Goal: Task Accomplishment & Management: Manage account settings

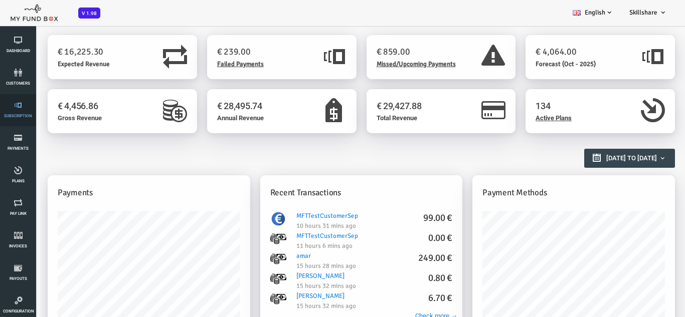
click at [0, 0] on span "Subscription" at bounding box center [0, 0] width 0 height 0
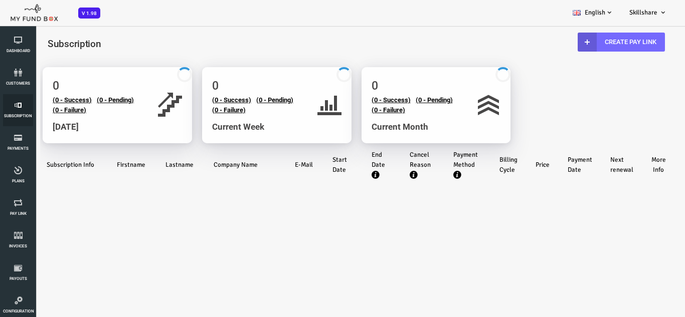
scroll to position [150, 0]
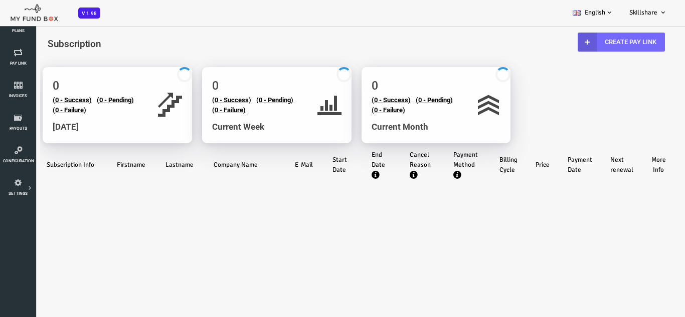
select select "100"
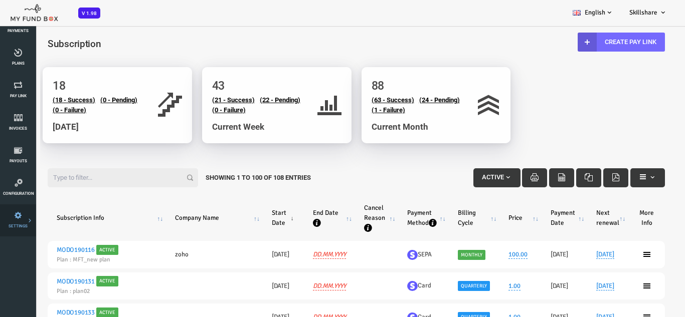
scroll to position [100, 0]
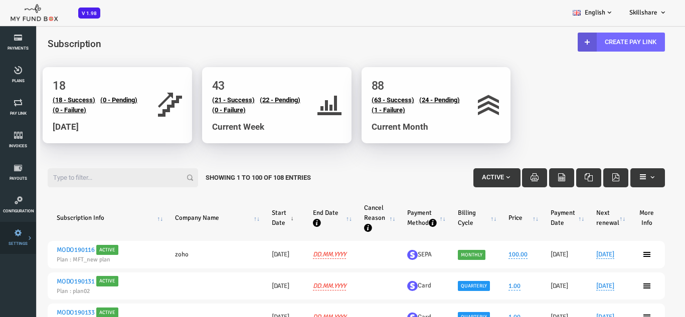
click at [0, 0] on link "Payment Gateway" at bounding box center [0, 0] width 0 height 0
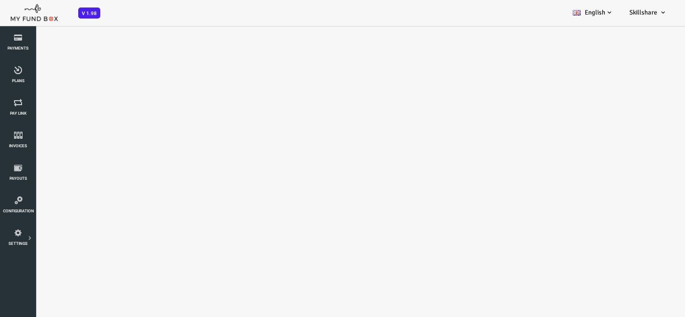
scroll to position [0, 0]
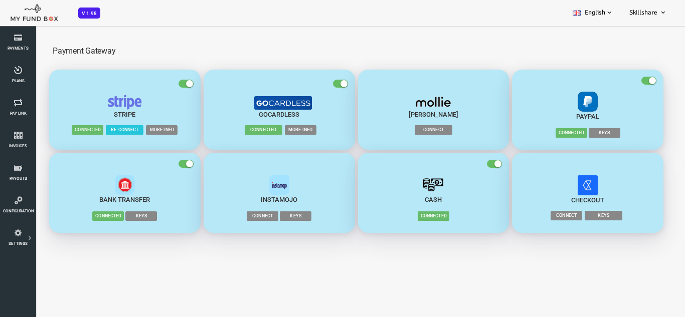
click at [127, 131] on span "More Info" at bounding box center [134, 130] width 32 height 10
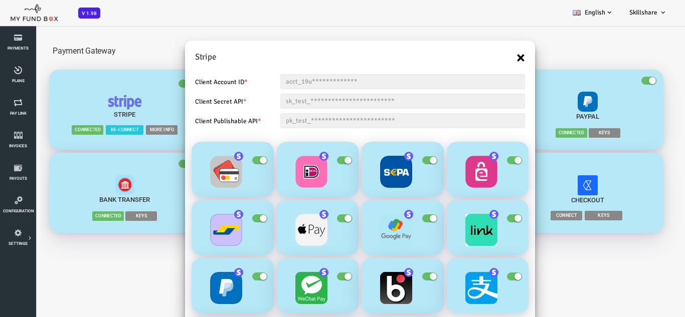
click at [491, 62] on button "×" at bounding box center [493, 58] width 9 height 16
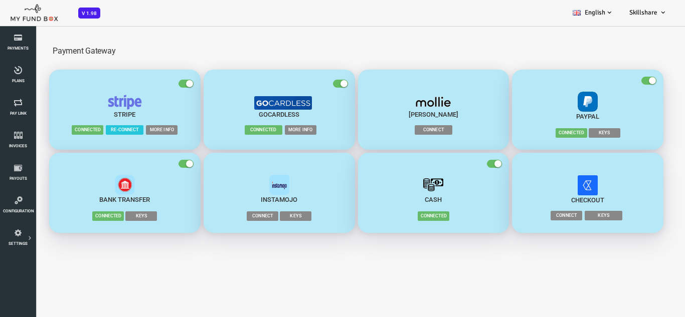
click at [281, 131] on span "More Info" at bounding box center [273, 130] width 32 height 10
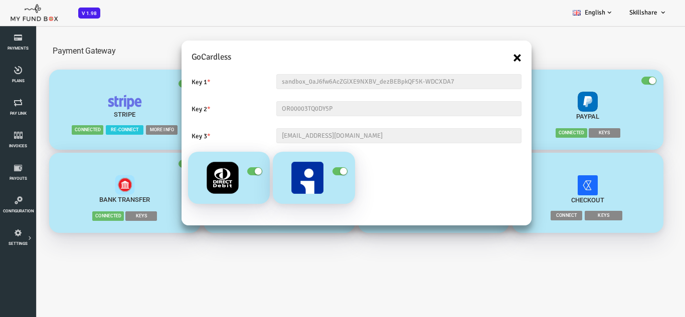
click at [493, 59] on button "×" at bounding box center [489, 58] width 9 height 16
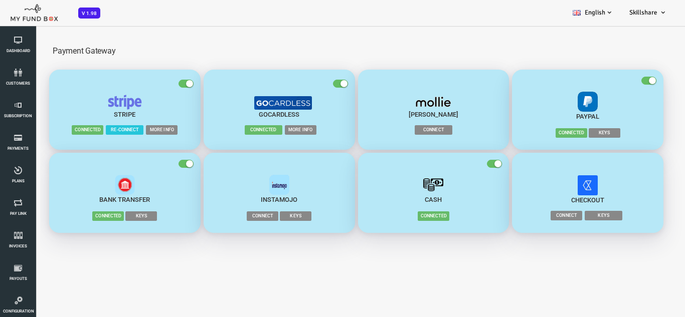
click at [411, 128] on span "Connect" at bounding box center [406, 130] width 38 height 10
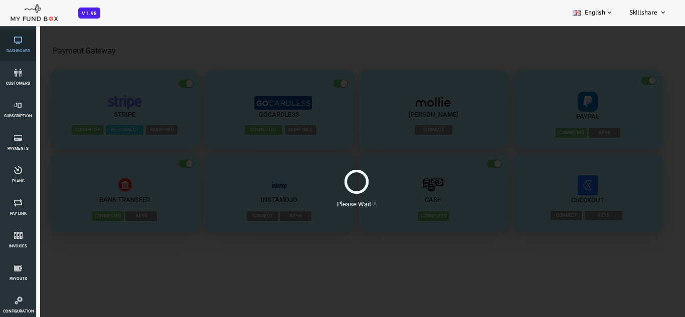
click at [0, 0] on span "Dashboard" at bounding box center [0, 0] width 0 height 0
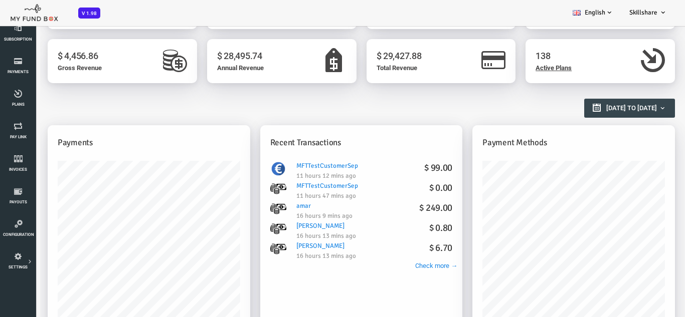
scroll to position [100, 0]
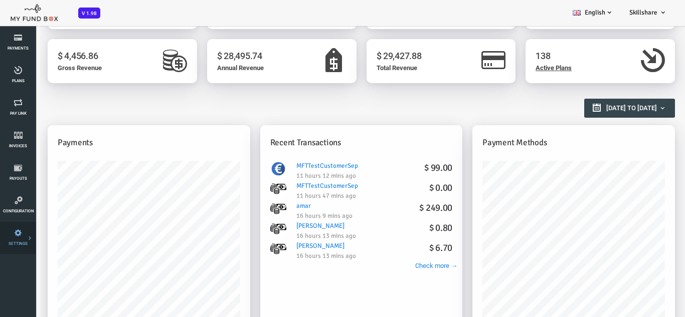
click at [0, 0] on link "Payment Gateway" at bounding box center [0, 0] width 0 height 0
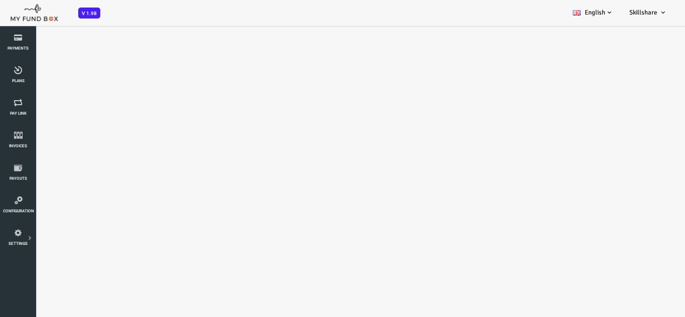
scroll to position [0, 0]
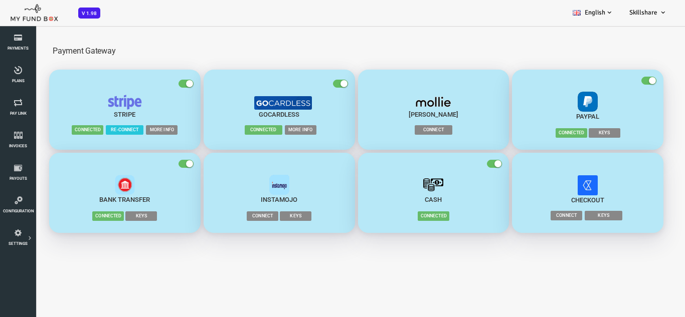
click at [102, 104] on img "button" at bounding box center [97, 102] width 35 height 15
click at [103, 104] on img "button" at bounding box center [97, 102] width 35 height 15
click at [134, 132] on span "More Info" at bounding box center [134, 130] width 32 height 10
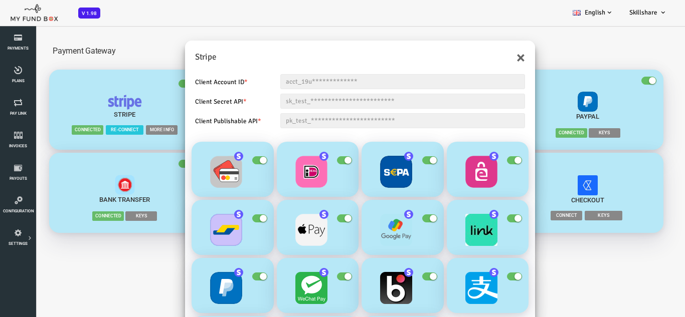
click at [274, 176] on img "button" at bounding box center [284, 172] width 32 height 32
click at [489, 55] on button "×" at bounding box center [493, 58] width 9 height 16
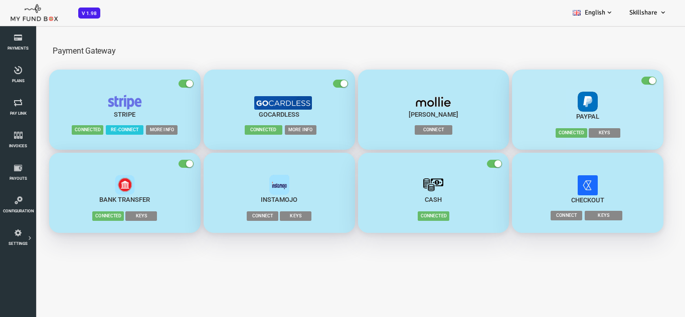
click at [580, 132] on span "Keys" at bounding box center [577, 133] width 32 height 10
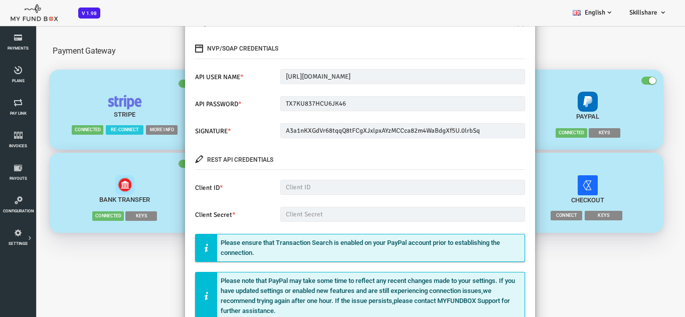
scroll to position [78, 0]
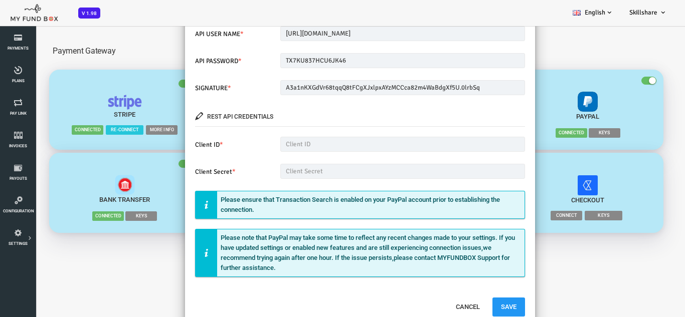
click at [519, 189] on div "× PayPal NVP/SOAP Credentials API USER NAME * sb-ywhfk27298534_api1.business.ex…" at bounding box center [328, 183] width 657 height 317
click at [443, 303] on button "Cancel" at bounding box center [439, 307] width 41 height 19
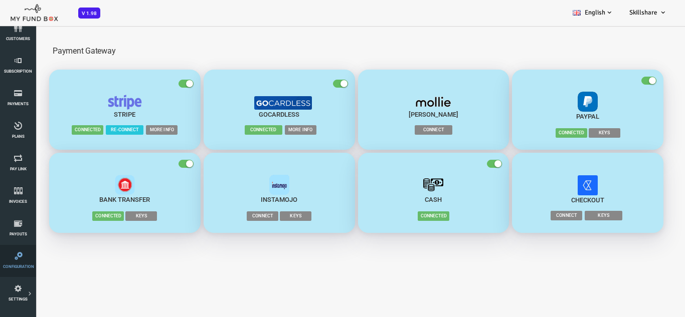
scroll to position [0, 0]
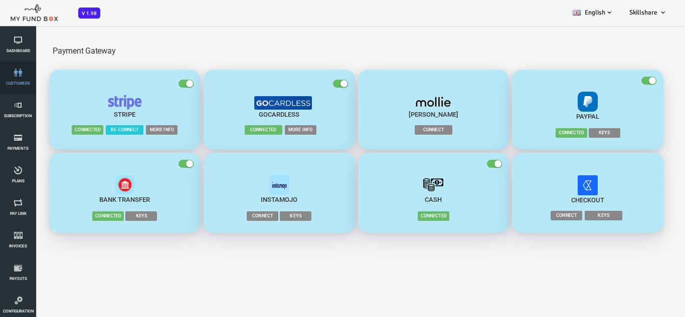
click at [18, 76] on icon at bounding box center [18, 73] width 30 height 8
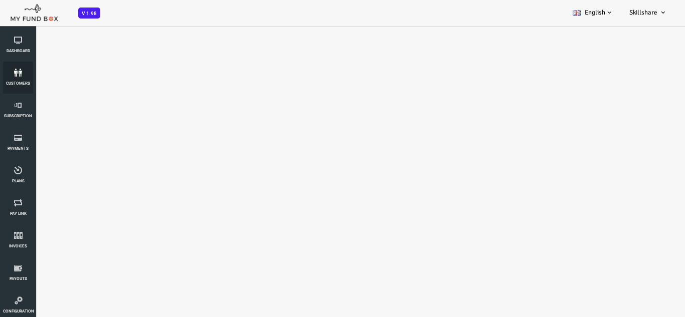
select select "100"
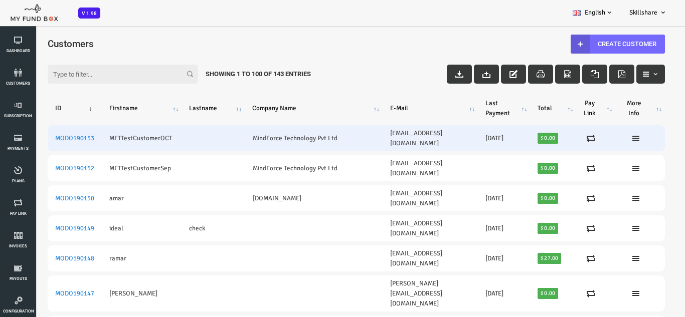
click at [231, 130] on td "MindForce Technology Pvt Ltd" at bounding box center [286, 138] width 138 height 26
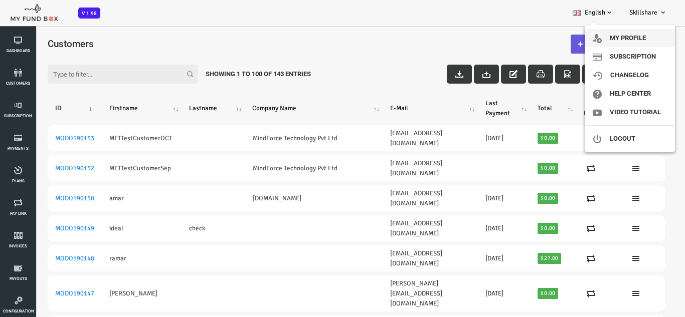
click at [636, 36] on link "My profile" at bounding box center [629, 38] width 90 height 18
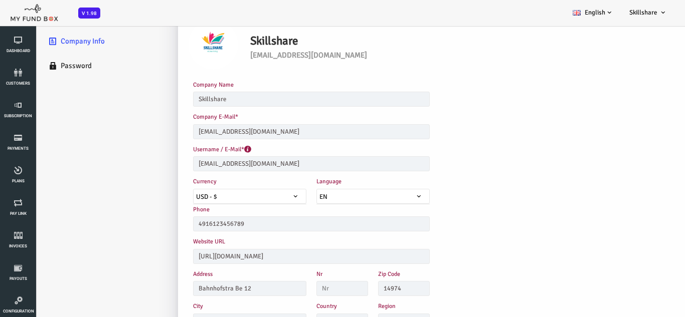
scroll to position [50, 0]
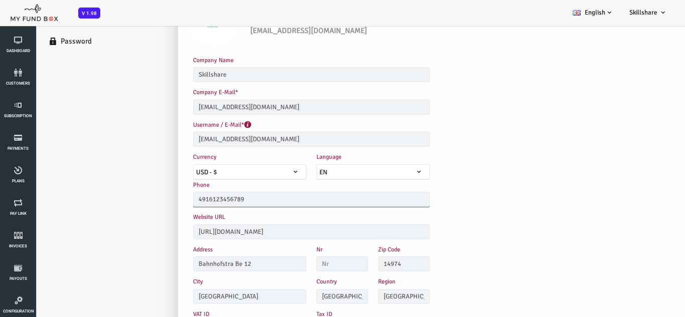
click at [225, 199] on input "4916123456789" at bounding box center [283, 199] width 237 height 15
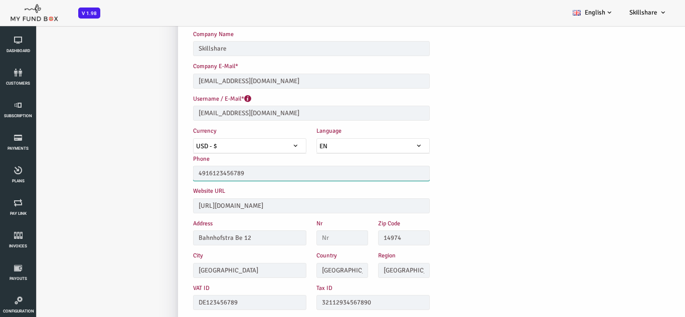
scroll to position [28, 0]
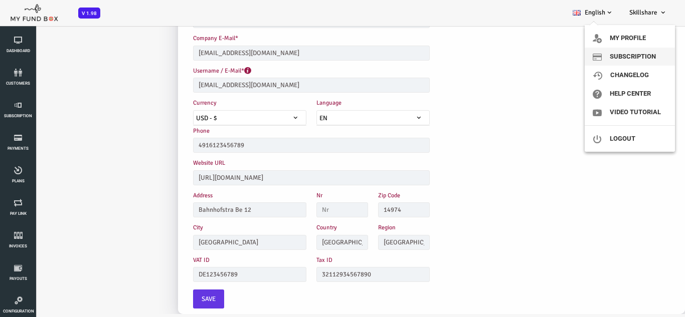
click at [625, 55] on link "Subscription" at bounding box center [629, 57] width 90 height 18
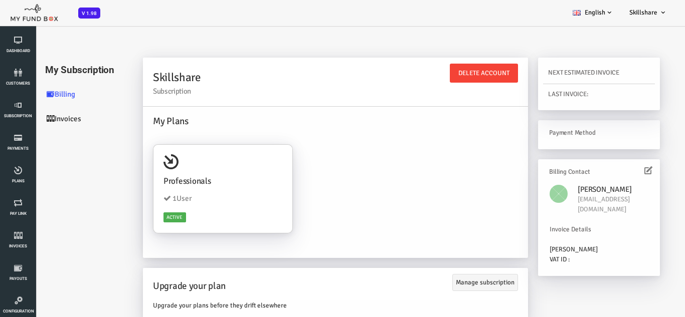
scroll to position [50, 0]
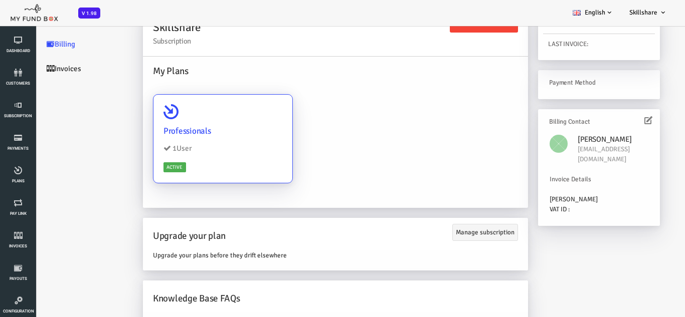
click at [162, 152] on li "1 User" at bounding box center [195, 149] width 119 height 12
click at [243, 118] on input "Professionals 1 User Active" at bounding box center [253, 108] width 20 height 20
radio input "true"
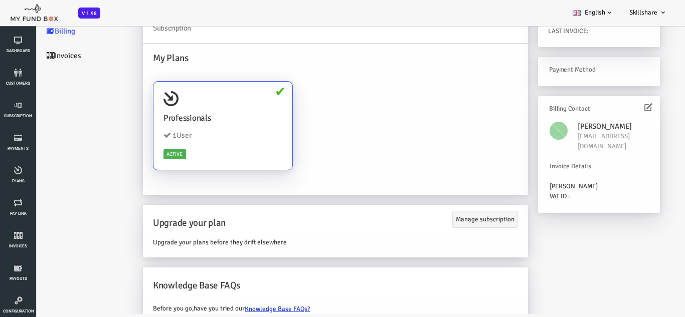
scroll to position [0, 0]
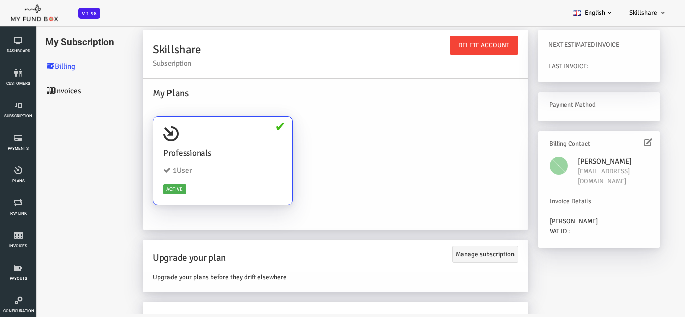
click at [622, 143] on icon at bounding box center [620, 142] width 8 height 8
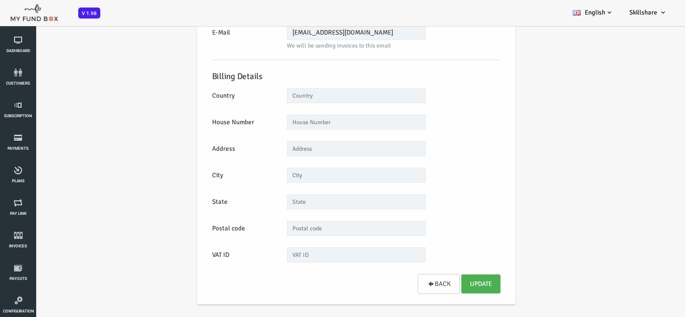
scroll to position [28, 0]
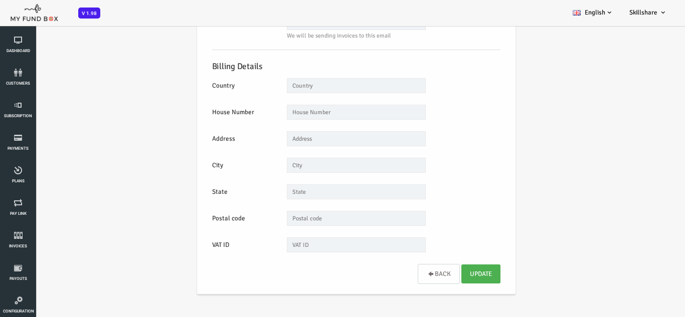
click at [421, 277] on link "Back" at bounding box center [411, 274] width 42 height 20
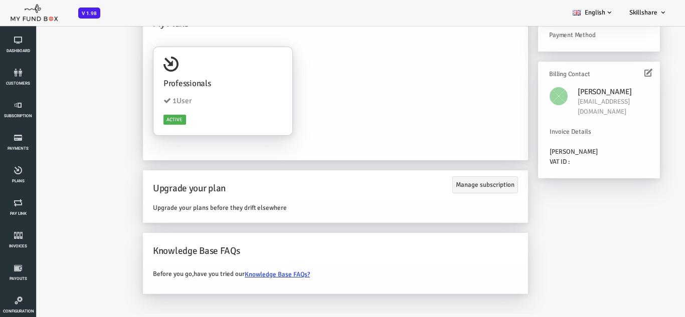
scroll to position [0, 0]
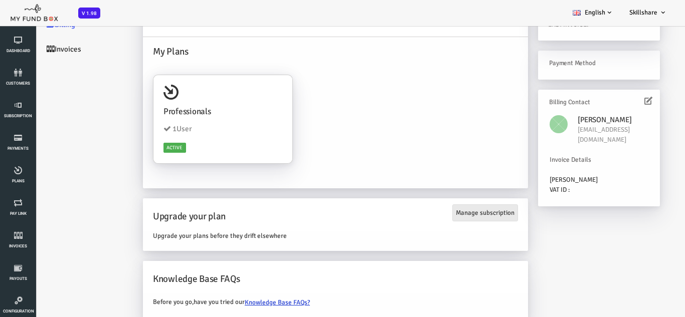
click at [448, 219] on link "Manage subscription" at bounding box center [457, 212] width 66 height 17
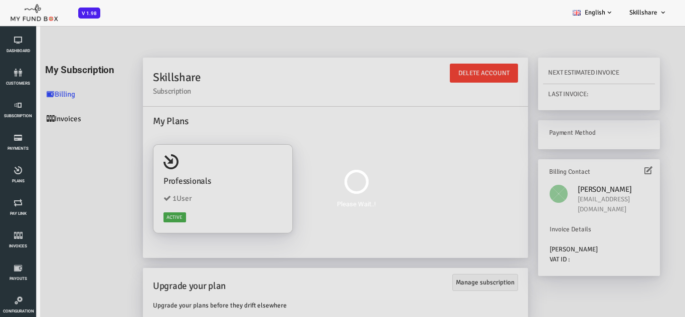
scroll to position [70, 0]
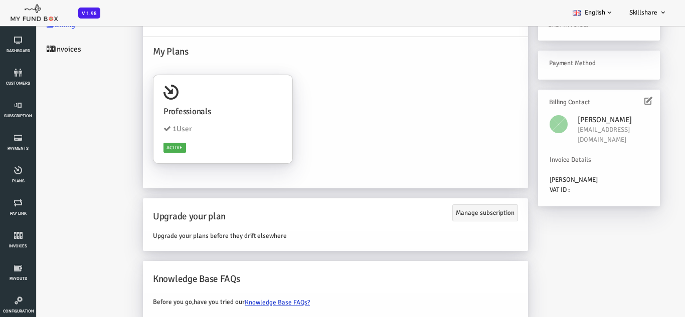
click at [30, 52] on link "Invoices" at bounding box center [60, 49] width 100 height 25
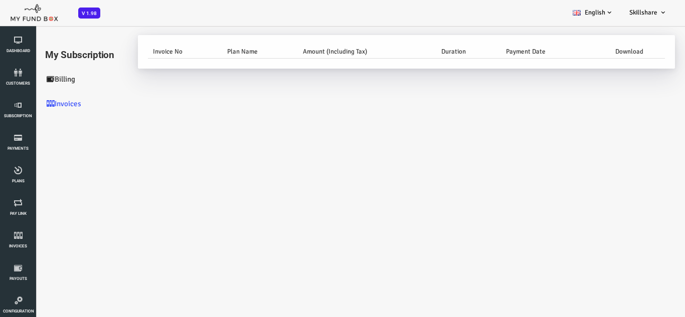
scroll to position [28, 0]
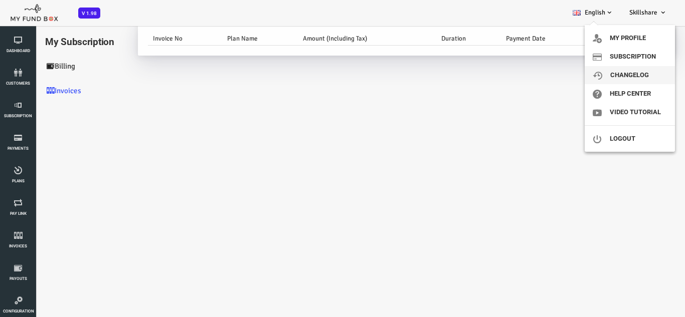
click at [625, 66] on link "ChangeLog" at bounding box center [629, 75] width 90 height 18
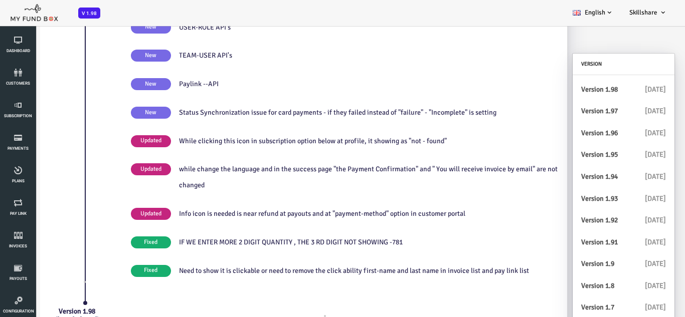
scroll to position [0, 0]
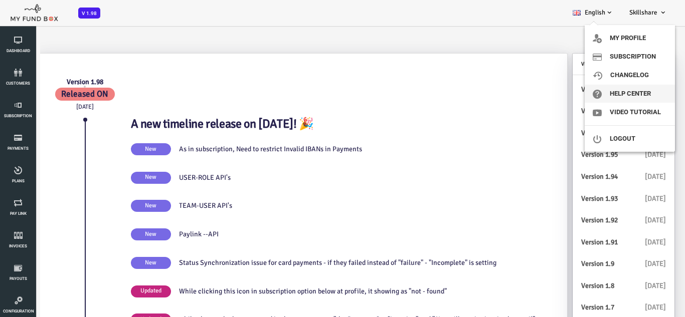
click at [640, 90] on link "Help Center" at bounding box center [629, 94] width 90 height 18
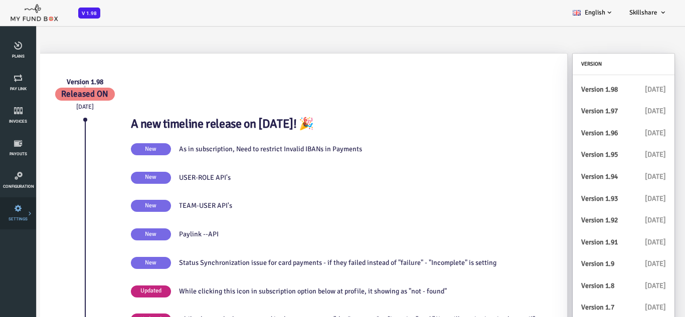
scroll to position [100, 0]
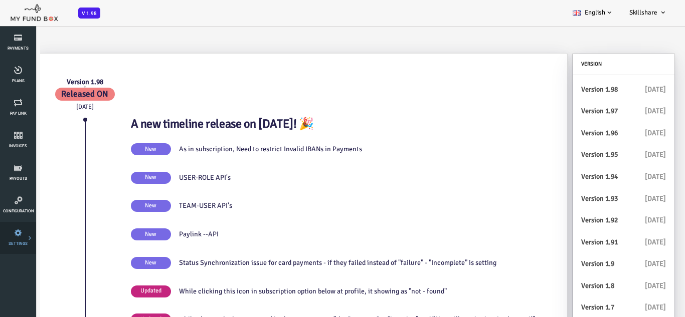
click at [0, 0] on icon at bounding box center [0, 0] width 0 height 0
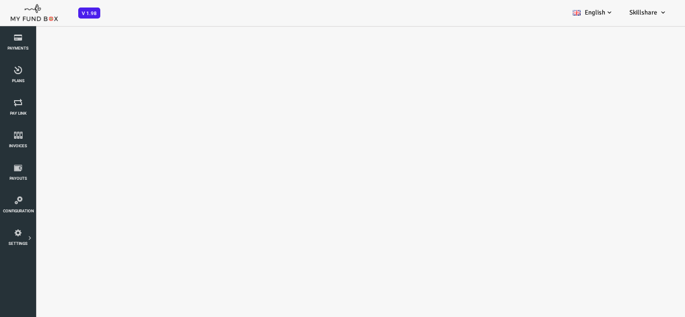
scroll to position [0, 0]
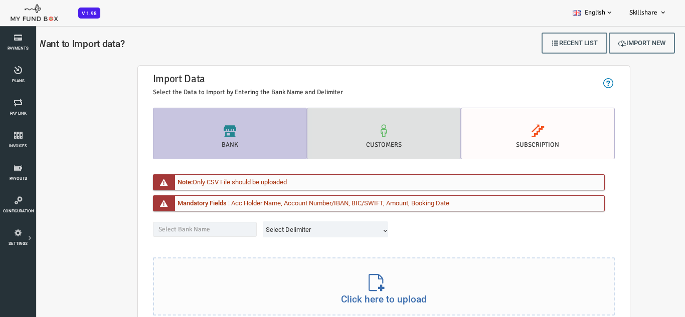
click at [316, 122] on label "customers" at bounding box center [356, 134] width 154 height 52
radio input "true"
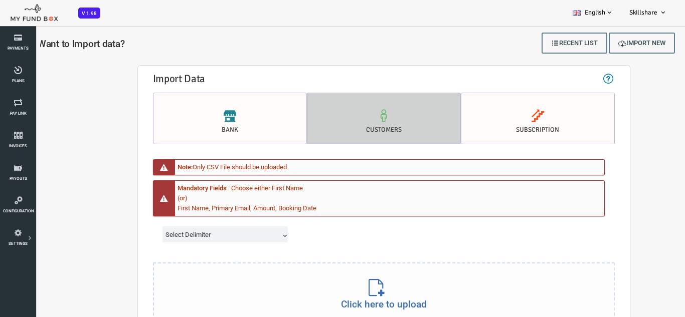
scroll to position [50, 0]
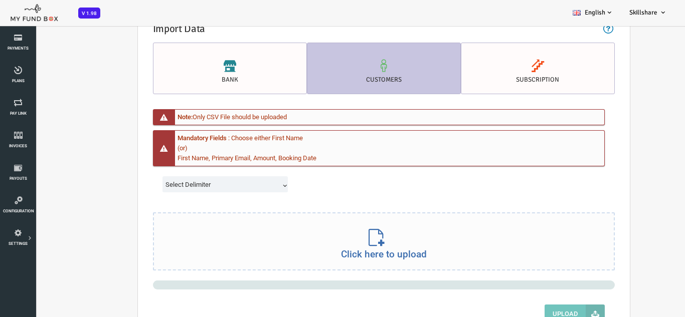
click at [344, 249] on span "Click here to upload" at bounding box center [356, 254] width 440 height 15
click at [188, 183] on span "Select Delimiter" at bounding box center [199, 185] width 122 height 10
select select "Semicolon"
click at [326, 174] on div "Select Delimiter Comma Semicolon Semicolon" at bounding box center [356, 153] width 482 height 78
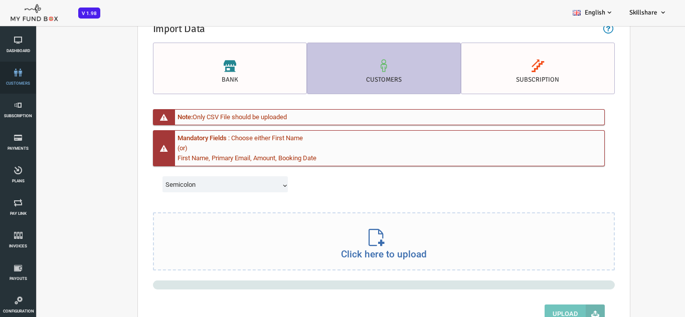
click at [0, 0] on span "customers" at bounding box center [0, 0] width 0 height 0
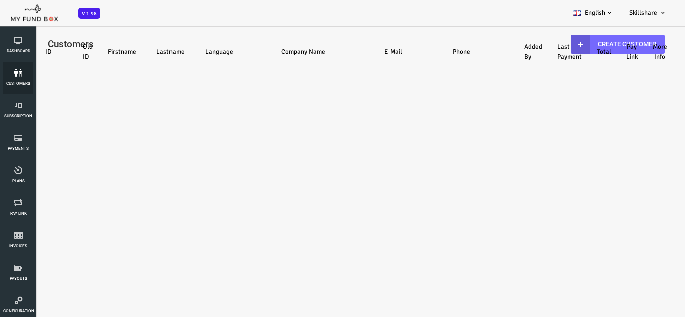
select select "100"
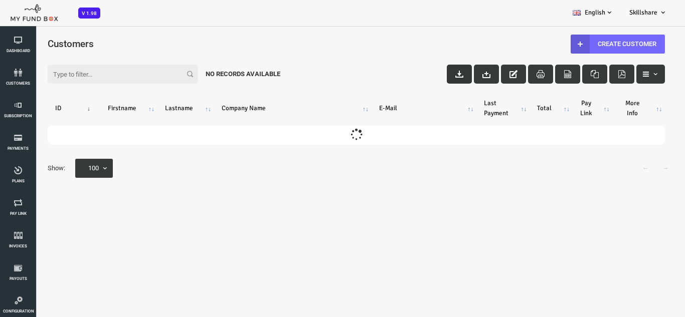
click at [429, 76] on icon "button" at bounding box center [431, 74] width 8 height 8
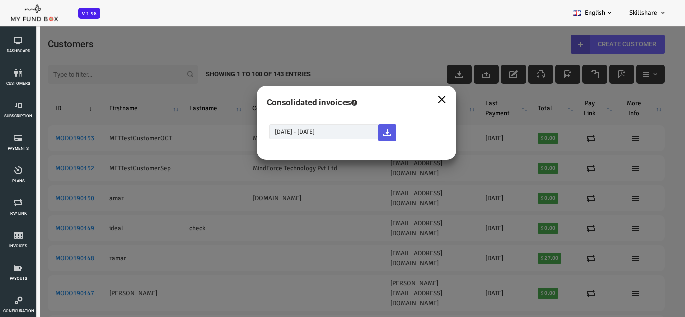
click at [411, 101] on button "×" at bounding box center [413, 99] width 9 height 18
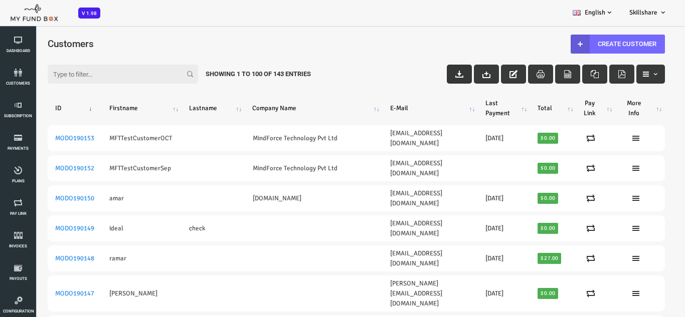
click at [423, 79] on button "button" at bounding box center [431, 74] width 25 height 19
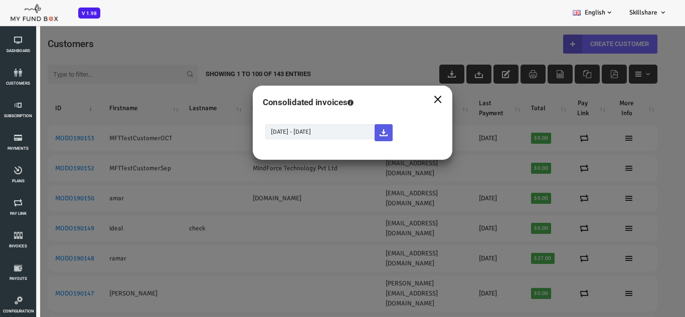
click at [409, 96] on button "×" at bounding box center [409, 99] width 9 height 18
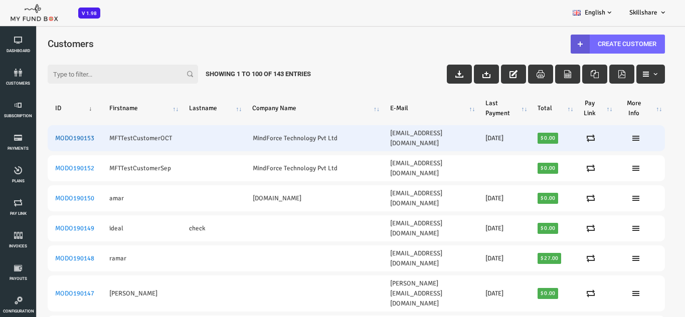
click at [45, 134] on link "MODO190153" at bounding box center [47, 138] width 39 height 8
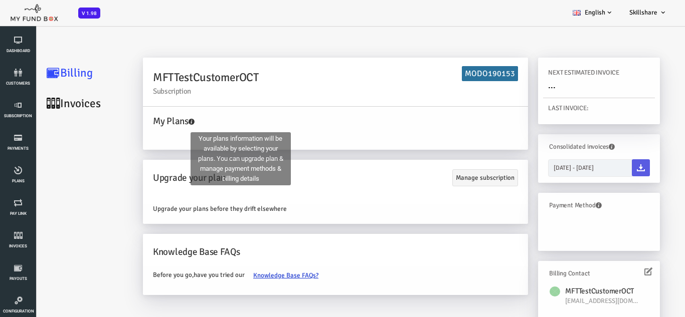
click at [166, 122] on icon at bounding box center [164, 122] width 6 height 6
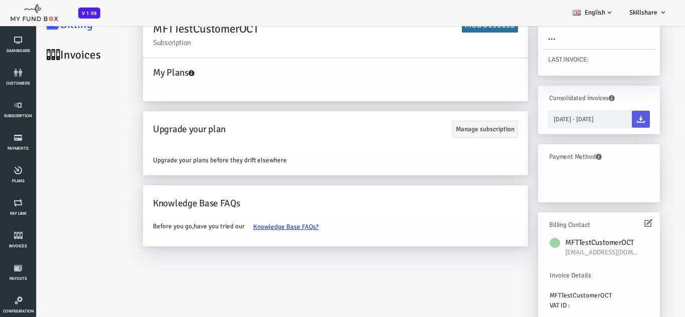
scroll to position [28, 0]
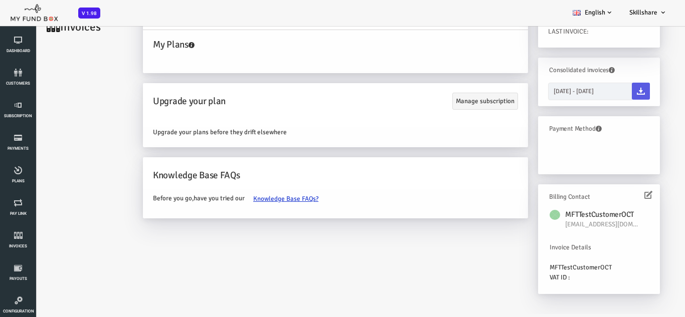
click at [622, 195] on icon at bounding box center [620, 195] width 8 height 8
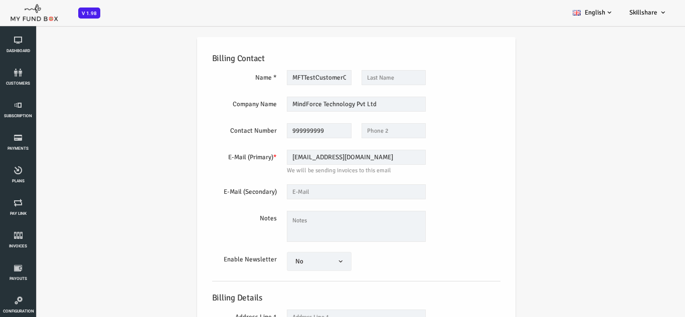
scroll to position [0, 0]
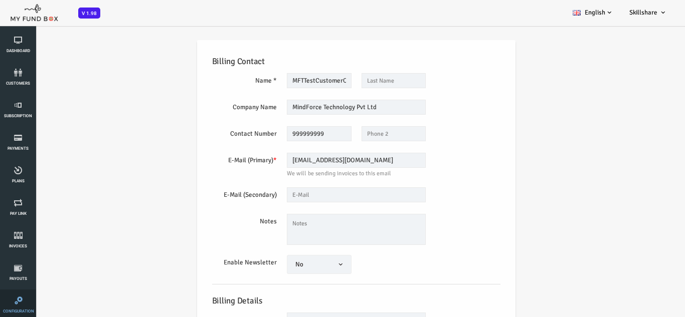
click at [0, 0] on span "Configuration" at bounding box center [0, 0] width 0 height 0
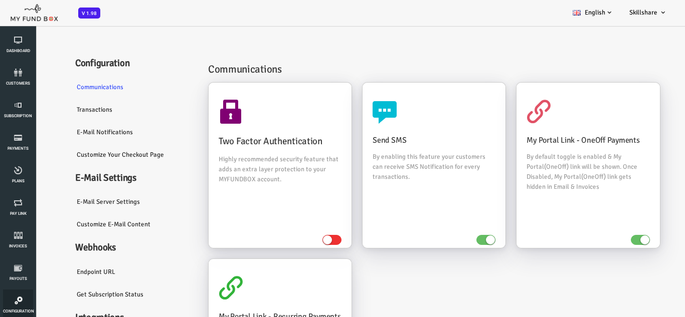
scroll to position [50, 0]
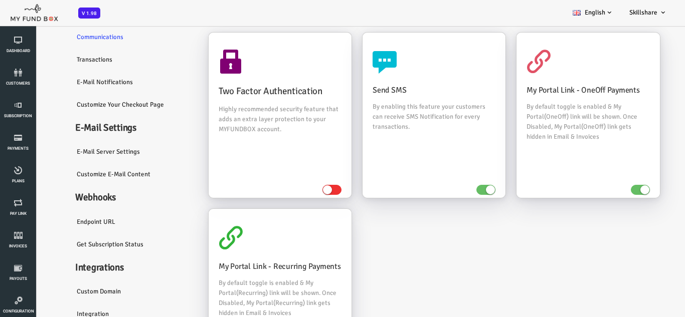
click at [78, 217] on link "Endpoint URL" at bounding box center [105, 221] width 130 height 23
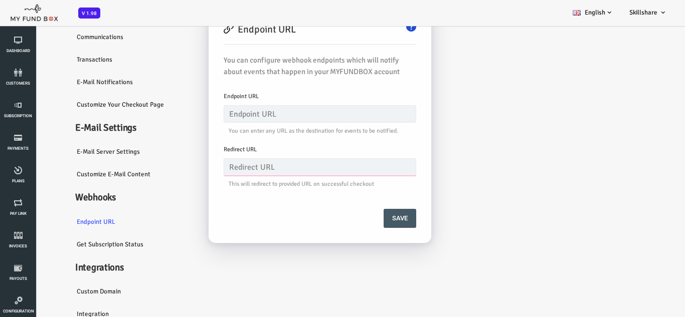
click at [247, 174] on input "text" at bounding box center [292, 167] width 192 height 18
click at [246, 113] on input "text" at bounding box center [292, 114] width 192 height 18
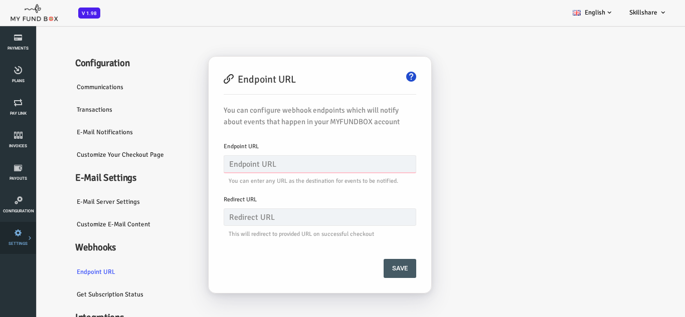
scroll to position [0, 0]
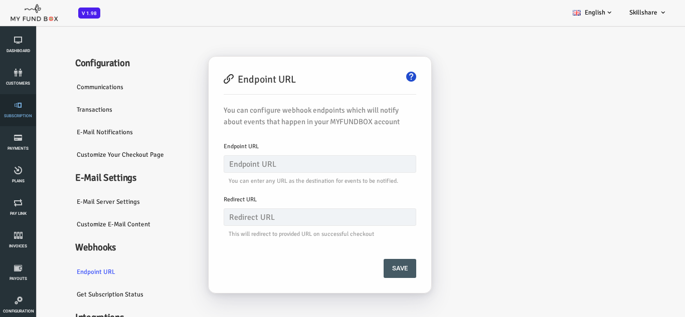
click at [0, 0] on span "Subscription" at bounding box center [0, 0] width 0 height 0
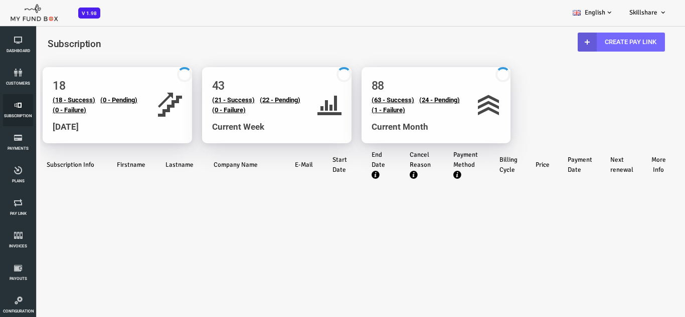
select select "100"
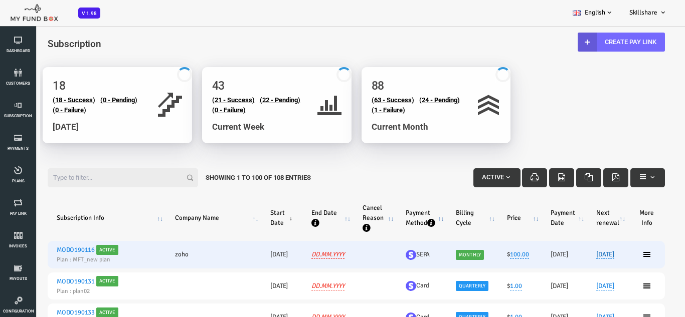
click at [579, 257] on link "20.10.2025" at bounding box center [577, 255] width 18 height 9
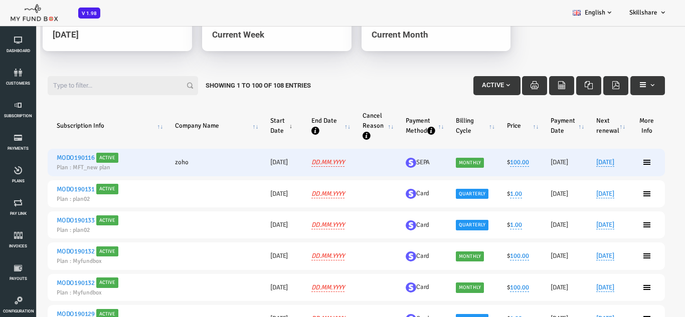
scroll to position [100, 0]
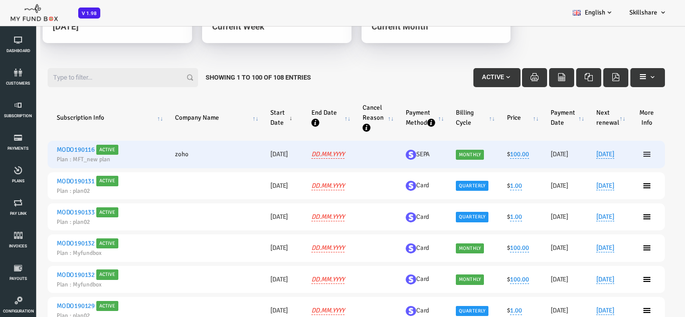
click at [619, 155] on icon at bounding box center [619, 154] width 8 height 8
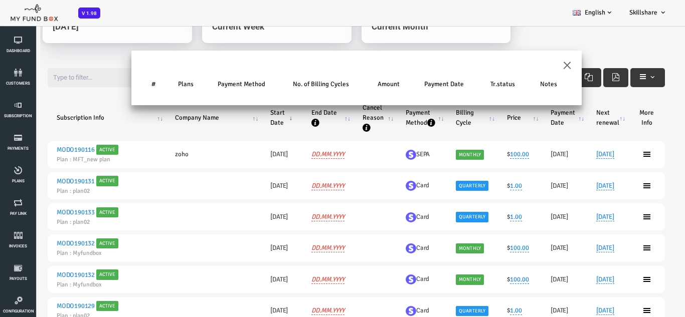
click at [542, 68] on div "# Plans Payment Method No. of Billing Cycles Amount Payment Date Tr.status Notes" at bounding box center [329, 85] width 450 height 39
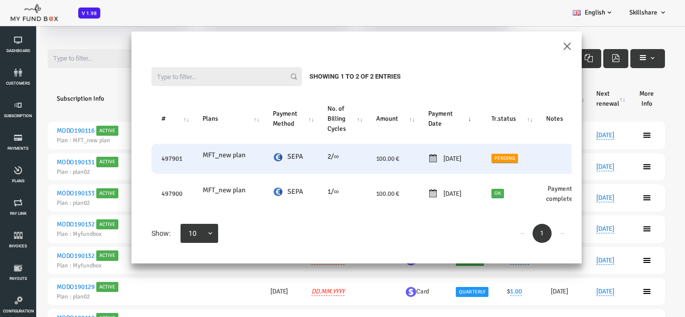
scroll to position [28, 0]
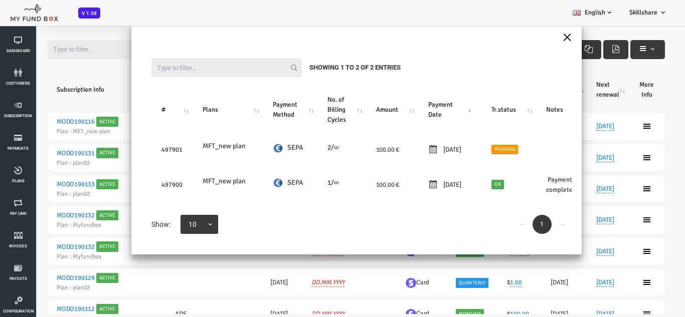
click at [540, 38] on button "×" at bounding box center [539, 37] width 9 height 18
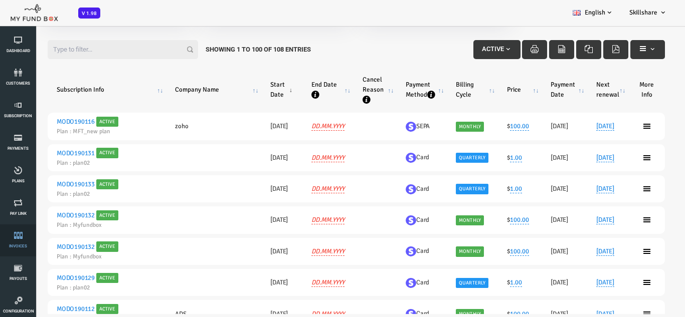
scroll to position [150, 0]
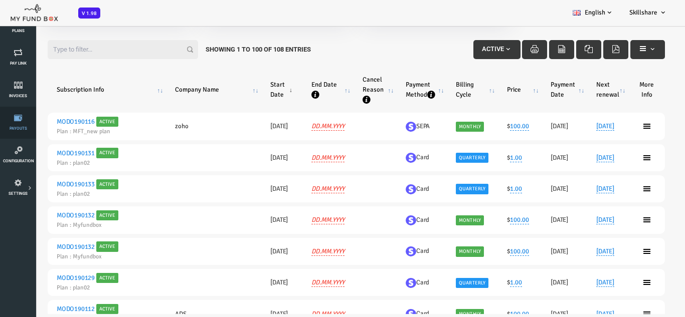
click at [26, 121] on icon at bounding box center [18, 118] width 30 height 8
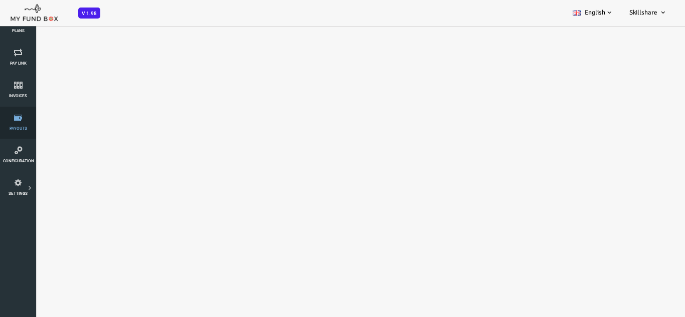
scroll to position [0, 0]
select select "100"
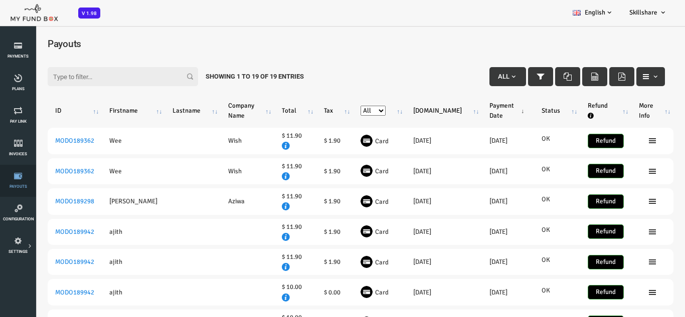
scroll to position [50, 0]
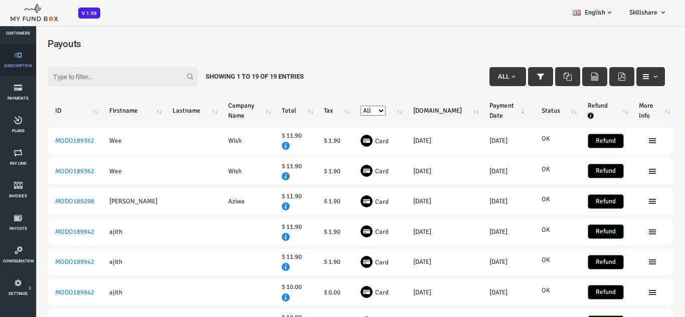
click at [14, 60] on link "Subscription" at bounding box center [18, 60] width 30 height 32
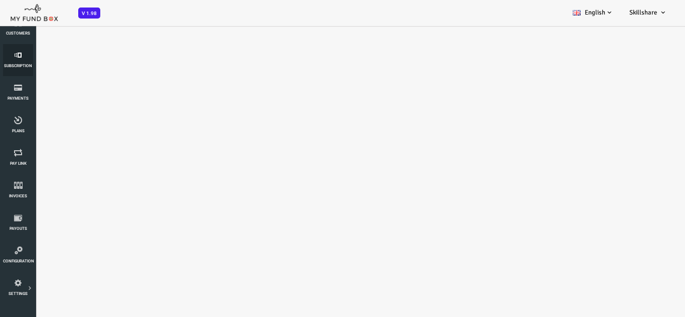
select select "100"
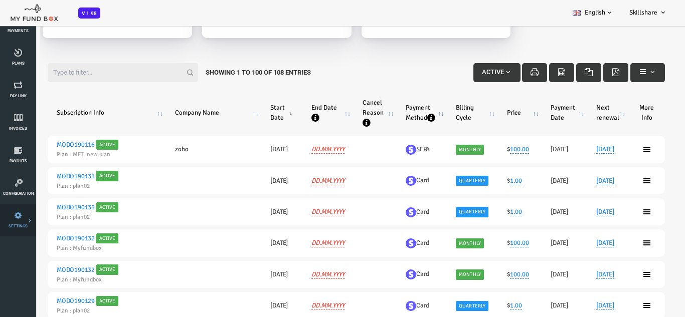
scroll to position [100, 0]
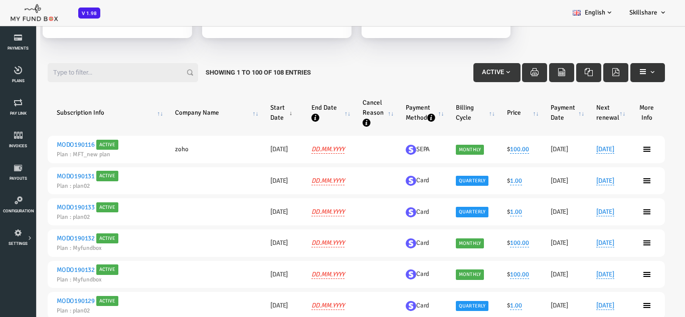
click at [616, 77] on button "button" at bounding box center [619, 72] width 35 height 19
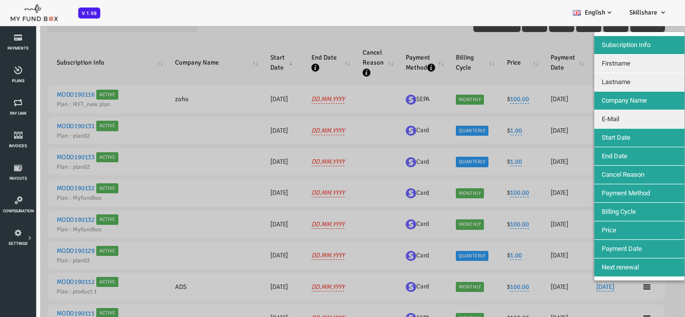
scroll to position [55, 0]
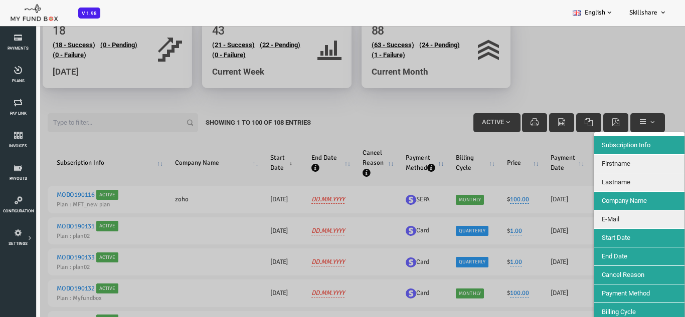
click at [619, 127] on div at bounding box center [328, 183] width 657 height 317
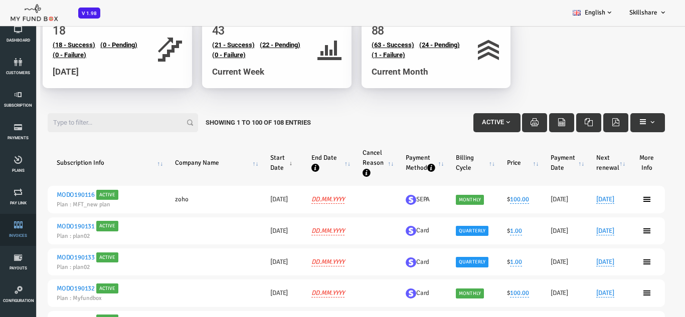
scroll to position [0, 0]
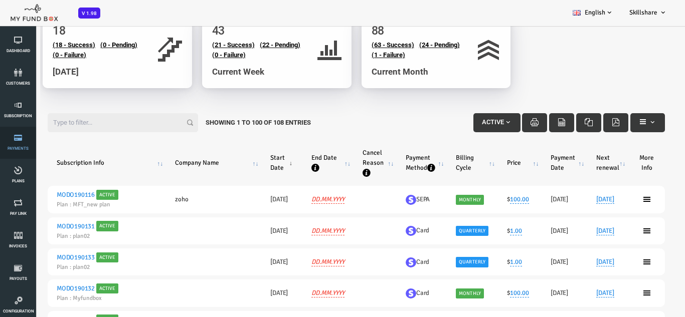
click at [19, 140] on icon at bounding box center [18, 138] width 30 height 8
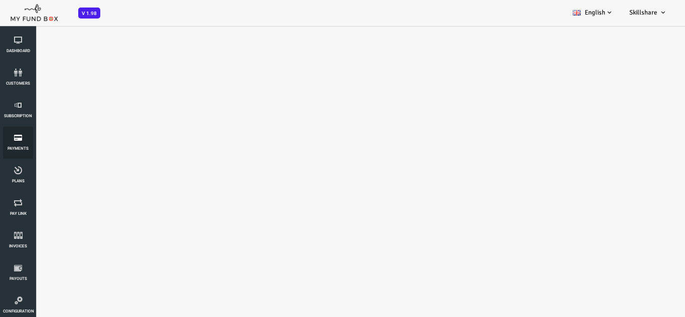
select select "100"
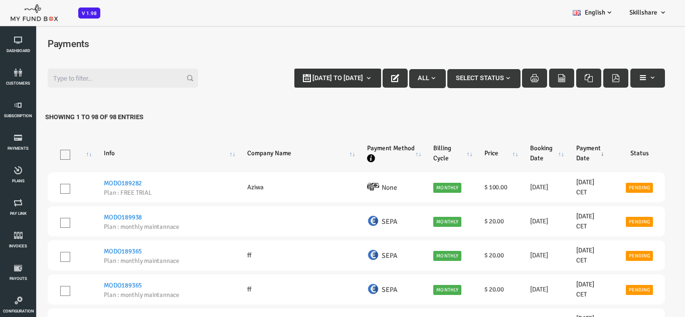
type input "25-09-2025"
type input "02-10-2025"
click at [299, 76] on span "25-09-2025 to 02-10-2025" at bounding box center [310, 78] width 51 height 8
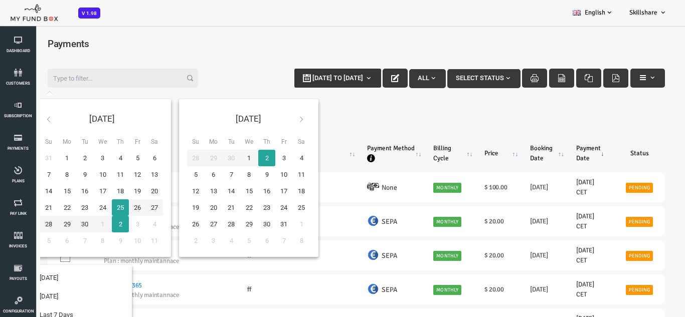
click at [299, 76] on span "25-09-2025 to 02-10-2025" at bounding box center [310, 78] width 51 height 8
click at [383, 128] on div "Filter: 25-09-2025 to 02-10-2025 All Select Status Showing 1 to 98 of 98 Entries" at bounding box center [328, 98] width 637 height 78
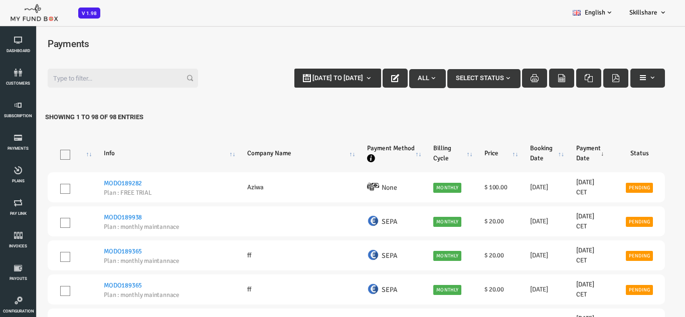
click at [295, 80] on span "25-09-2025 to 02-10-2025" at bounding box center [310, 78] width 51 height 8
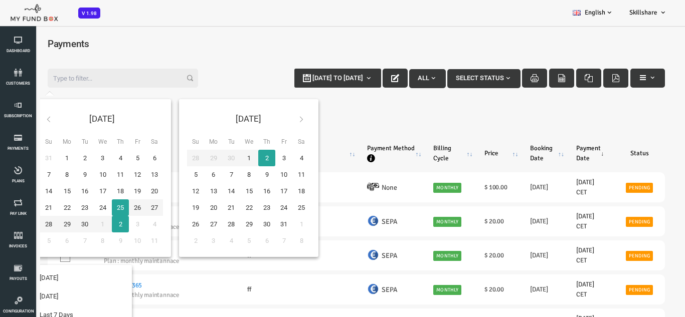
click at [260, 40] on h4 "Payments" at bounding box center [328, 44] width 637 height 15
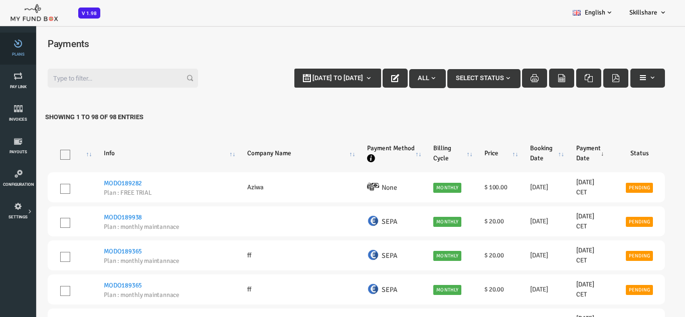
scroll to position [150, 0]
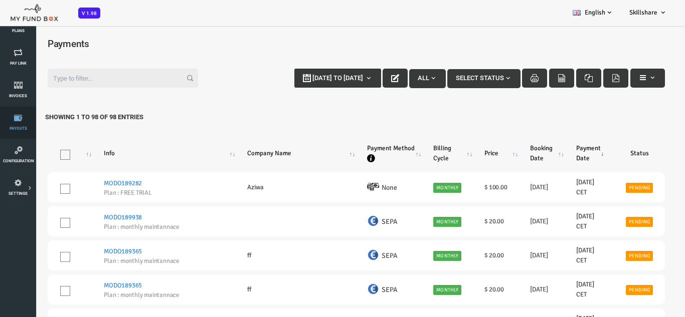
click at [23, 123] on link "Payouts" at bounding box center [18, 123] width 30 height 32
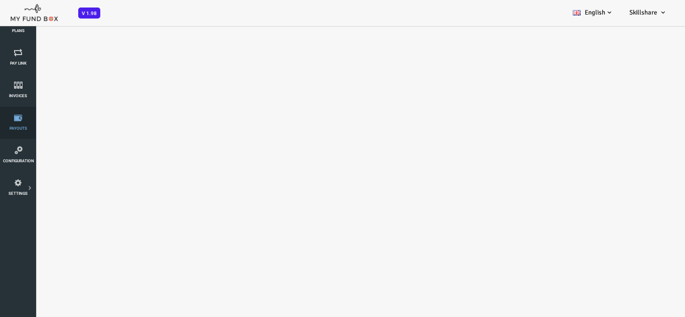
scroll to position [0, 0]
select select "100"
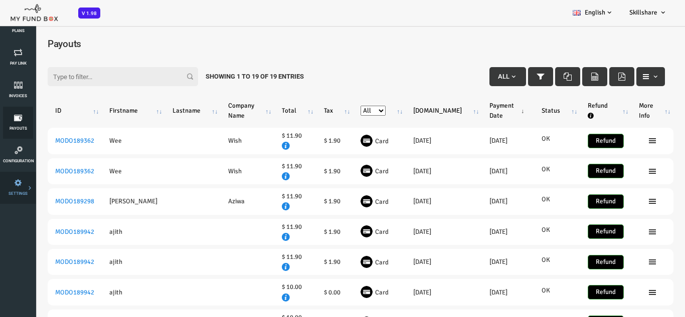
scroll to position [100, 0]
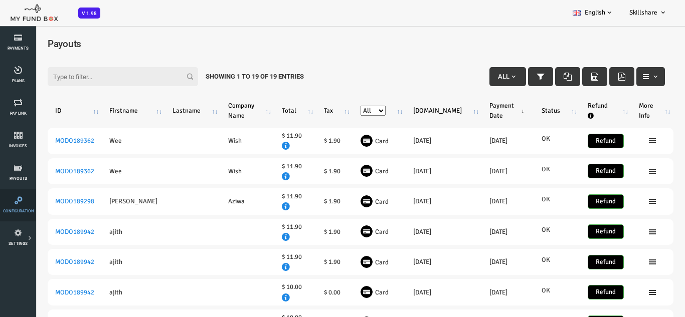
click at [12, 200] on icon at bounding box center [18, 200] width 31 height 8
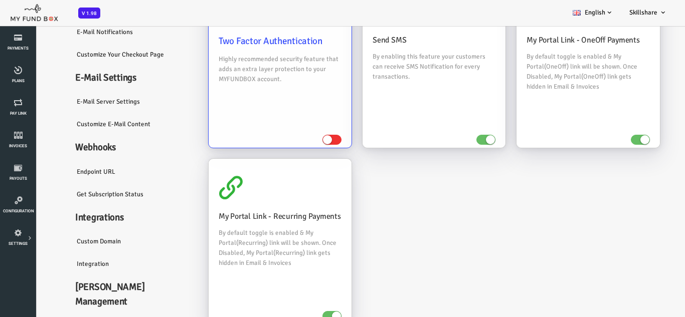
click at [242, 48] on h4 "Two Factor Authentication" at bounding box center [252, 41] width 123 height 15
click at [300, 140] on small at bounding box center [299, 139] width 9 height 9
click at [0, 25] on input "checkbox" at bounding box center [0, 25] width 0 height 0
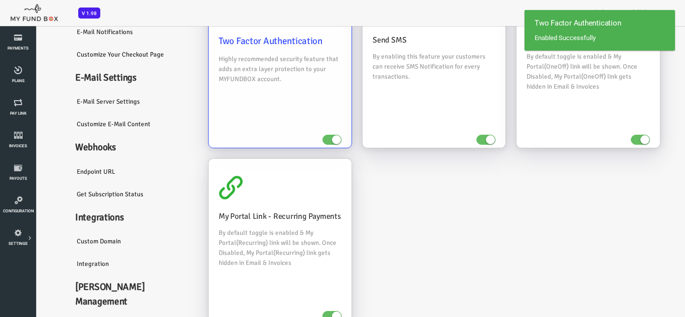
click at [300, 140] on span at bounding box center [304, 140] width 19 height 10
click at [0, 25] on input "checkbox" at bounding box center [0, 25] width 0 height 0
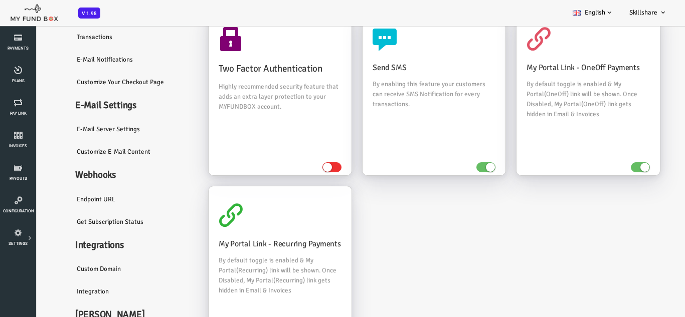
scroll to position [50, 0]
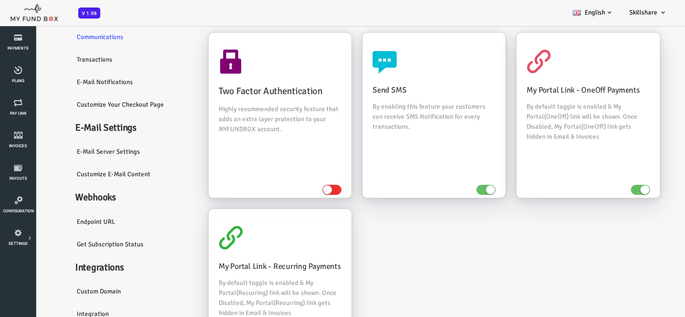
click at [80, 82] on link "E-Mail Notifications" at bounding box center [105, 82] width 130 height 23
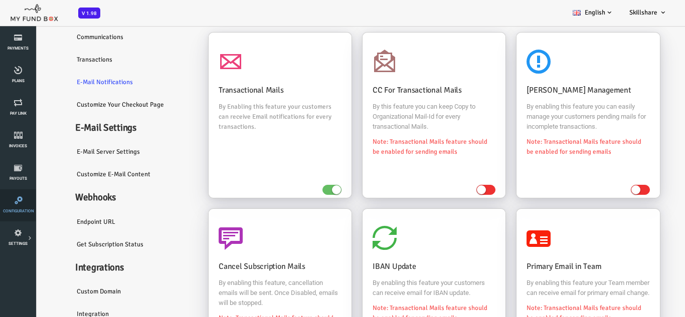
click at [20, 197] on icon at bounding box center [18, 200] width 31 height 8
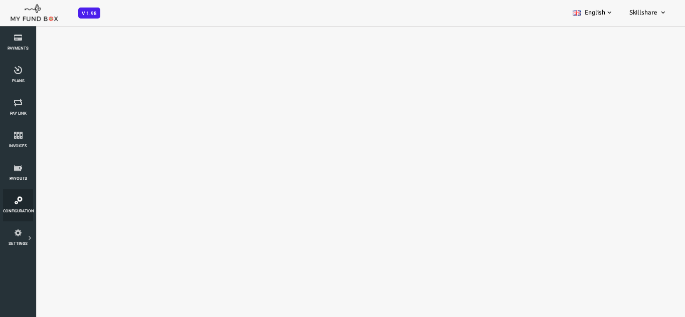
scroll to position [0, 0]
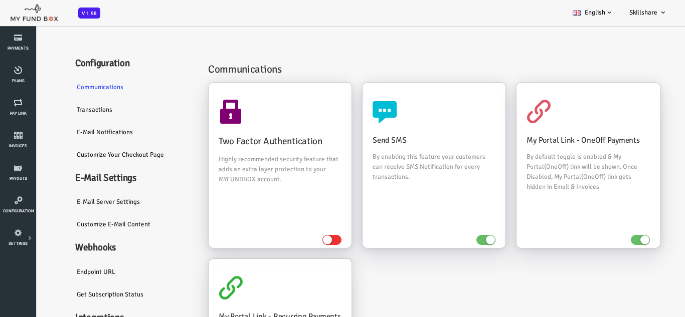
click at [78, 131] on link "E-Mail Notifications" at bounding box center [105, 132] width 130 height 23
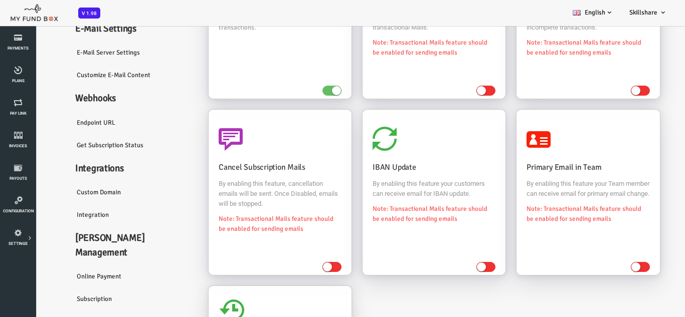
scroll to position [150, 0]
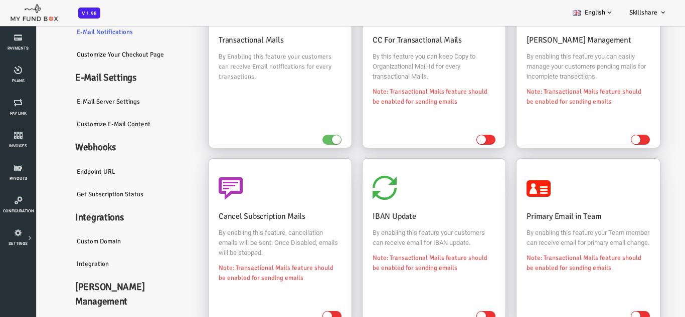
click at [93, 98] on link "E-Mail server settings" at bounding box center [105, 101] width 130 height 23
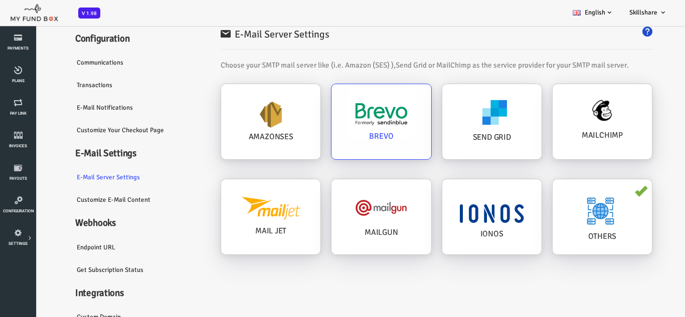
scroll to position [8, 0]
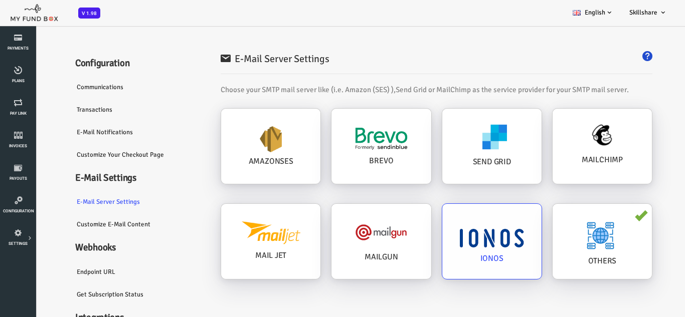
click at [452, 267] on div "IONOS" at bounding box center [463, 241] width 99 height 75
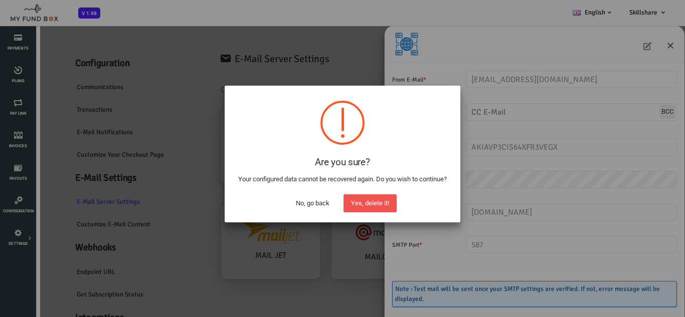
click at [310, 202] on button "No, go back" at bounding box center [312, 203] width 49 height 18
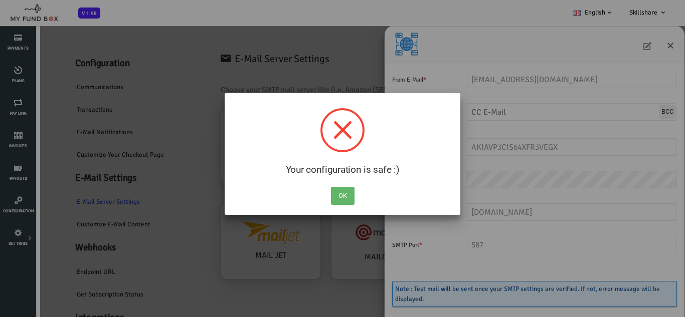
click at [341, 196] on button "OK" at bounding box center [343, 196] width 24 height 18
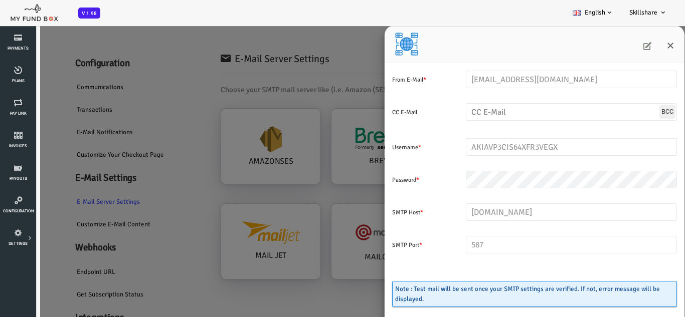
click at [218, 108] on div "From E-Mail * payments@myfundbox.com Enter valid Email Address CC E-Mail Enter …" at bounding box center [328, 183] width 657 height 317
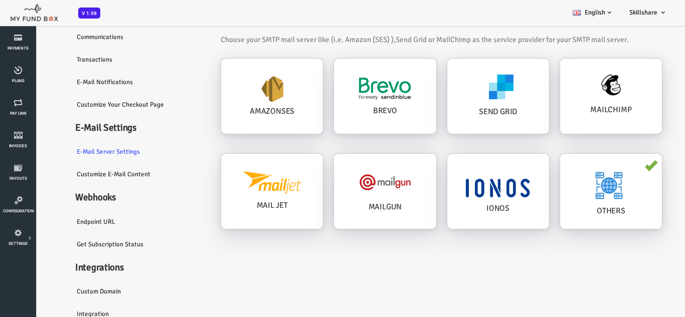
click at [97, 177] on link "Customize E-Mail Content" at bounding box center [105, 174] width 130 height 23
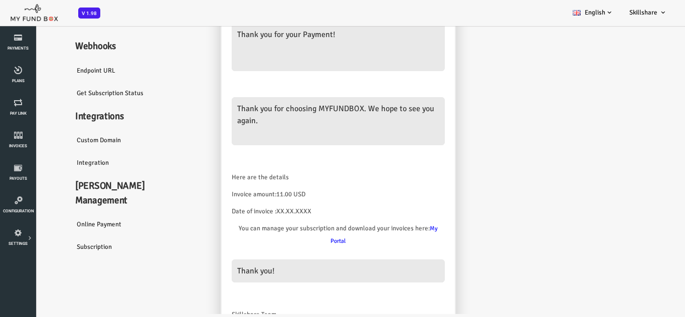
scroll to position [81, 0]
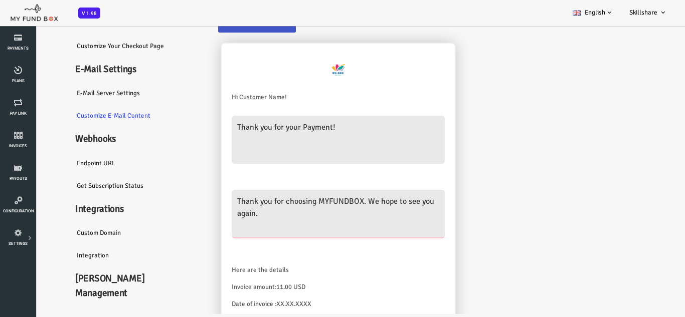
click at [254, 200] on textarea "Thank you for choosing MYFUNDBOX. We hope to see you again." at bounding box center [310, 214] width 213 height 48
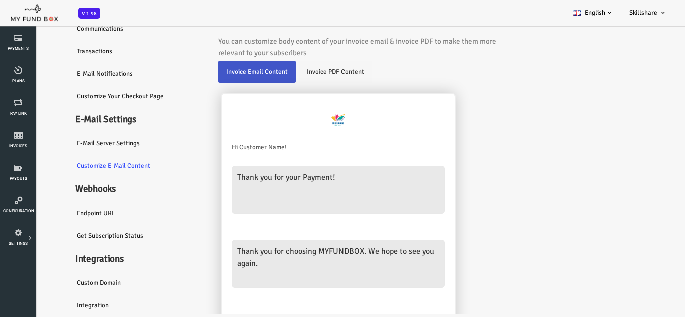
click at [306, 70] on link "Invoice PDF Content" at bounding box center [307, 72] width 73 height 22
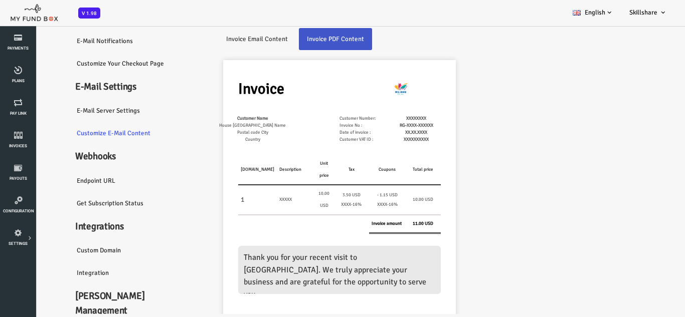
scroll to position [81, 0]
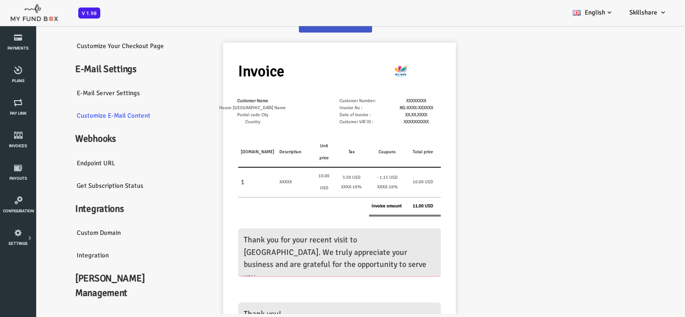
click at [250, 241] on textarea "Thank you for your recent visit to Gobios. We truly appreciate your business an…" at bounding box center [311, 253] width 202 height 48
click at [259, 138] on td "Description" at bounding box center [268, 153] width 38 height 30
click at [249, 154] on td "Description" at bounding box center [268, 153] width 38 height 30
click at [249, 152] on td "Description" at bounding box center [268, 153] width 38 height 30
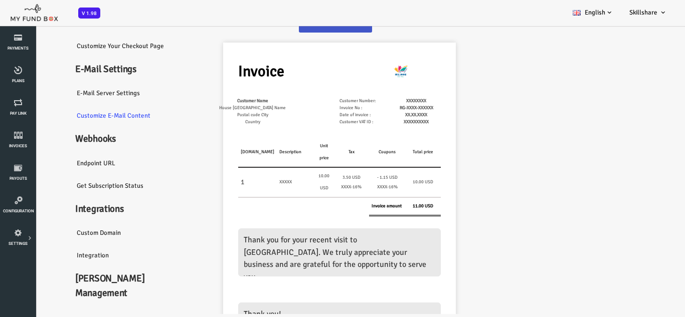
click at [233, 113] on td "Postal code City" at bounding box center [224, 115] width 101 height 7
click at [81, 183] on link "Get Subscription Status" at bounding box center [105, 185] width 130 height 23
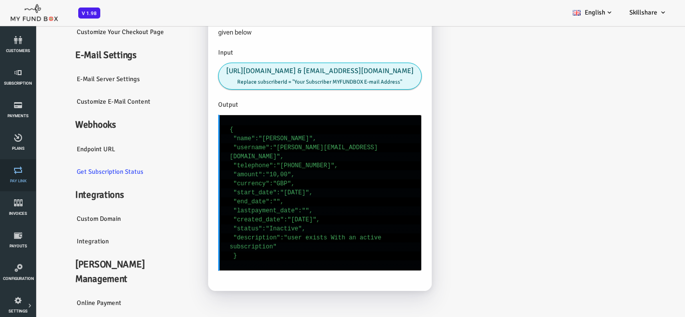
scroll to position [50, 0]
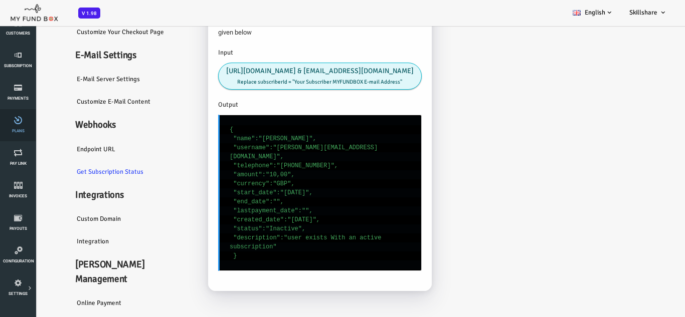
click at [0, 0] on span "Plans" at bounding box center [0, 0] width 0 height 0
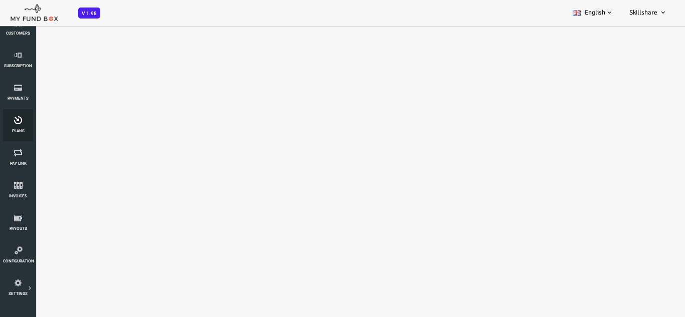
scroll to position [0, 0]
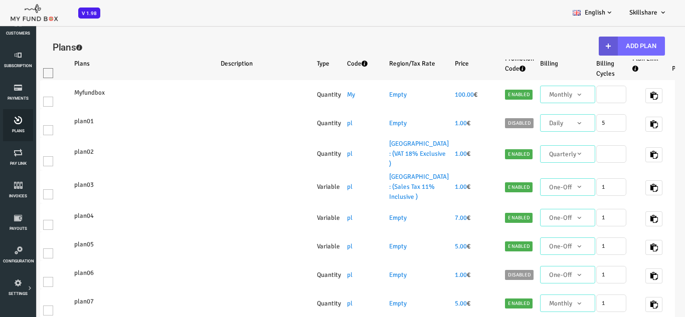
select select "100"
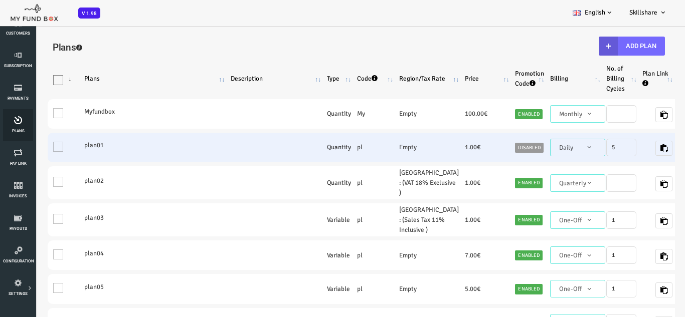
scroll to position [50, 0]
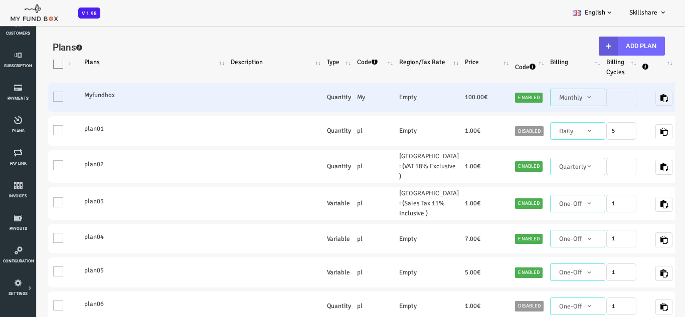
click at [661, 99] on span "Click here" at bounding box center [677, 98] width 33 height 10
type textarea "<iframe height="700px" width="100%" allowfullscreen="" frameborder="0" mozallow…"
type textarea "[URL][DOMAIN_NAME]"
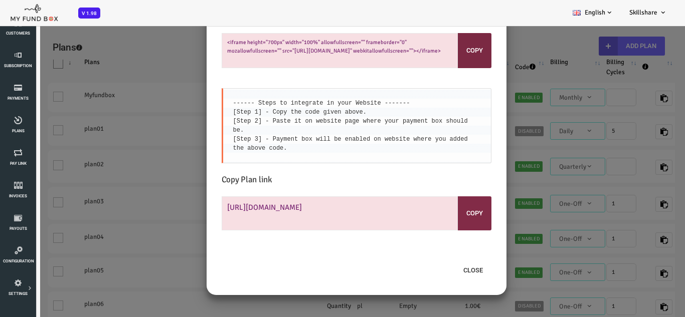
click at [441, 59] on button "Copy" at bounding box center [447, 50] width 34 height 35
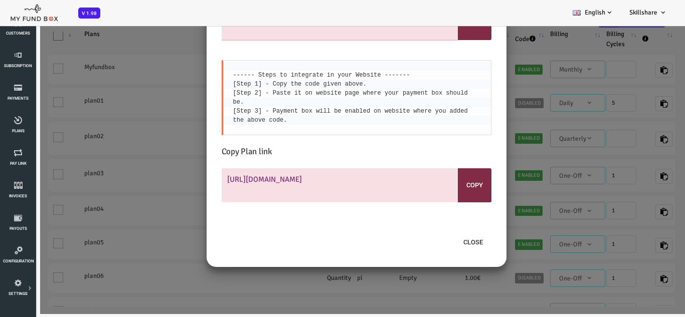
scroll to position [0, 0]
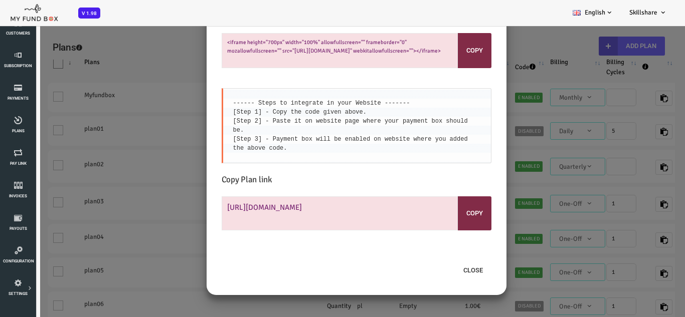
click at [284, 104] on code "------ Steps to integrate in your Website ------- [Step 1] - Copy the code give…" at bounding box center [324, 126] width 238 height 52
click at [440, 261] on button "Close" at bounding box center [445, 270] width 37 height 19
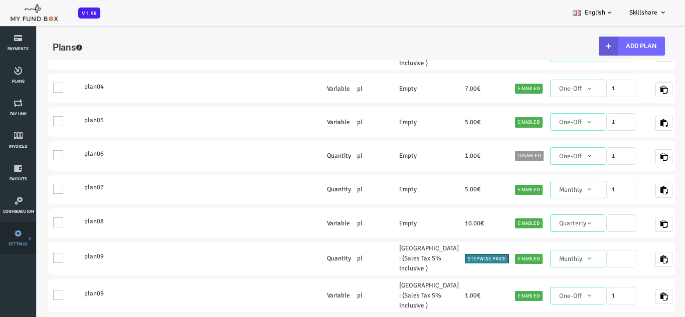
scroll to position [100, 0]
click at [0, 0] on span "Configuration" at bounding box center [0, 0] width 0 height 0
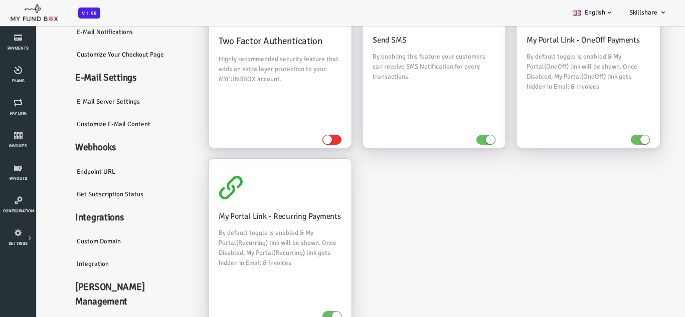
click at [72, 245] on link "Custom Domain" at bounding box center [105, 241] width 130 height 23
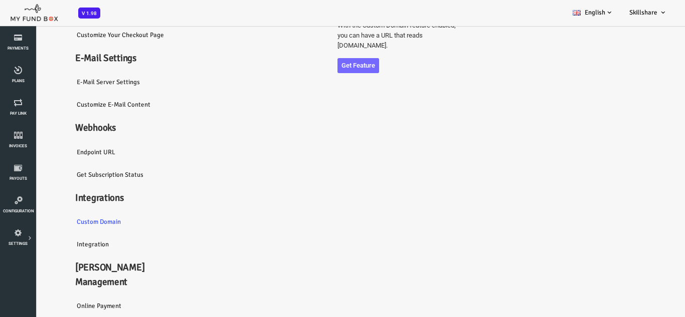
scroll to position [83, 0]
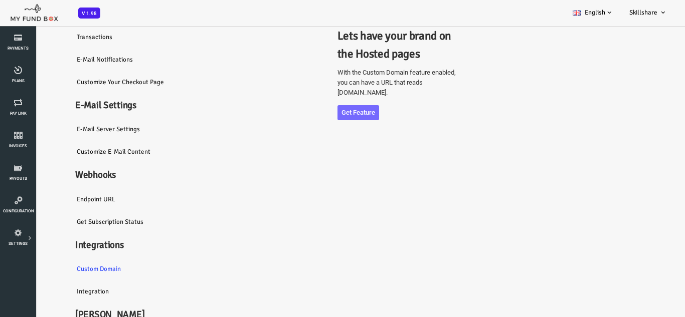
click at [55, 289] on link "Integration" at bounding box center [105, 291] width 130 height 23
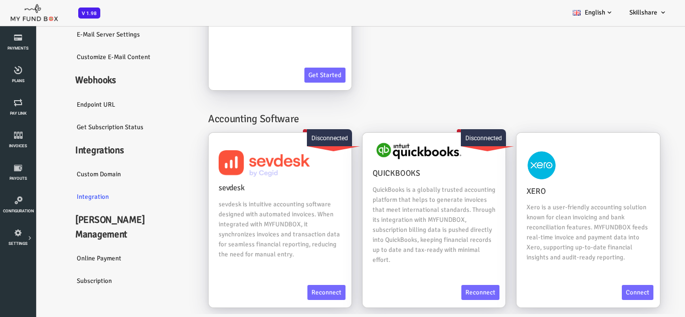
scroll to position [150, 0]
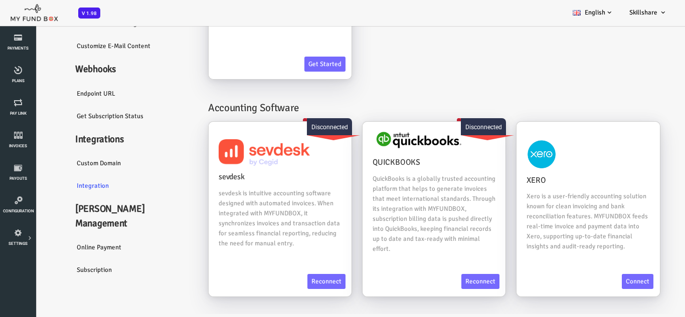
click at [70, 236] on link "Online payment" at bounding box center [105, 247] width 130 height 23
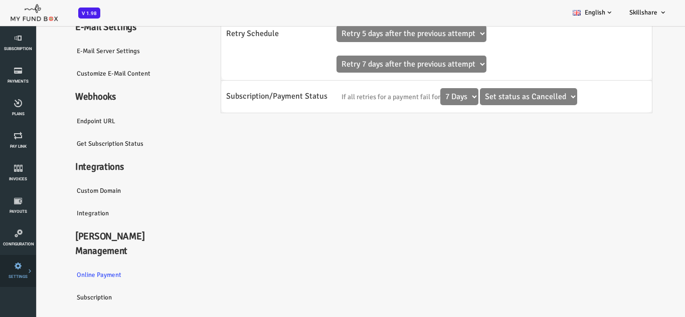
scroll to position [50, 0]
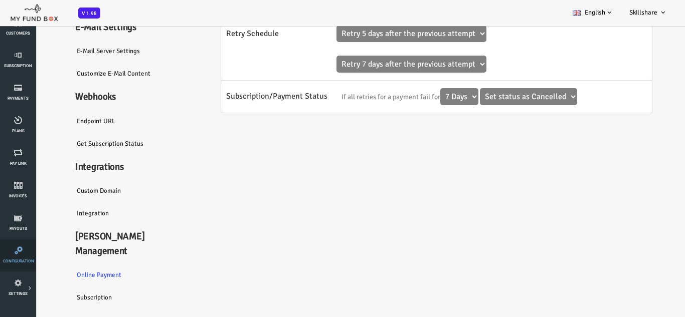
click at [13, 258] on link "Configuration" at bounding box center [18, 256] width 30 height 32
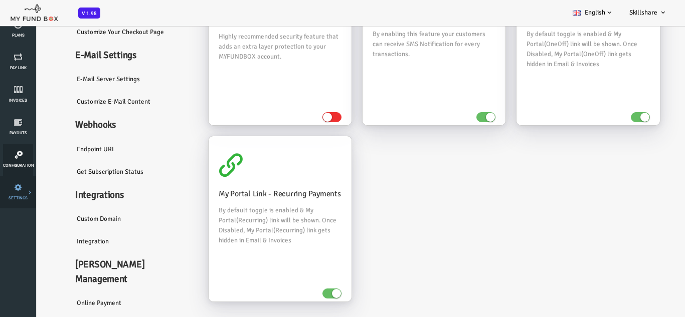
scroll to position [150, 0]
click at [20, 236] on div "Dashboard customers Subscription Payments Plans Tax Setup Pay Link Invoices Sub…" at bounding box center [18, 179] width 36 height 601
click at [24, 153] on icon at bounding box center [18, 150] width 31 height 8
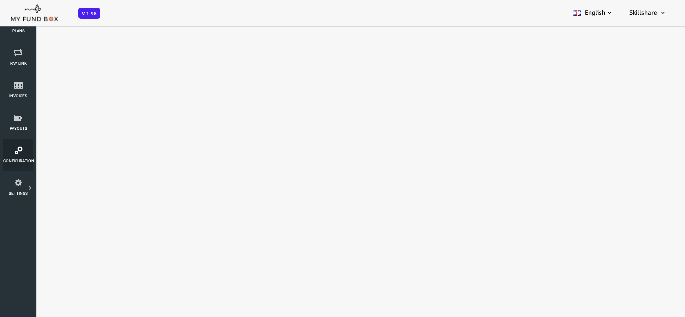
scroll to position [0, 0]
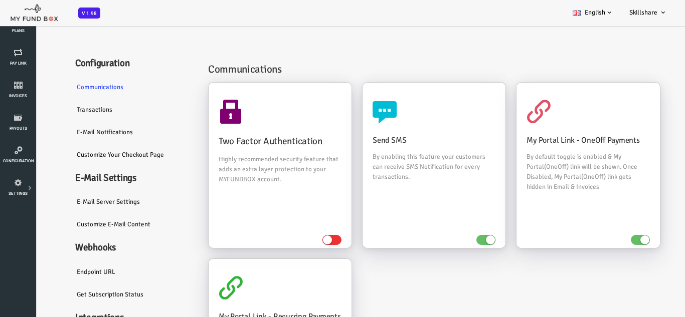
click at [80, 153] on link "Customize Your Checkout Page" at bounding box center [105, 154] width 130 height 23
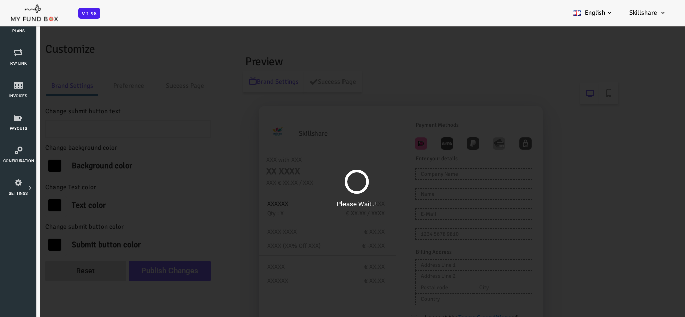
type input "Pay Now"
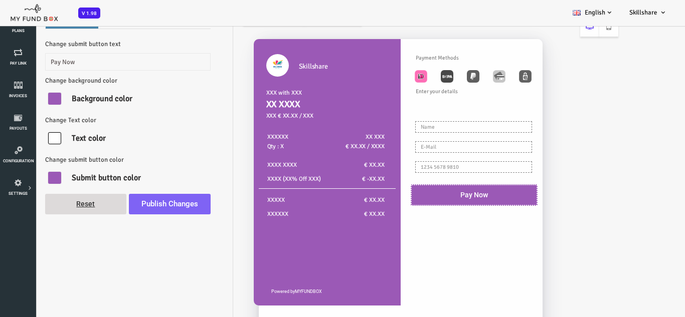
scroll to position [50, 0]
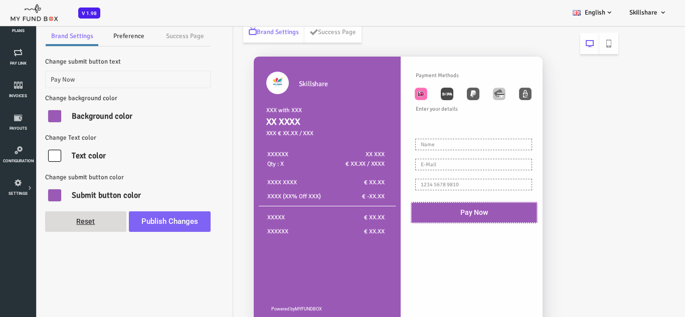
click at [93, 36] on link "Preference" at bounding box center [101, 36] width 60 height 20
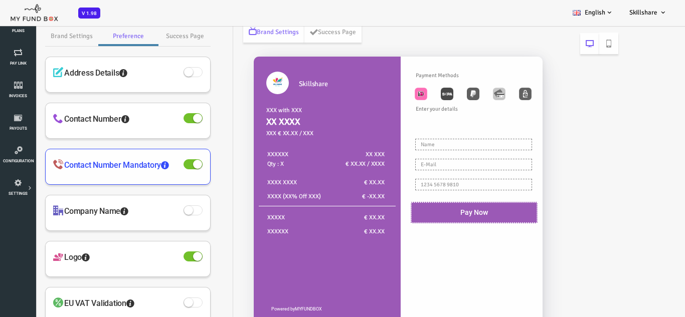
scroll to position [124, 0]
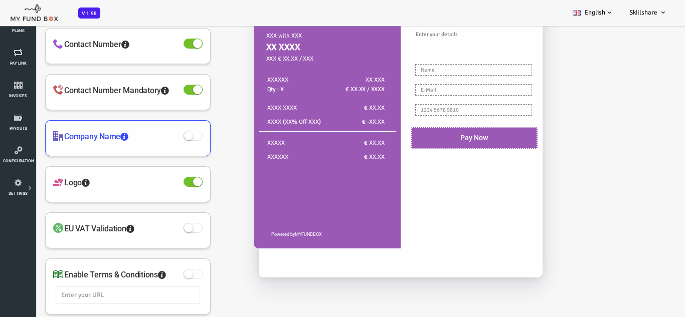
click at [72, 136] on h4 "Company Name" at bounding box center [100, 137] width 144 height 13
click at [128, 138] on h4 "Company Name" at bounding box center [100, 137] width 144 height 13
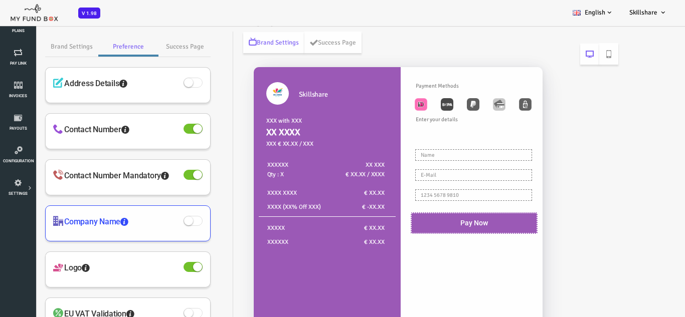
scroll to position [24, 0]
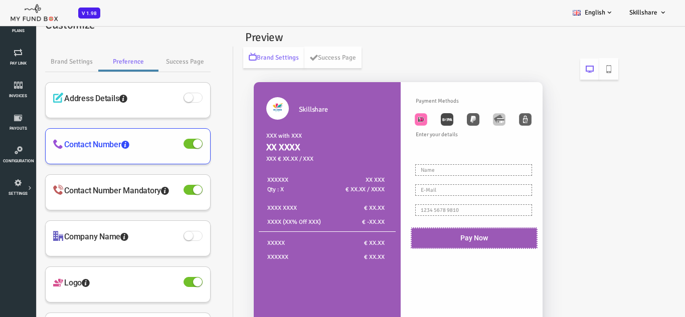
click at [114, 151] on h4 "Contact Number" at bounding box center [100, 145] width 144 height 13
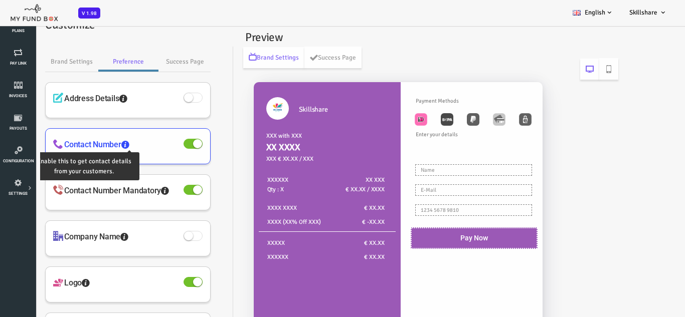
click at [98, 145] on icon at bounding box center [98, 145] width 8 height 8
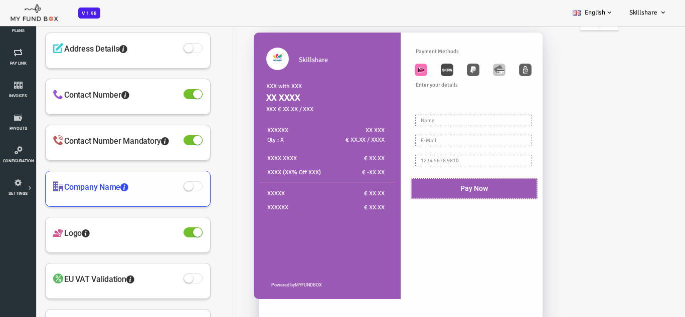
scroll to position [74, 0]
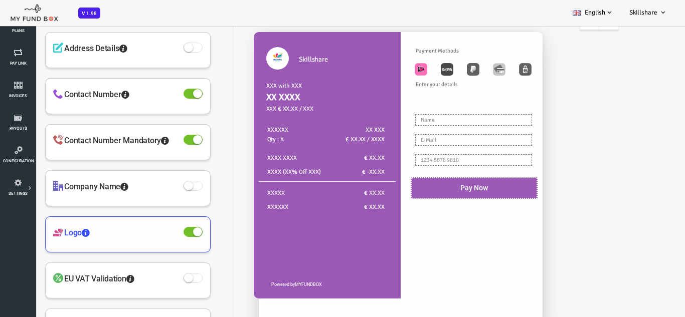
click at [162, 237] on span at bounding box center [165, 232] width 19 height 10
click at [0, 25] on input "checkbox" at bounding box center [0, 25] width 0 height 0
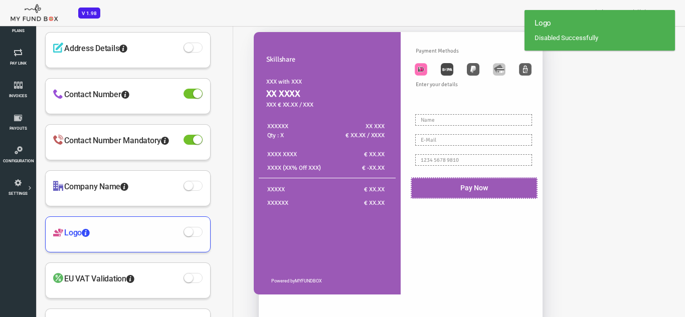
click at [172, 233] on span at bounding box center [165, 232] width 19 height 10
click at [0, 25] on input "checkbox" at bounding box center [0, 25] width 0 height 0
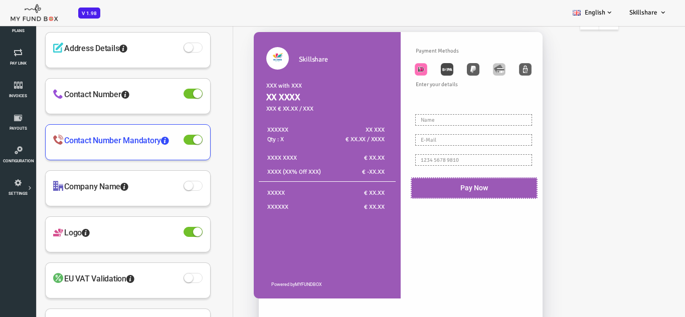
click at [163, 140] on span at bounding box center [165, 140] width 19 height 10
click at [0, 25] on input "checkbox" at bounding box center [0, 25] width 0 height 0
click at [167, 141] on span at bounding box center [165, 140] width 19 height 10
click at [0, 25] on input "checkbox" at bounding box center [0, 25] width 0 height 0
click at [0, 0] on span "Analytics" at bounding box center [0, 0] width 0 height 0
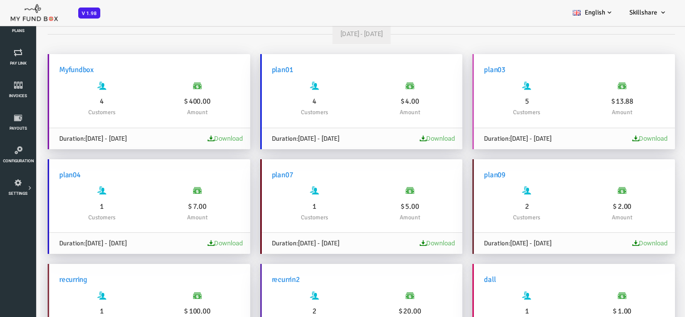
scroll to position [100, 0]
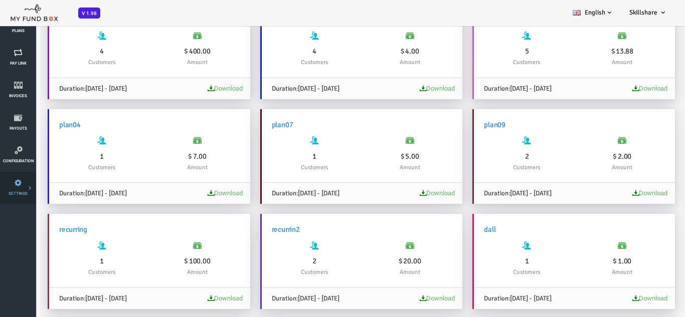
click at [0, 0] on icon at bounding box center [0, 0] width 0 height 0
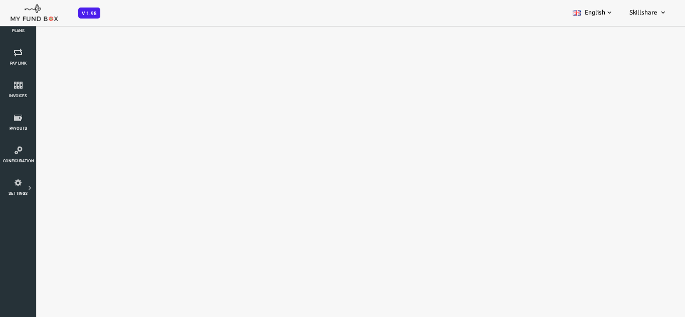
scroll to position [0, 0]
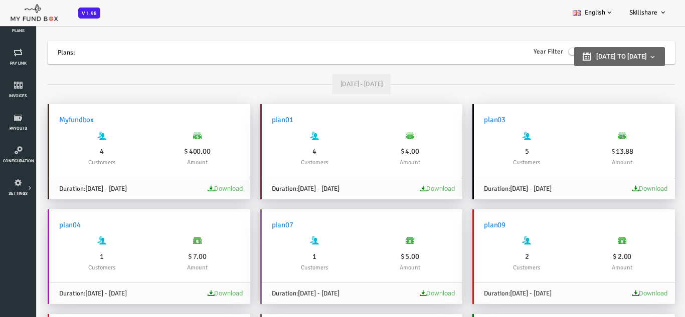
click at [194, 187] on link "Download" at bounding box center [197, 189] width 35 height 8
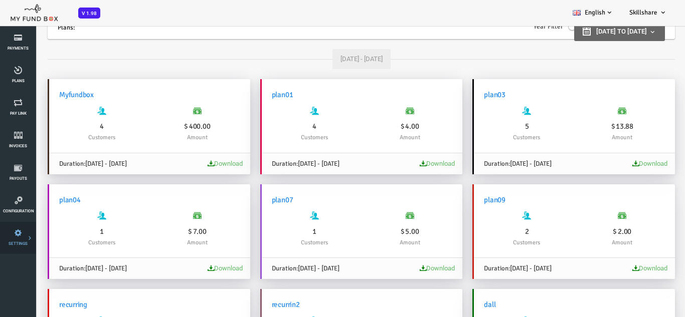
scroll to position [50, 0]
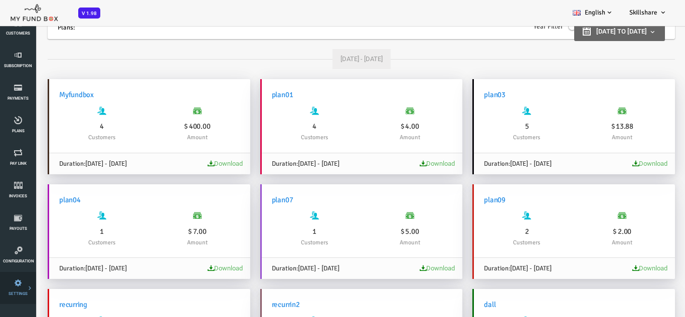
click at [0, 0] on link "Import" at bounding box center [0, 0] width 0 height 0
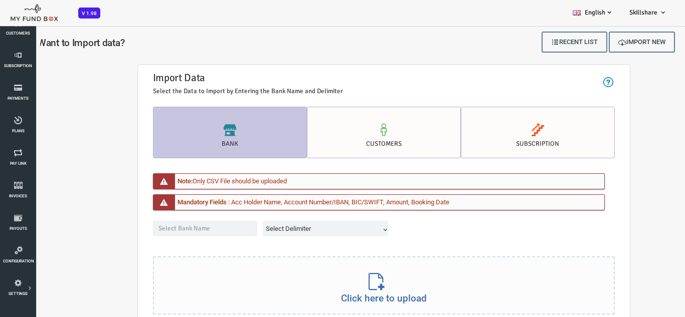
scroll to position [0, 0]
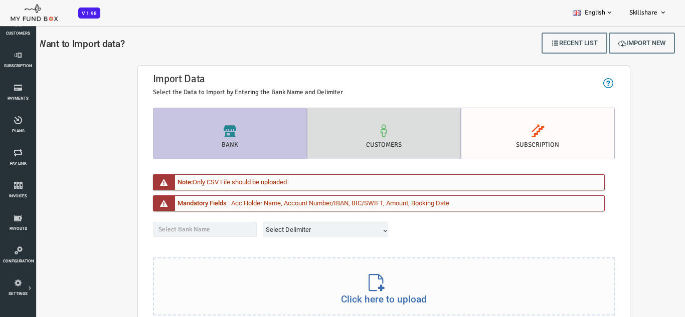
click at [336, 144] on label "customers" at bounding box center [356, 134] width 154 height 52
radio input "true"
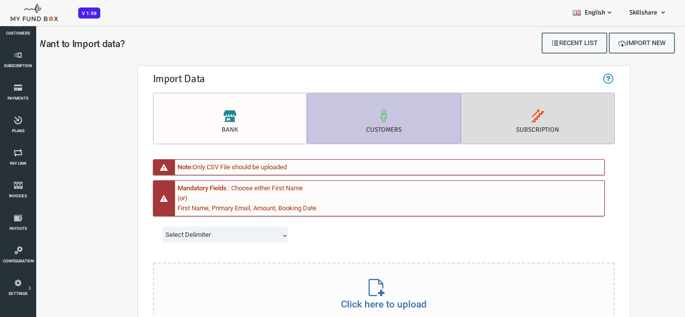
click at [481, 138] on label "Subscription" at bounding box center [510, 119] width 154 height 52
radio input "true"
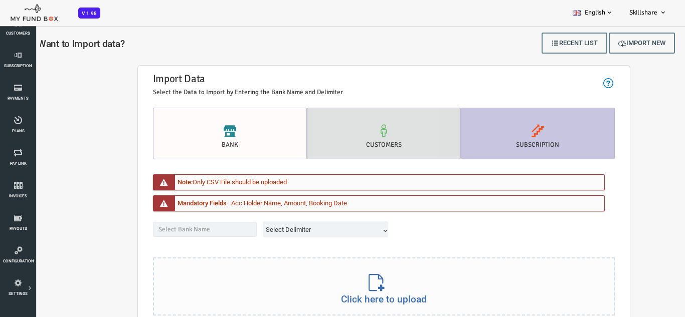
click at [316, 134] on icon at bounding box center [356, 131] width 135 height 13
radio input "true"
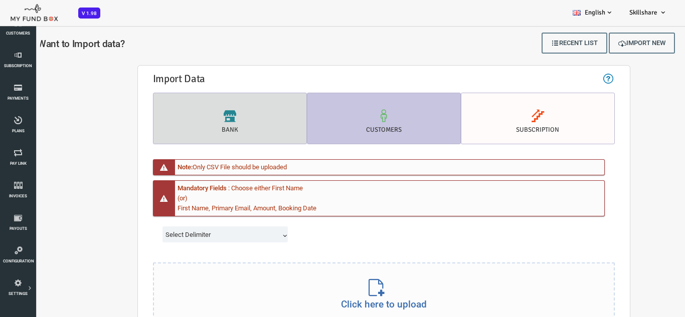
click at [236, 123] on label "Bank" at bounding box center [202, 119] width 154 height 52
radio input "true"
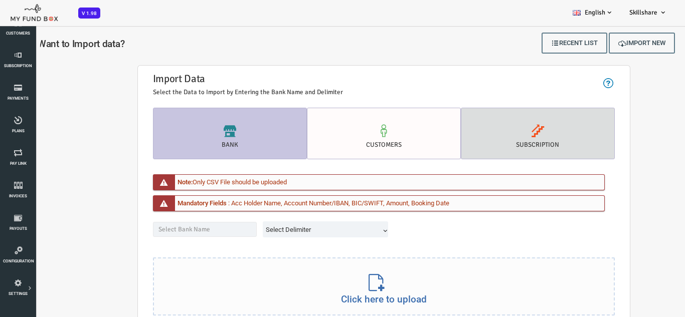
click at [515, 145] on label "Subscription" at bounding box center [510, 134] width 154 height 52
radio input "true"
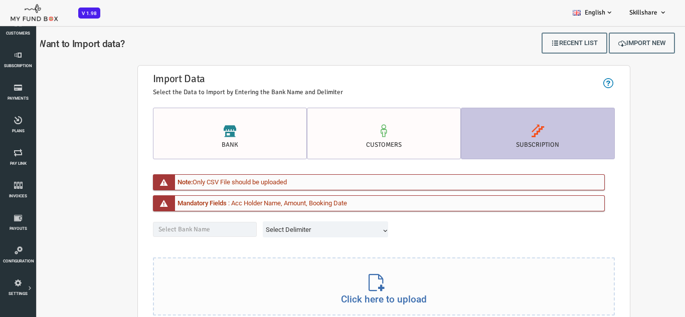
click at [341, 287] on div "Click here to upload" at bounding box center [356, 285] width 460 height 57
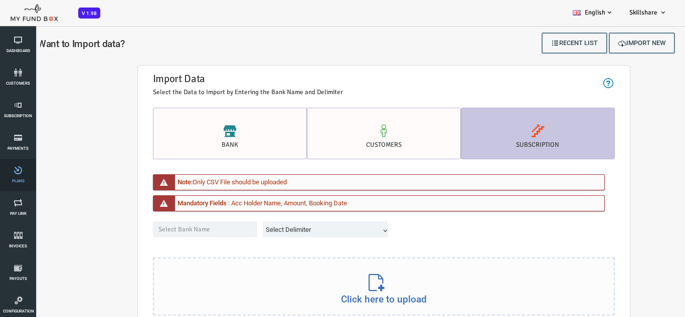
scroll to position [100, 0]
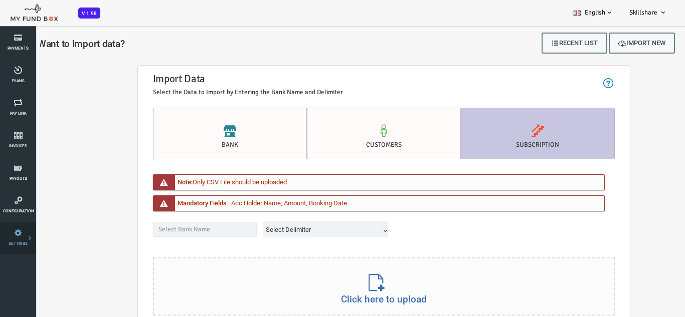
click at [0, 0] on icon at bounding box center [0, 0] width 0 height 0
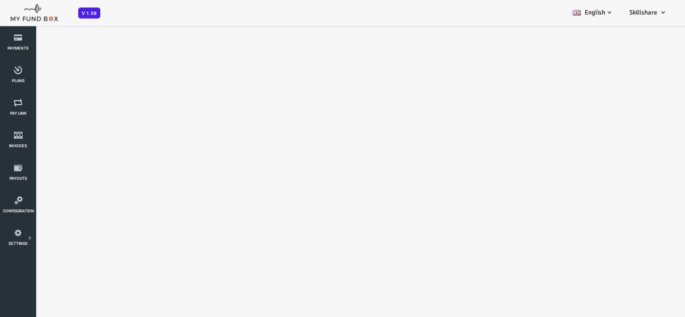
scroll to position [0, 0]
select select "100"
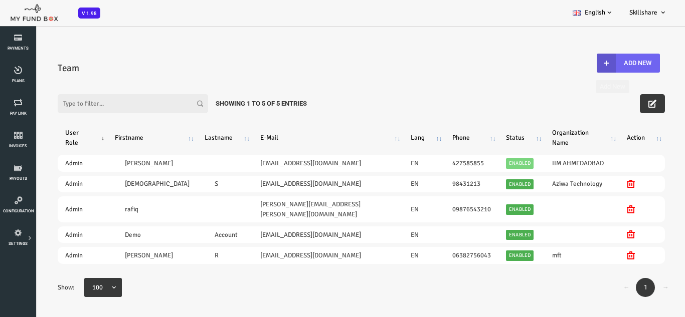
click at [593, 60] on button "Add New" at bounding box center [600, 63] width 63 height 19
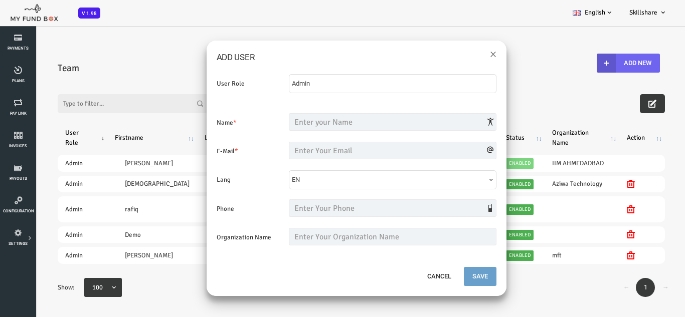
scroll to position [28, 0]
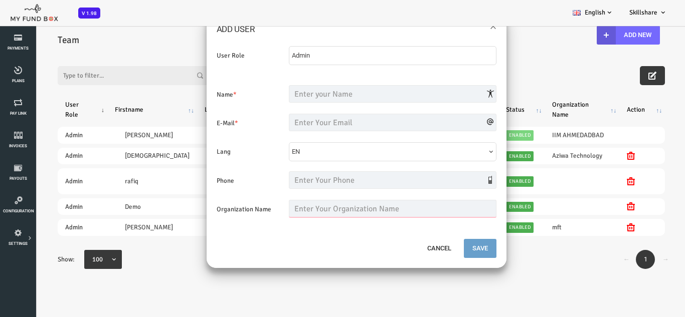
click at [312, 202] on input "text" at bounding box center [364, 209] width 207 height 18
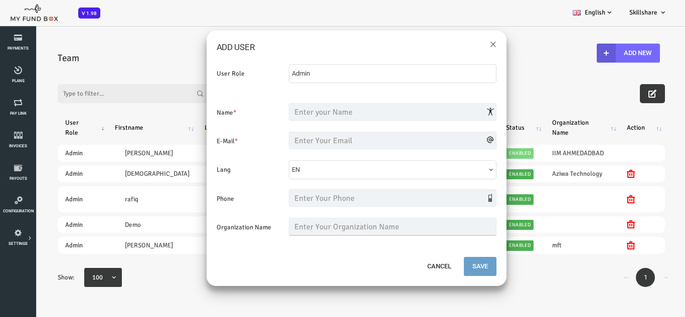
scroll to position [0, 0]
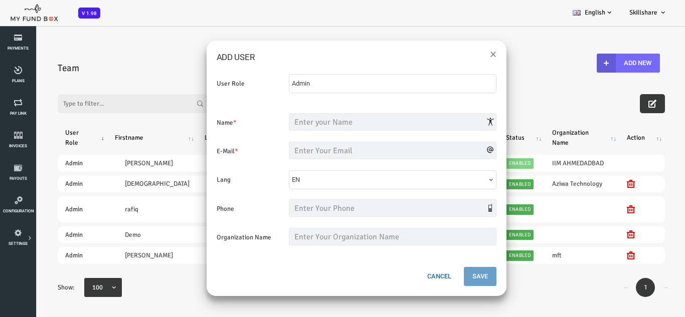
click at [409, 283] on button "Cancel" at bounding box center [411, 276] width 41 height 19
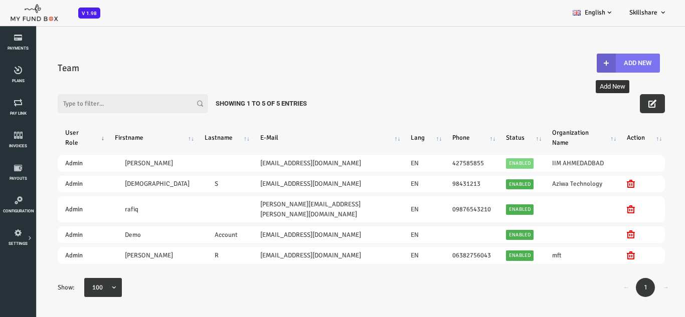
click at [602, 58] on button "Add New" at bounding box center [600, 63] width 63 height 19
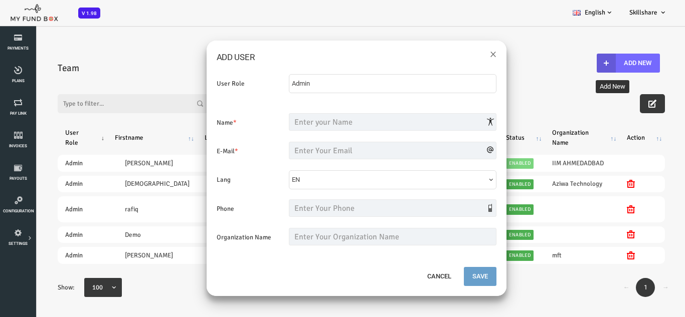
click at [301, 88] on div "Admin Admin Admin No Module Access for this userrole. No Module Access for this…" at bounding box center [365, 88] width 218 height 29
click at [290, 81] on div "Admin Admin Admin No Module Access for this userrole. No Module Access for this…" at bounding box center [365, 88] width 218 height 29
click at [276, 85] on div "Admin Admin Admin No Module Access for this userrole. No Module Access for this…" at bounding box center [365, 88] width 218 height 29
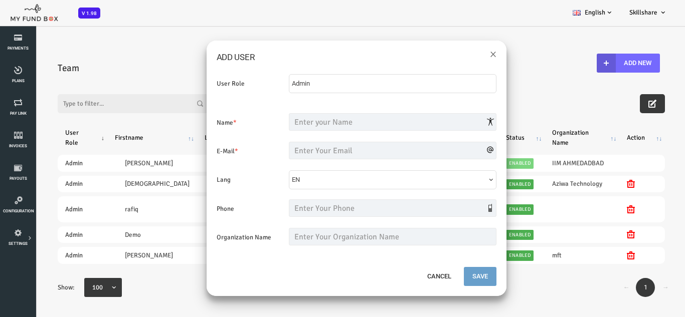
click at [276, 85] on div "Admin Admin Admin No Module Access for this userrole. No Module Access for this…" at bounding box center [365, 88] width 218 height 29
drag, startPoint x: 276, startPoint y: 85, endPoint x: 327, endPoint y: 85, distance: 50.6
click at [327, 85] on div "Admin Admin Admin No Module Access for this userrole. No Module Access for this…" at bounding box center [365, 88] width 218 height 29
drag, startPoint x: 324, startPoint y: 85, endPoint x: 256, endPoint y: 85, distance: 68.2
click at [256, 85] on div "Admin Admin Admin No Module Access for this userrole. No Module Access for this…" at bounding box center [365, 88] width 218 height 29
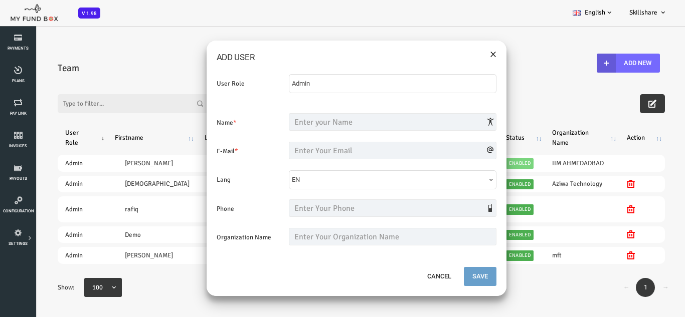
click at [464, 56] on button "×" at bounding box center [465, 53] width 7 height 13
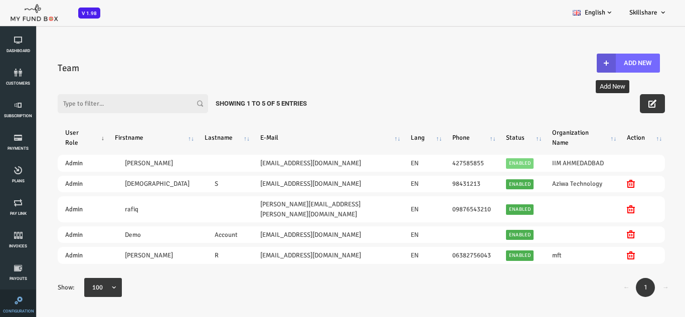
click at [16, 308] on link "Configuration" at bounding box center [18, 306] width 30 height 32
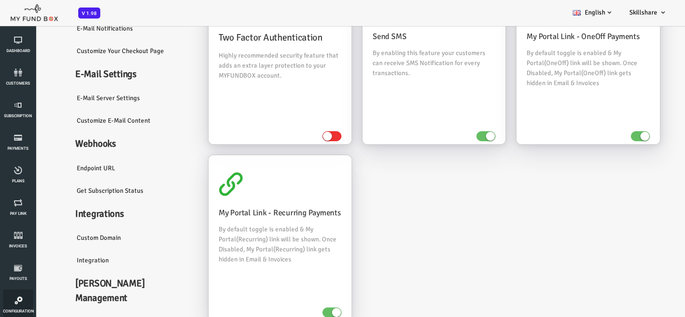
scroll to position [123, 0]
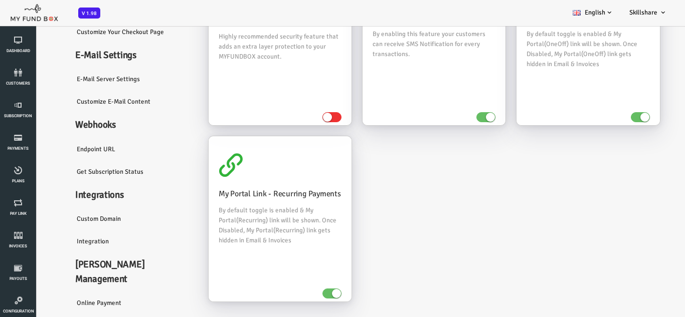
click at [67, 246] on link "Integration" at bounding box center [105, 241] width 130 height 23
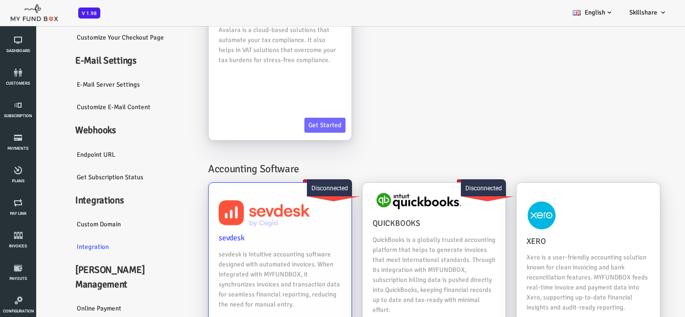
scroll to position [63, 0]
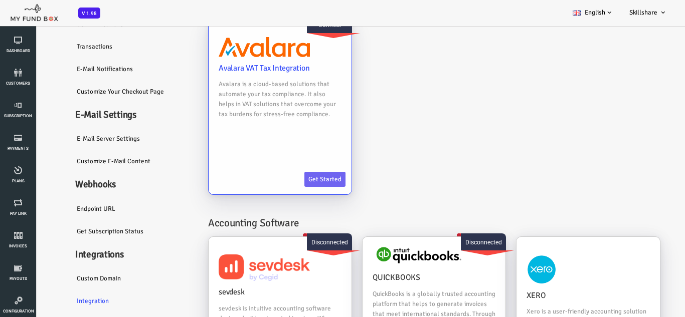
click at [295, 175] on link "Get Started" at bounding box center [297, 179] width 41 height 15
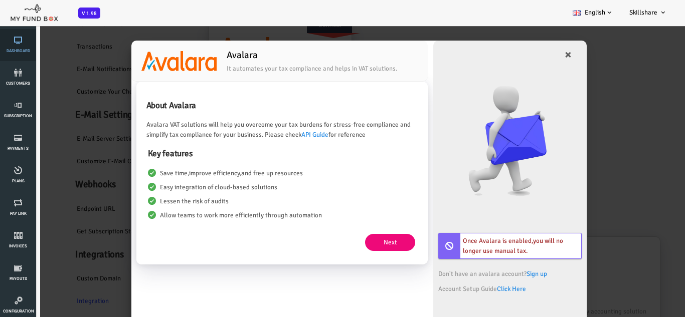
click at [12, 48] on link "Dashboard" at bounding box center [18, 45] width 30 height 32
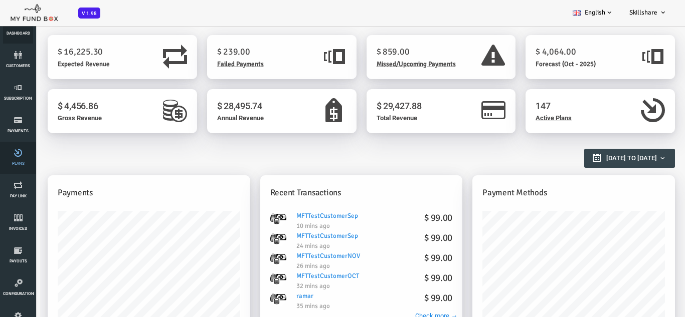
scroll to position [0, 0]
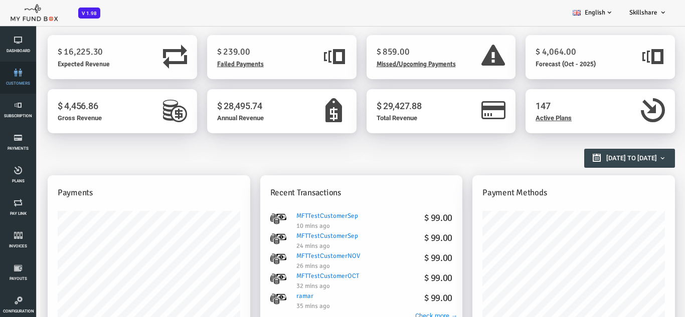
click at [18, 79] on link "customers" at bounding box center [18, 78] width 30 height 32
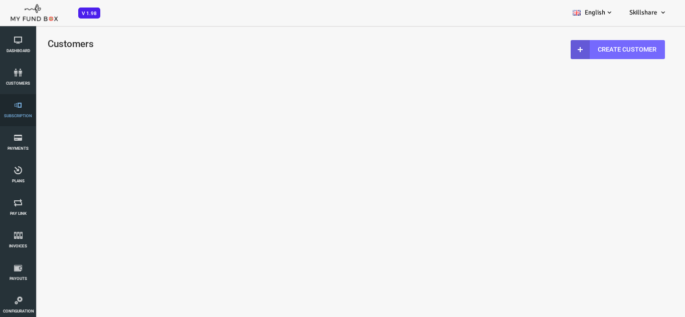
click at [19, 108] on icon at bounding box center [18, 105] width 30 height 8
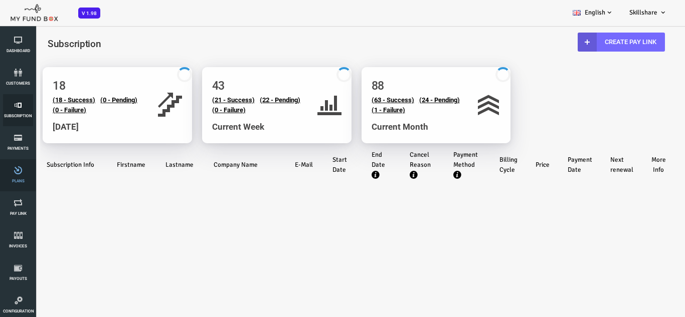
select select "100"
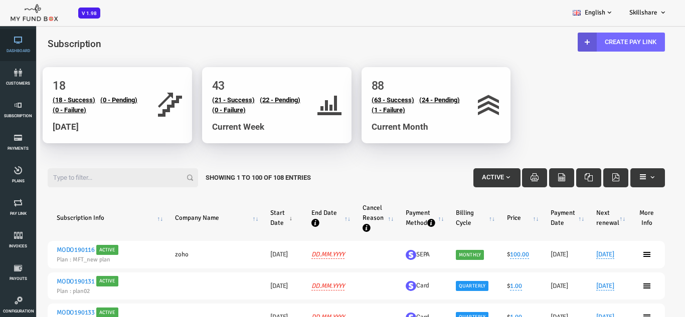
click at [19, 43] on icon at bounding box center [18, 40] width 30 height 8
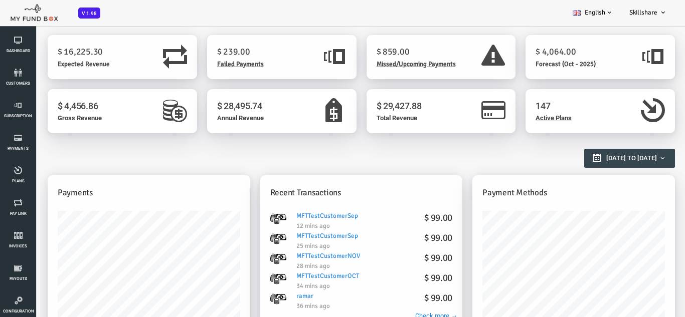
click at [573, 53] on h1 "$ 4,064.00" at bounding box center [555, 52] width 95 height 14
click at [552, 68] on span "Forecast (Oct - 2025)" at bounding box center [538, 64] width 60 height 8
click at [14, 199] on icon at bounding box center [18, 200] width 31 height 8
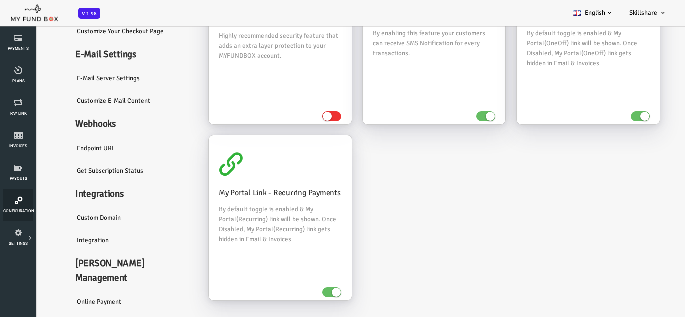
scroll to position [0, 0]
click at [85, 266] on h4 "Dunning Management" at bounding box center [105, 272] width 130 height 29
click at [77, 292] on link "Online payment" at bounding box center [105, 303] width 130 height 23
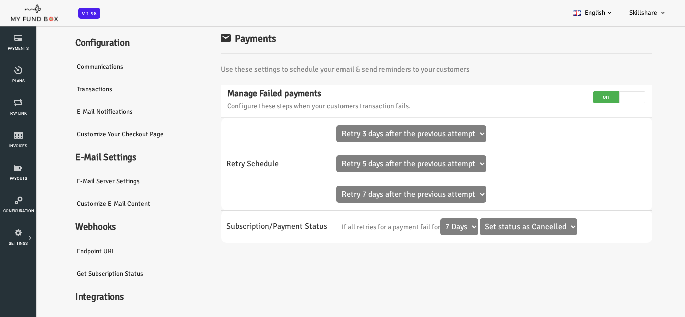
click at [93, 202] on link "Customize E-Mail Content" at bounding box center [105, 203] width 130 height 23
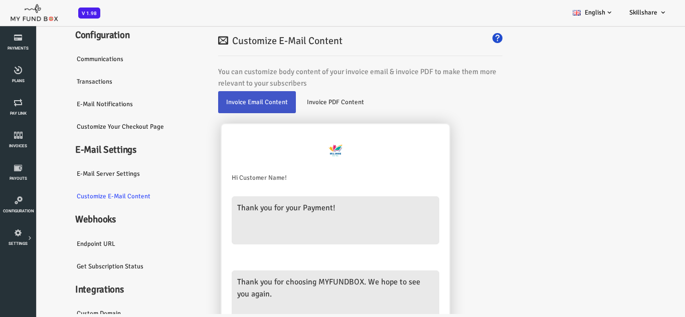
click at [98, 128] on link "Customize Your Checkout Page" at bounding box center [105, 126] width 130 height 23
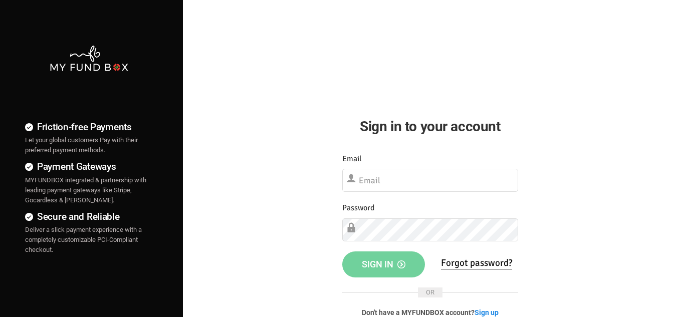
click at [438, 218] on div "Password Please Fill out this field" at bounding box center [430, 222] width 176 height 40
click at [393, 187] on input "text" at bounding box center [430, 180] width 176 height 23
click at [369, 185] on input "text" at bounding box center [430, 180] width 176 height 23
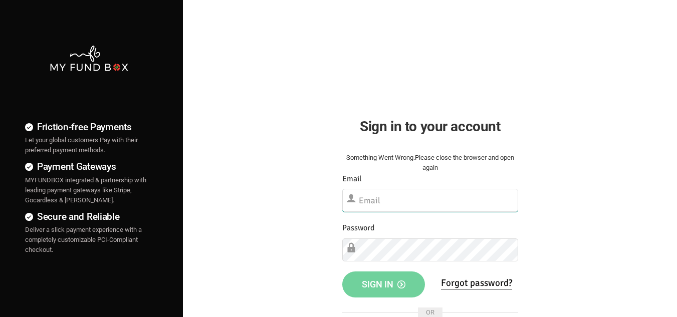
click at [392, 194] on input "text" at bounding box center [430, 200] width 176 height 23
click at [583, 179] on div "Friction-free Payments Let your global customers Pay with their preferred payme…" at bounding box center [338, 257] width 687 height 514
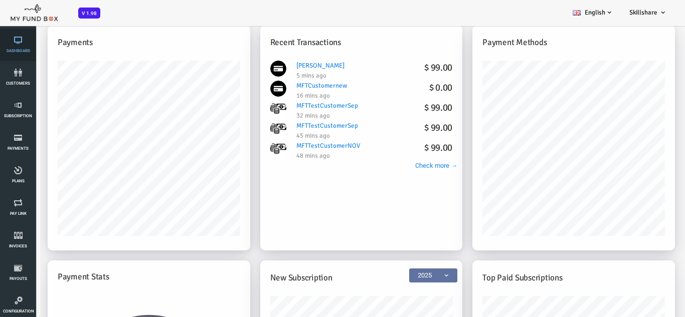
click at [22, 48] on link "Dashboard" at bounding box center [18, 45] width 30 height 32
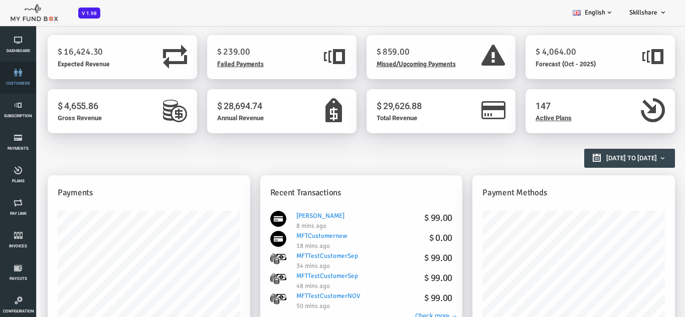
click at [14, 78] on link "customers" at bounding box center [18, 78] width 30 height 32
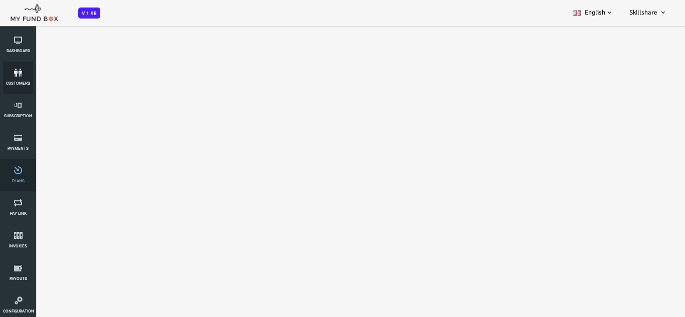
select select "100"
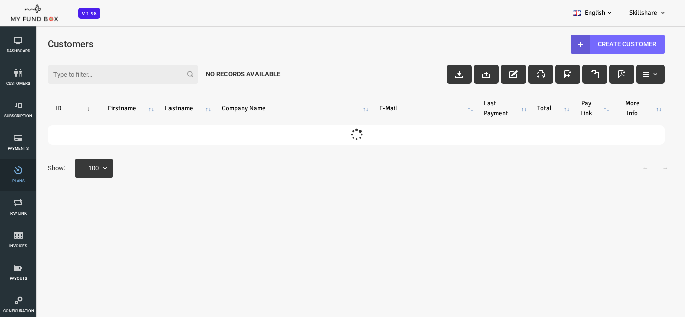
click at [17, 176] on link "Plans" at bounding box center [18, 175] width 30 height 32
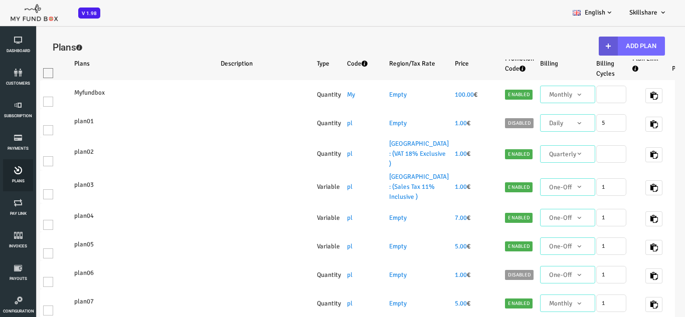
select select "100"
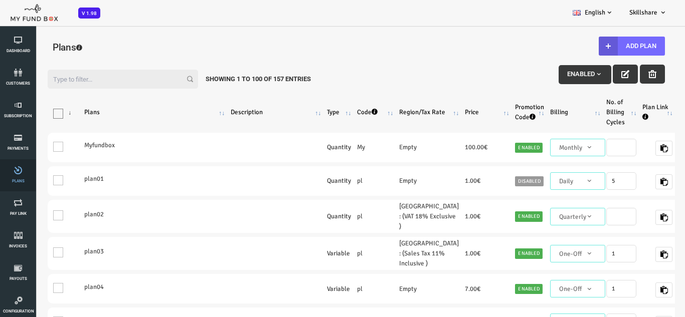
click at [0, 0] on span "Plans" at bounding box center [0, 0] width 0 height 0
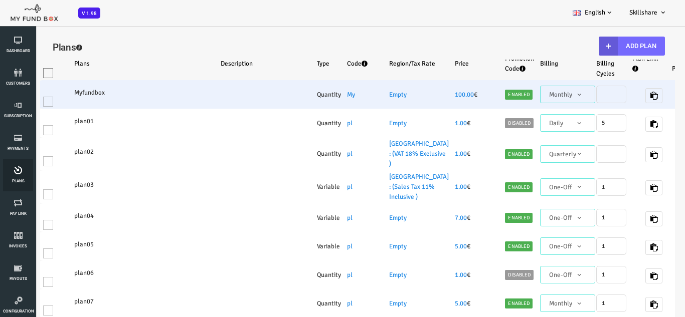
select select "100"
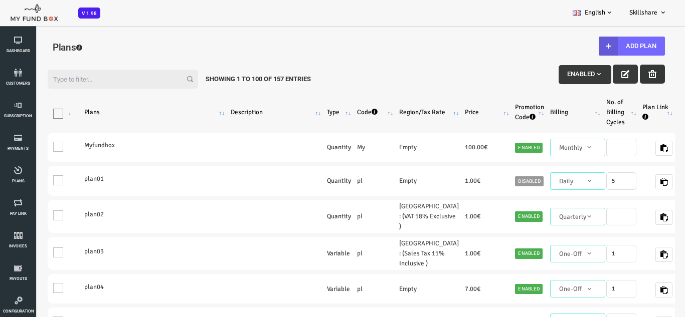
click at [626, 79] on button "button" at bounding box center [624, 74] width 25 height 19
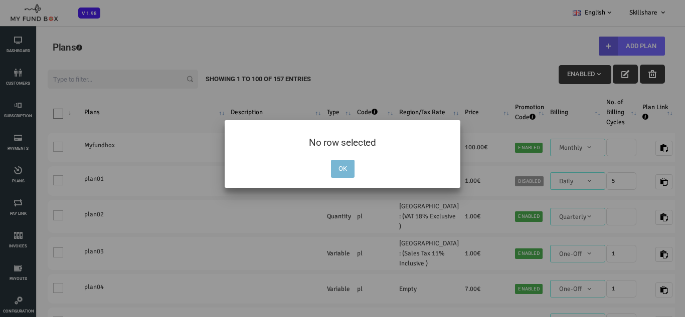
drag, startPoint x: 348, startPoint y: 163, endPoint x: 259, endPoint y: 153, distance: 90.3
click at [348, 163] on button "OK" at bounding box center [343, 169] width 24 height 18
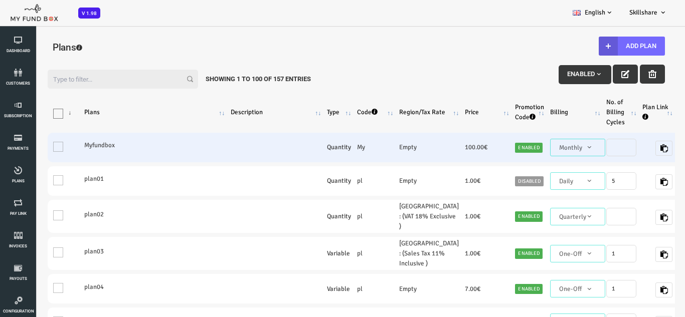
click at [29, 151] on td "One" at bounding box center [37, 148] width 34 height 30
click at [30, 143] on td "One" at bounding box center [37, 148] width 34 height 30
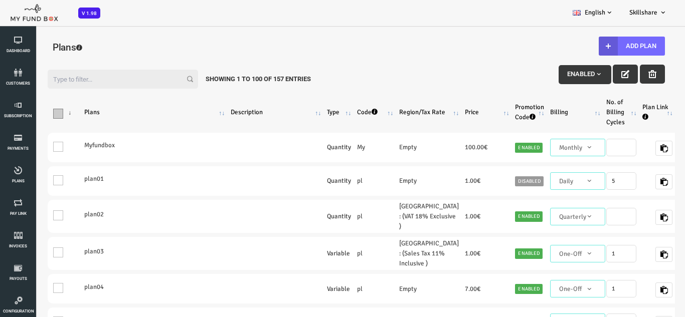
click at [30, 114] on span "\a\9\9\9\9\9\9\9\9\9\9\9\a\9\9\9\9\9\9\9\9\9\9 \9\9\a\9\9\9\9\9\9\9\9\9\9 \9\9\…" at bounding box center [31, 114] width 10 height 10
click at [43, 111] on input "\a\9\9\9\9\9\9\9\9\9\9\9\a\9\9\9\9\9\9\9\9\9\9 \9\9\a\9\9\9\9\9\9\9\9\9\9 \9\9\…" at bounding box center [43, 111] width 0 height 0
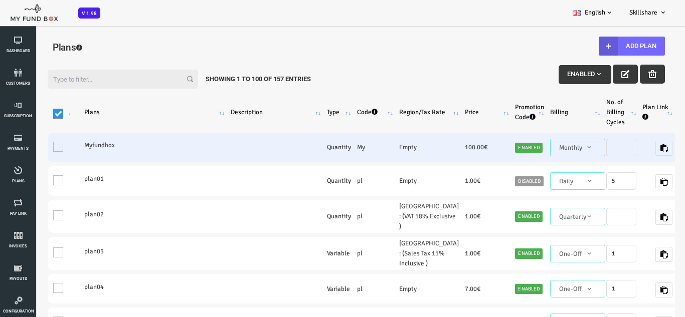
click at [29, 142] on td "One" at bounding box center [37, 148] width 34 height 30
click at [30, 144] on td "One" at bounding box center [37, 148] width 34 height 30
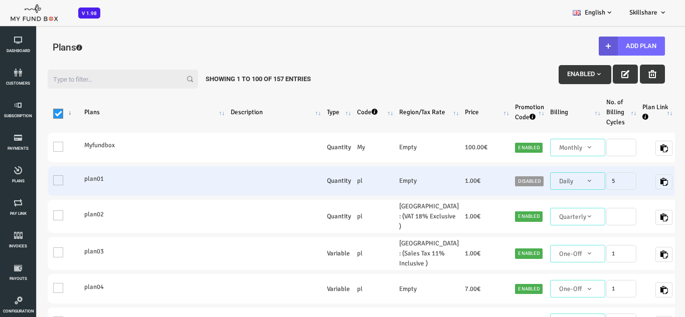
click at [28, 177] on td "One" at bounding box center [37, 181] width 34 height 30
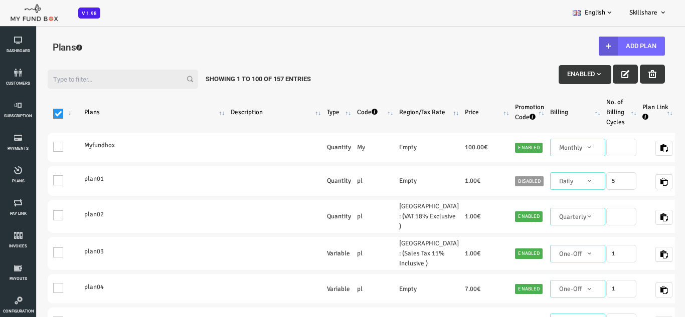
click at [26, 115] on span "\a\9\9\9\9\9\9\9\9\9\9\9\a\9\9\9\9\9\9\9\9\9\9 \9\9\a\9\9\9\9\9\9\9\9\9\9 \9\9\…" at bounding box center [31, 114] width 10 height 10
click at [43, 111] on input "\a\9\9\9\9\9\9\9\9\9\9\9\a\9\9\9\9\9\9\9\9\9\9 \9\9\a\9\9\9\9\9\9\9\9\9\9 \9\9\…" at bounding box center [43, 111] width 0 height 0
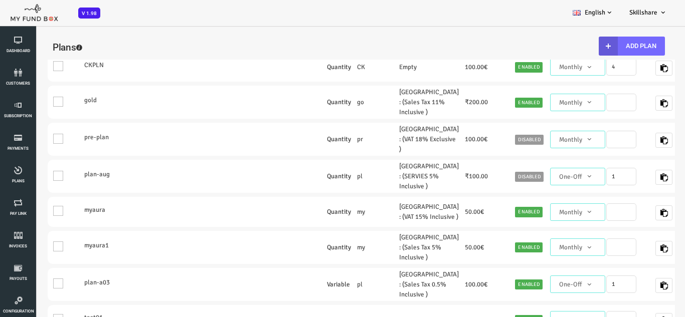
scroll to position [1303, 0]
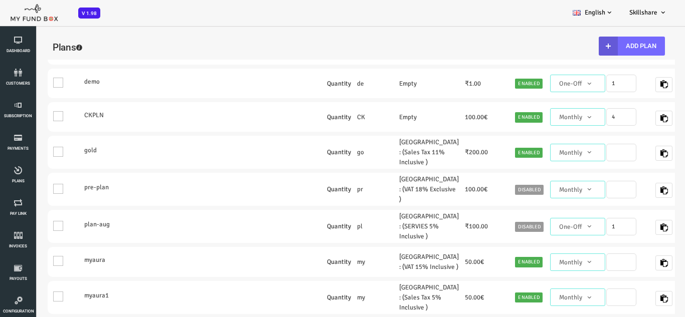
click at [33, 21] on span at bounding box center [31, 16] width 10 height 10
click at [43, 18] on input "One" at bounding box center [43, 18] width 0 height 0
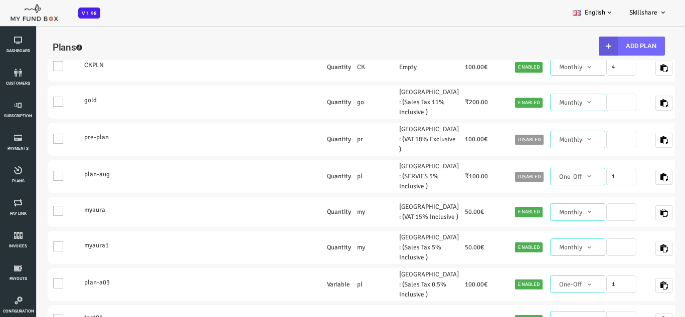
click at [43, 1] on input "One" at bounding box center [43, 1] width 0 height 0
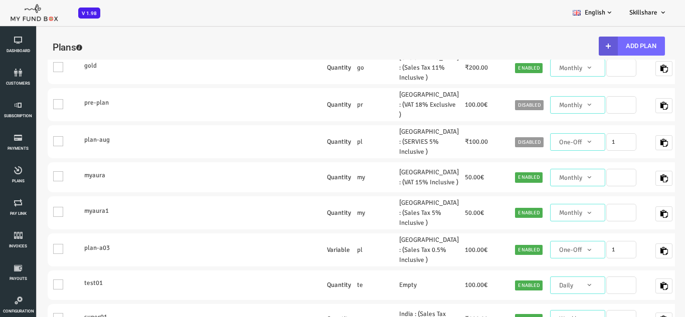
scroll to position [1403, 0]
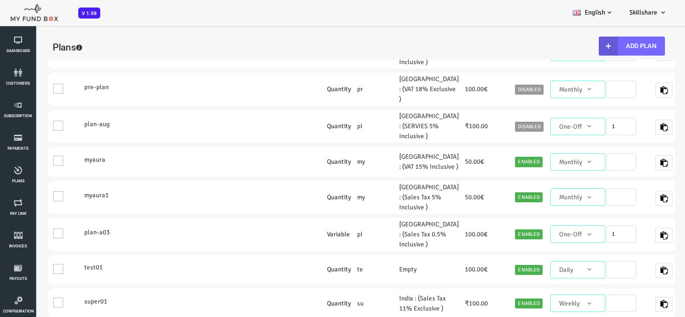
drag, startPoint x: 49, startPoint y: 240, endPoint x: 30, endPoint y: 222, distance: 26.2
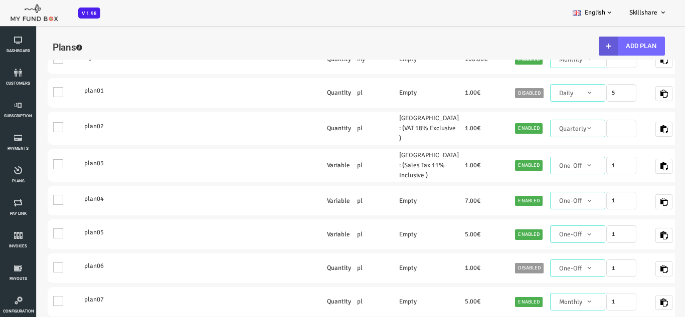
scroll to position [0, 0]
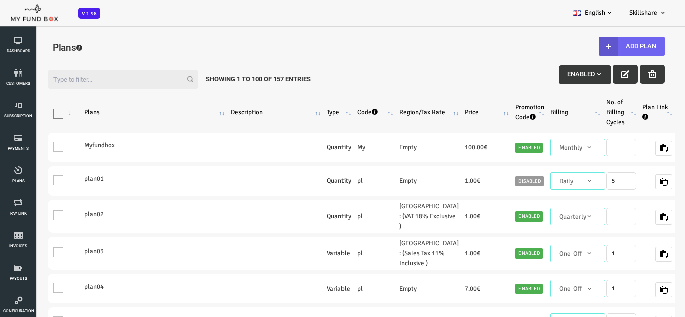
click at [612, 46] on button "Add Plan" at bounding box center [604, 46] width 66 height 19
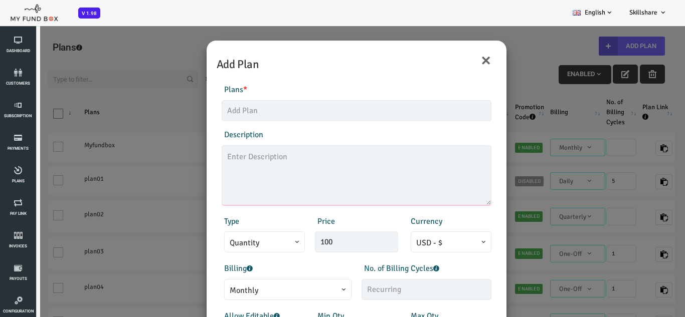
click at [215, 165] on textarea at bounding box center [329, 175] width 270 height 60
click at [223, 121] on div "Products Invoice Product is empty Plans * This field is required Description 1/…" at bounding box center [329, 144] width 280 height 121
click at [225, 119] on input "text" at bounding box center [329, 110] width 270 height 21
type input "ZSV"
click at [219, 155] on textarea at bounding box center [329, 175] width 270 height 60
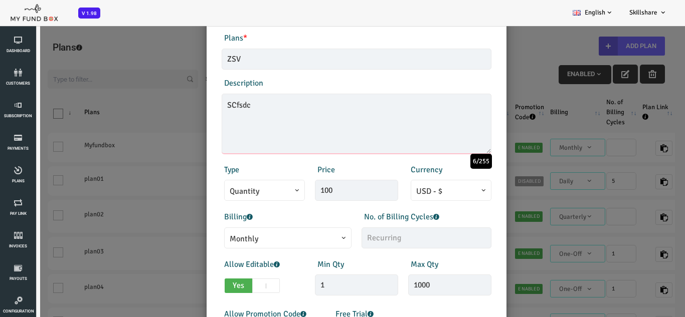
scroll to position [100, 0]
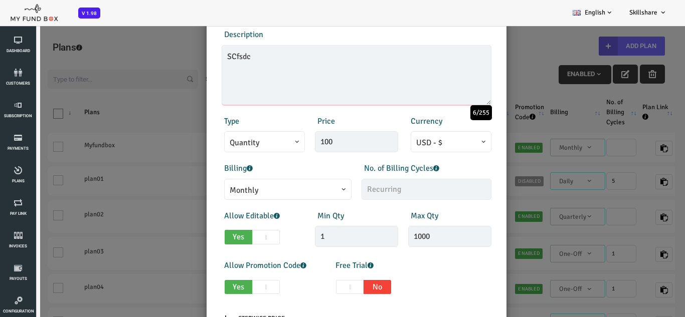
type textarea "SCfsdc"
click at [362, 187] on input "text" at bounding box center [399, 189] width 130 height 21
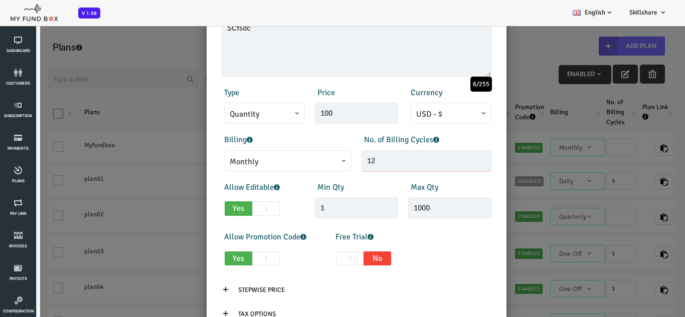
scroll to position [175, 0]
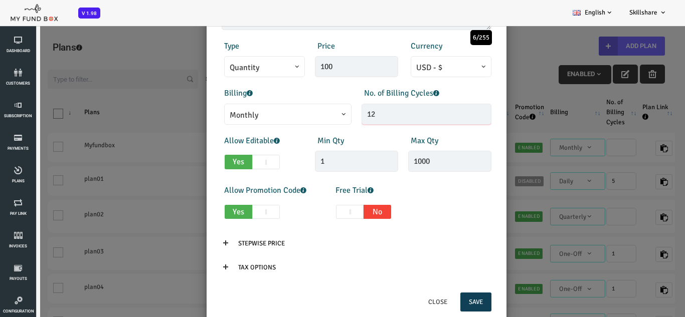
type input "12"
click at [449, 303] on button "Save" at bounding box center [448, 302] width 31 height 19
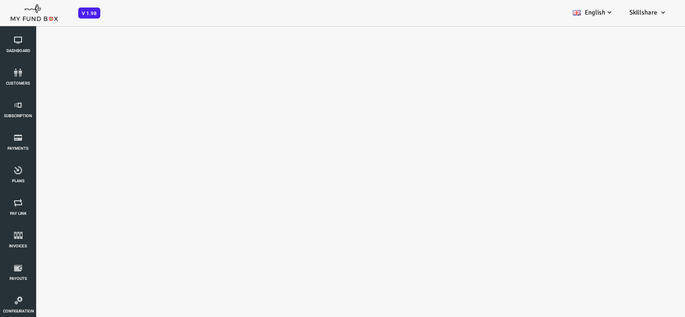
scroll to position [0, 0]
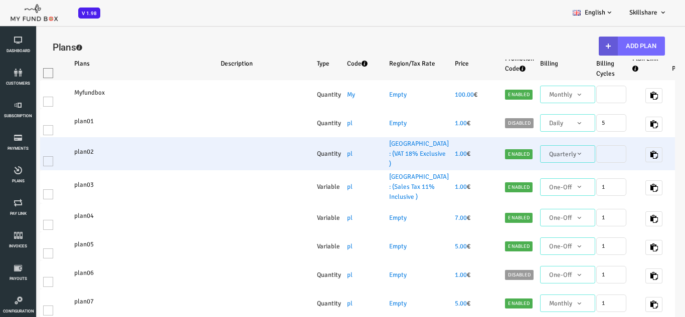
select select "100"
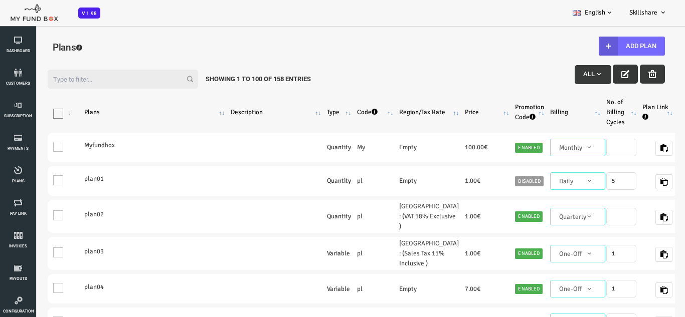
click at [602, 71] on button "button" at bounding box center [597, 74] width 25 height 19
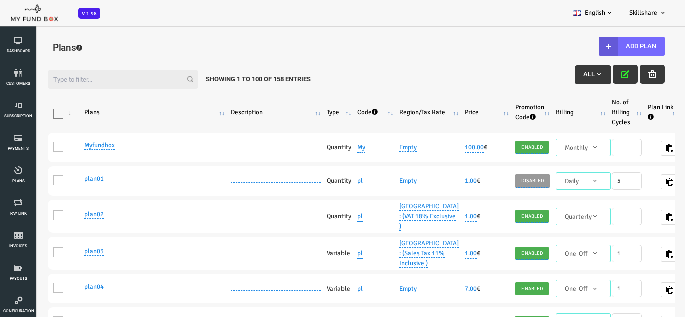
click at [41, 71] on input "Filter:" at bounding box center [95, 79] width 150 height 19
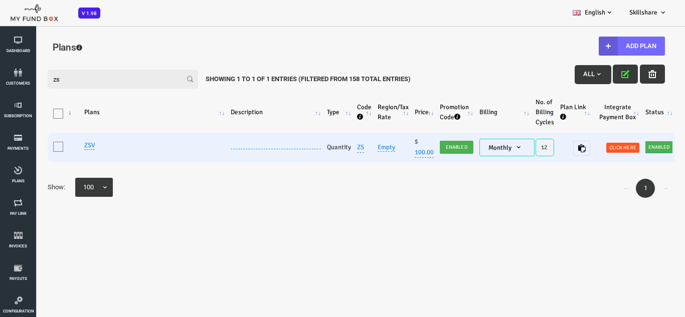
type input "zs"
click at [337, 148] on td "ZS" at bounding box center [336, 148] width 21 height 30
click at [332, 149] on link "ZS" at bounding box center [332, 147] width 7 height 11
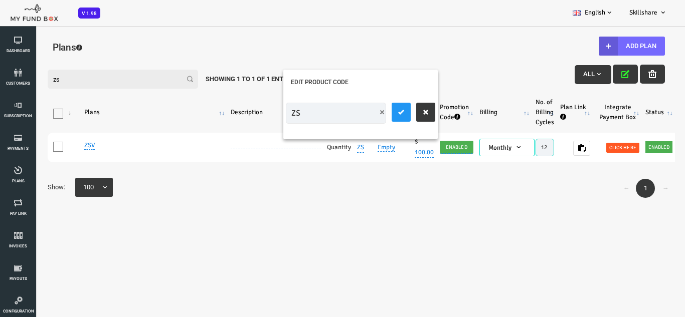
click at [375, 191] on div "← 1 → Show: 25 50 75 100 100" at bounding box center [328, 188] width 637 height 24
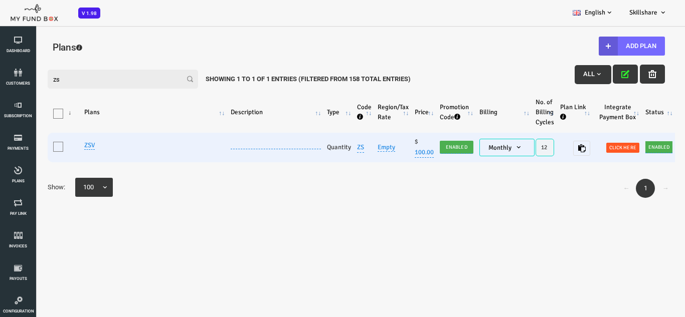
click at [240, 151] on td at bounding box center [248, 148] width 96 height 30
click at [223, 149] on link at bounding box center [248, 149] width 90 height 1
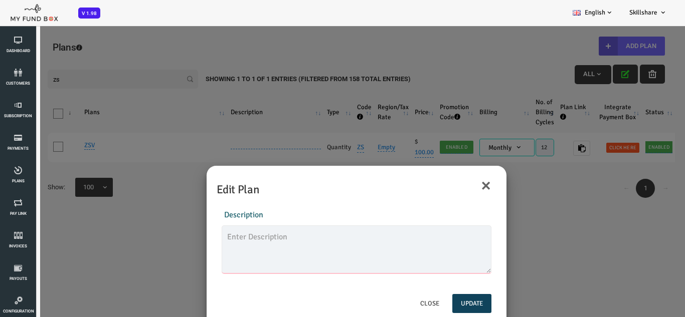
click at [248, 245] on textarea at bounding box center [329, 250] width 270 height 48
type textarea "sac"
click at [443, 302] on button "Update" at bounding box center [443, 303] width 39 height 19
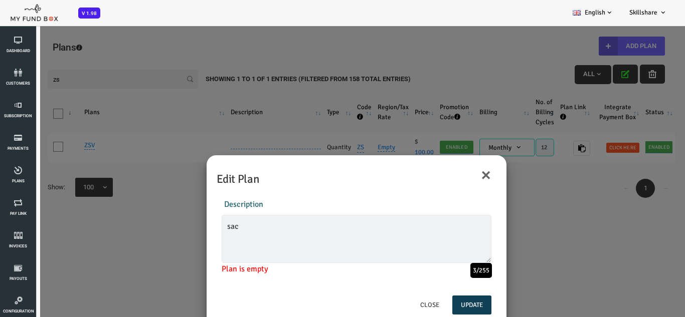
scroll to position [14, 0]
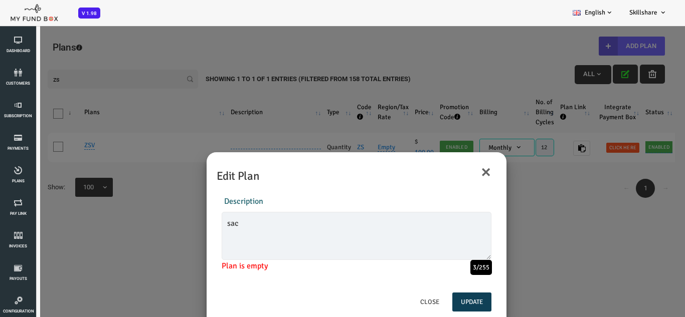
click at [439, 305] on button "Update" at bounding box center [443, 302] width 39 height 19
click at [408, 301] on button "Close" at bounding box center [402, 302] width 36 height 19
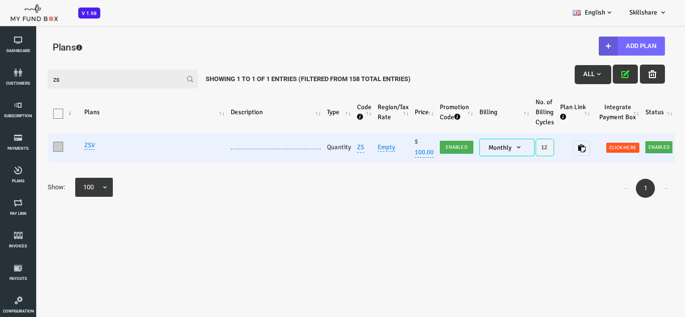
click at [35, 151] on span at bounding box center [31, 147] width 10 height 10
click at [43, 149] on input "One" at bounding box center [43, 149] width 0 height 0
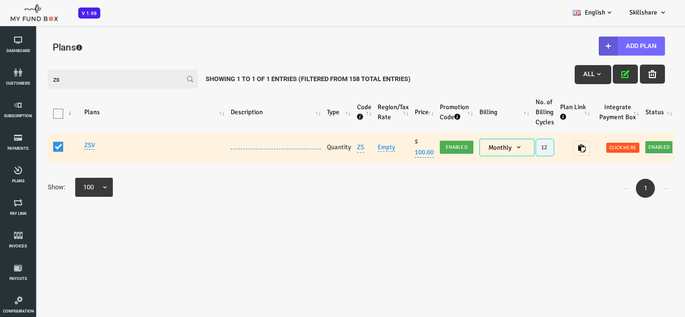
click at [224, 149] on link at bounding box center [248, 149] width 90 height 1
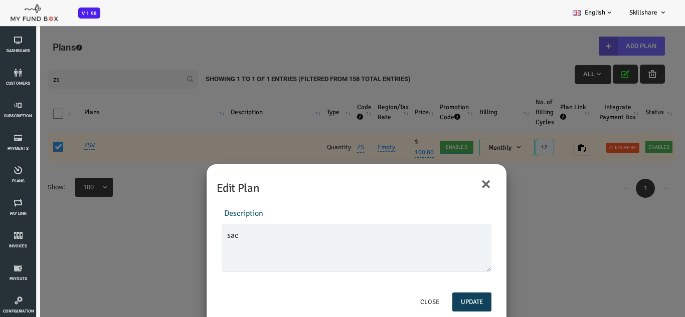
scroll to position [0, 0]
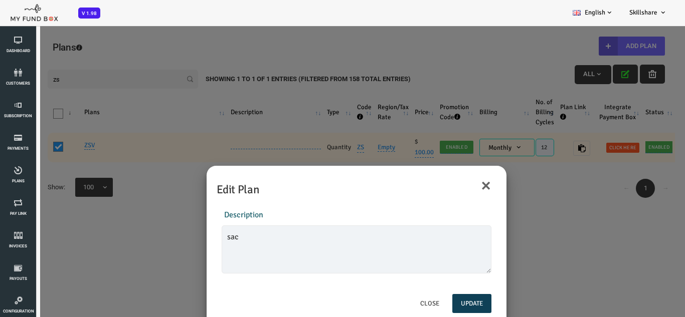
click at [454, 308] on button "Update" at bounding box center [443, 303] width 39 height 19
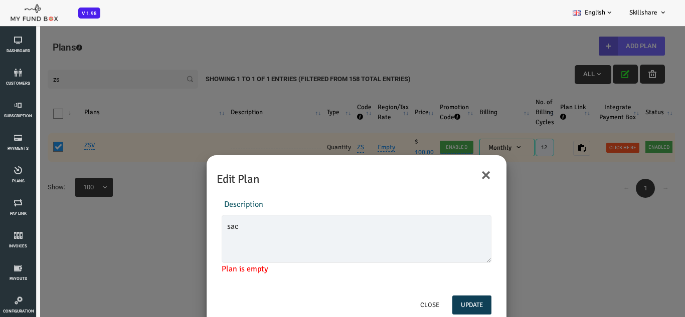
scroll to position [14, 0]
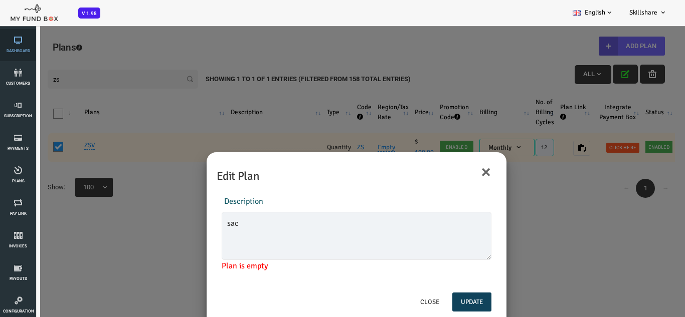
click at [0, 0] on span "Dashboard" at bounding box center [0, 0] width 0 height 0
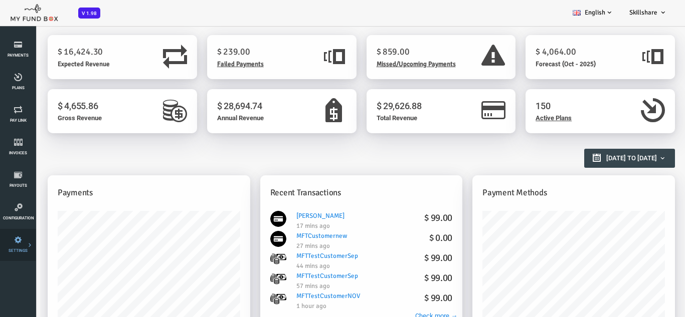
scroll to position [100, 0]
click at [0, 0] on link "Tax & Coupons" at bounding box center [0, 0] width 0 height 0
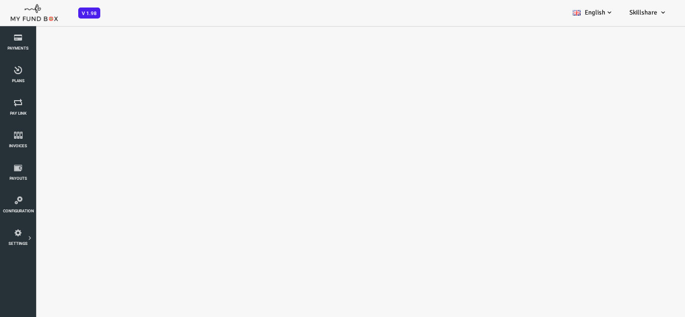
scroll to position [0, 0]
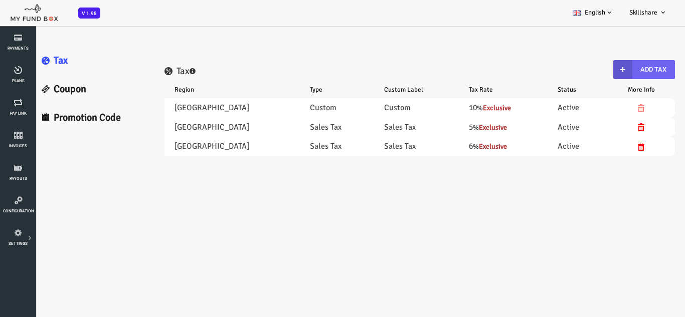
select select "100"
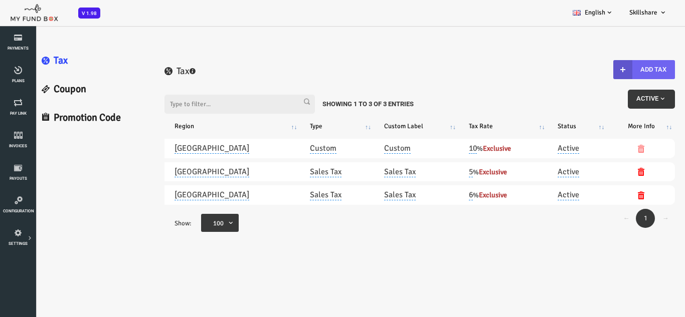
click at [616, 73] on button "Add Tax" at bounding box center [616, 69] width 62 height 19
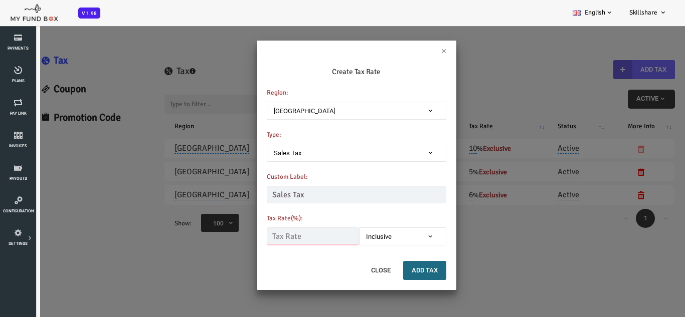
click at [278, 245] on input "text" at bounding box center [285, 237] width 93 height 18
type input "19.00"
click at [359, 238] on span "Inclusive" at bounding box center [375, 237] width 78 height 10
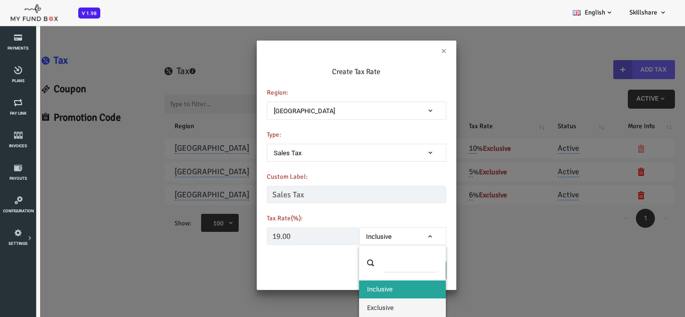
select select "true"
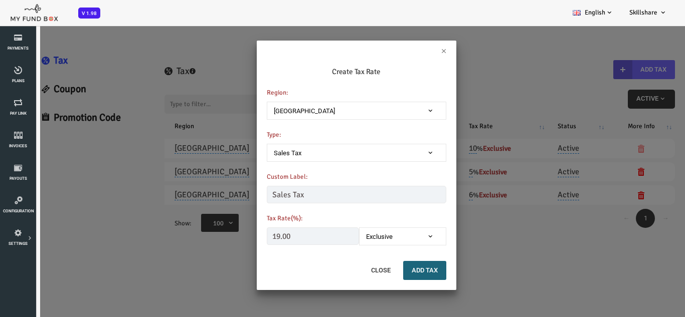
click at [395, 271] on button "Add Tax" at bounding box center [396, 270] width 43 height 19
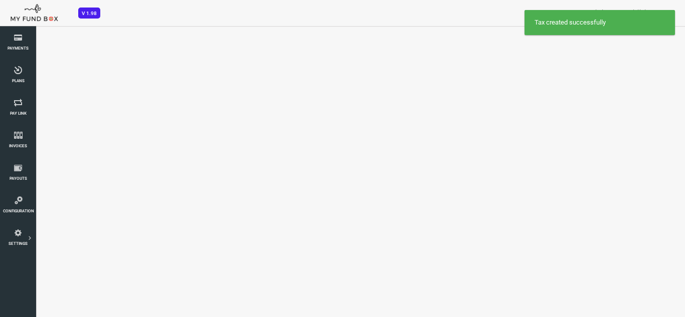
select select "100"
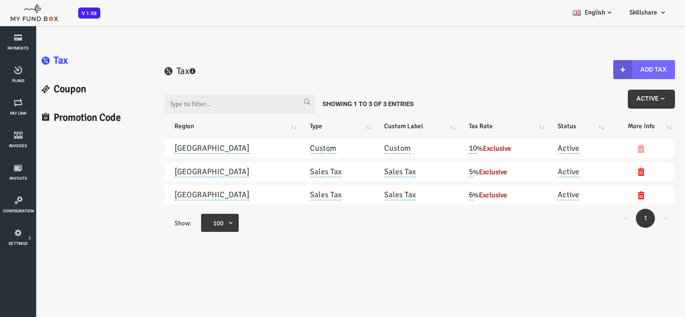
click at [53, 114] on link "Promotion Code" at bounding box center [66, 118] width 122 height 29
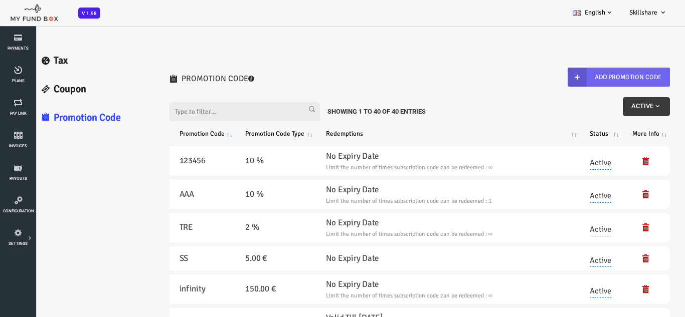
click at [559, 72] on b "button" at bounding box center [549, 77] width 19 height 19
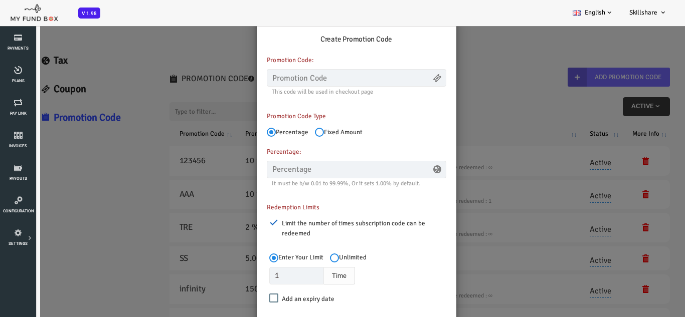
scroll to position [50, 0]
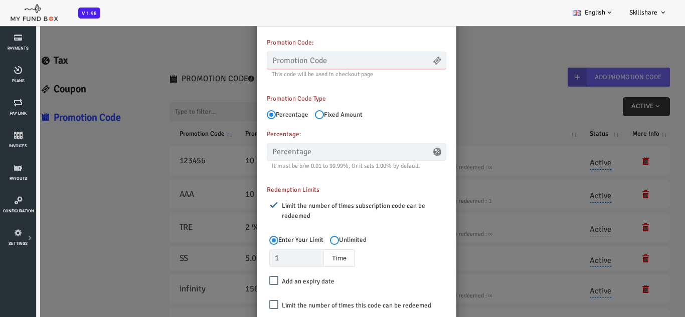
click at [299, 66] on input "text" at bounding box center [328, 61] width 179 height 18
type input "AB"
click at [264, 149] on input "text" at bounding box center [328, 152] width 179 height 18
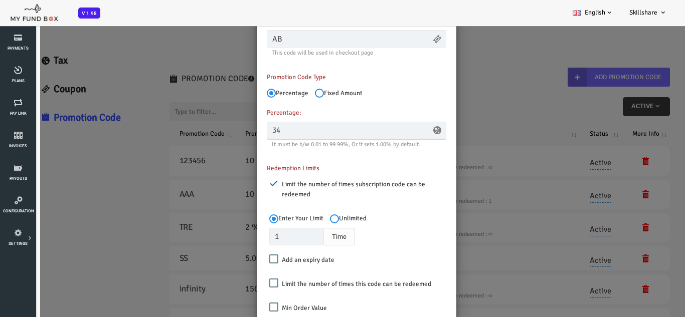
scroll to position [102, 0]
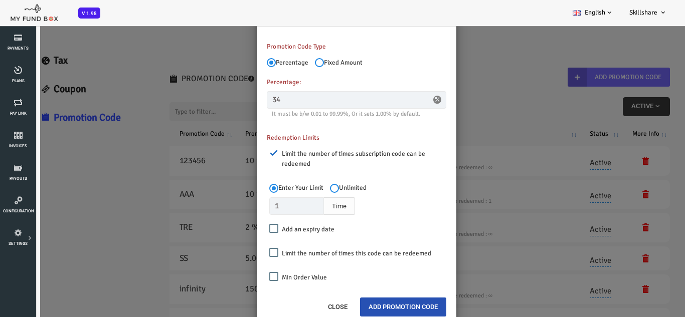
type input "34.00"
click at [378, 312] on button "Add Promotion Code" at bounding box center [375, 307] width 86 height 19
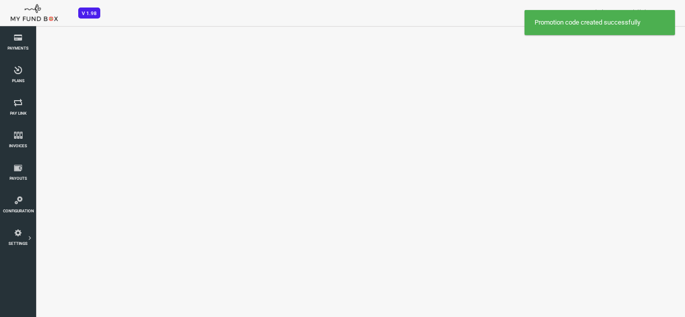
scroll to position [0, 0]
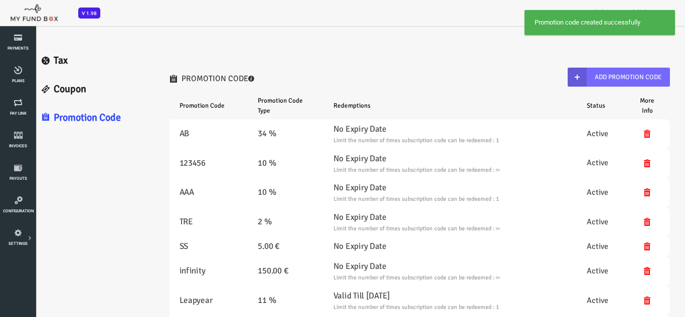
select select "100"
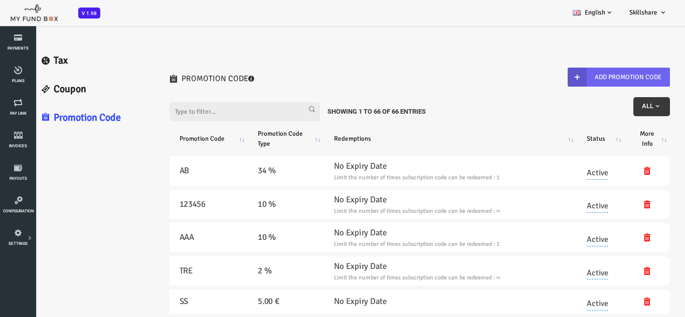
click at [570, 82] on button "Add Promotion Code" at bounding box center [591, 77] width 102 height 19
radio input "true"
type input "1"
checkbox input "false"
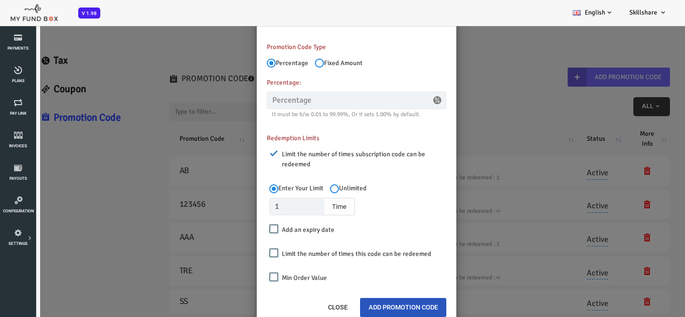
scroll to position [102, 0]
click at [359, 305] on button "Add Promotion Code" at bounding box center [375, 307] width 86 height 19
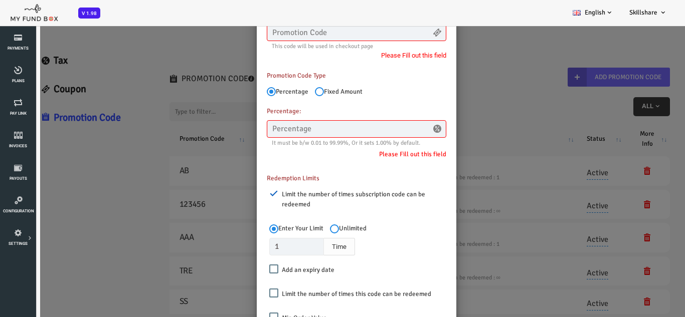
scroll to position [119, 0]
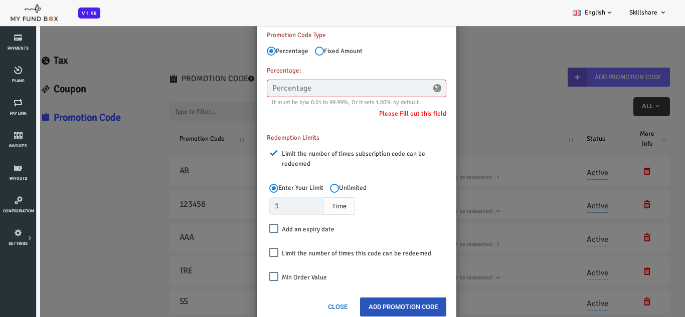
click at [310, 308] on button "Close" at bounding box center [310, 307] width 37 height 19
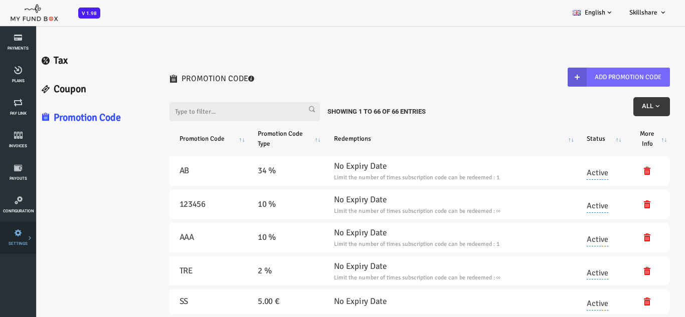
click at [0, 0] on icon at bounding box center [0, 0] width 0 height 0
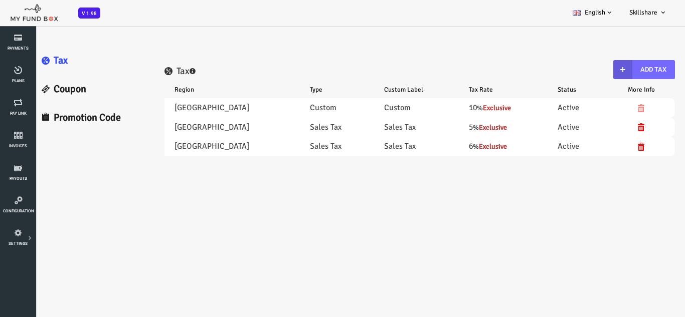
scroll to position [0, 0]
select select "100"
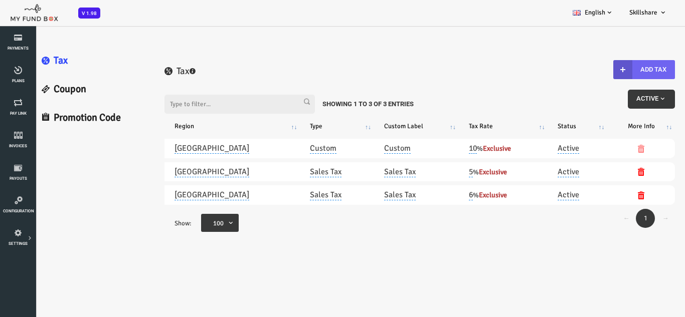
click at [612, 73] on button "Add Tax" at bounding box center [616, 69] width 62 height 19
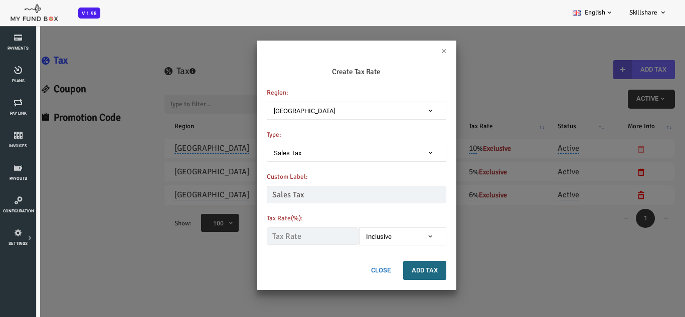
click at [360, 271] on button "Close" at bounding box center [353, 270] width 37 height 19
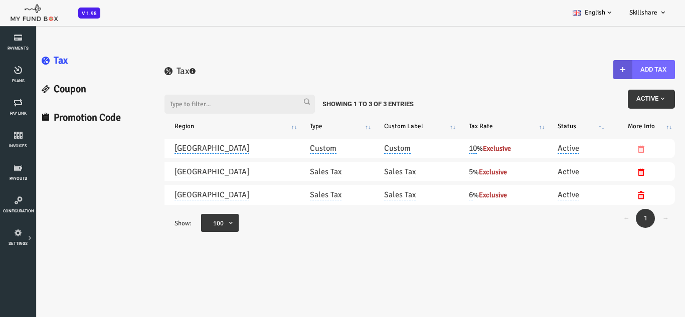
click at [49, 90] on link "Coupon" at bounding box center [66, 89] width 122 height 29
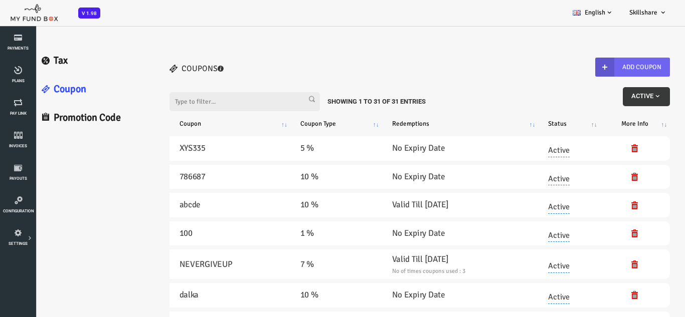
click at [613, 59] on button "Add Coupon" at bounding box center [604, 67] width 75 height 19
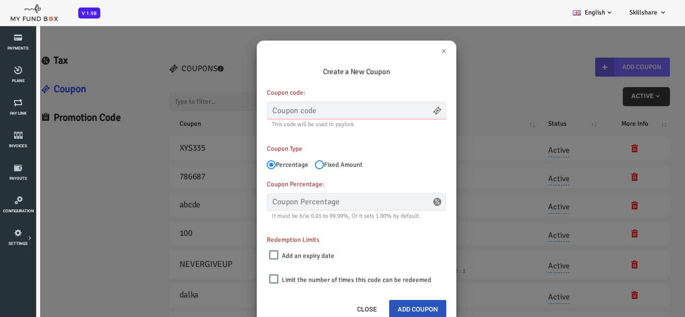
click at [288, 110] on input "text" at bounding box center [328, 111] width 179 height 18
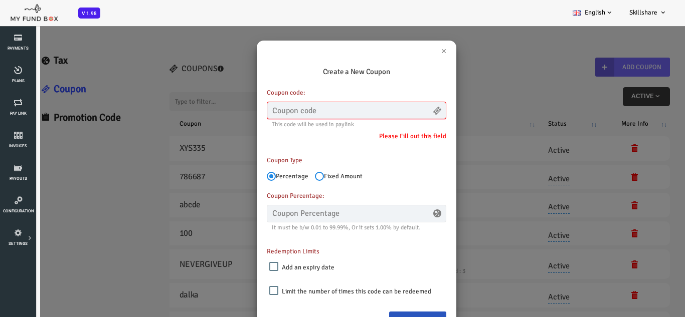
scroll to position [14, 0]
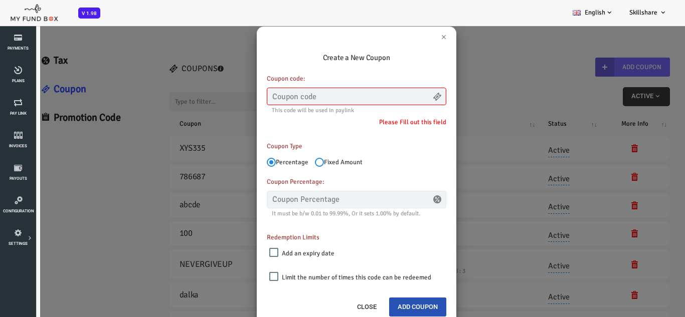
click at [395, 311] on button "Add Coupon" at bounding box center [389, 307] width 57 height 19
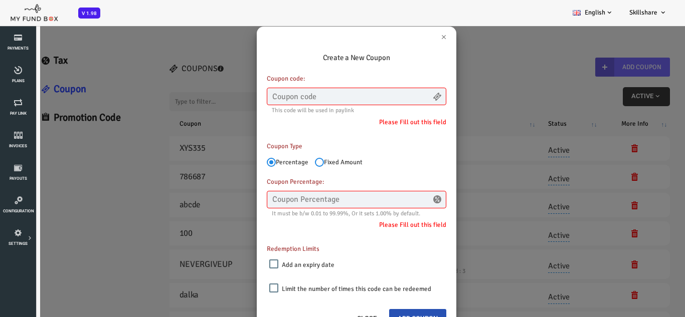
scroll to position [26, 0]
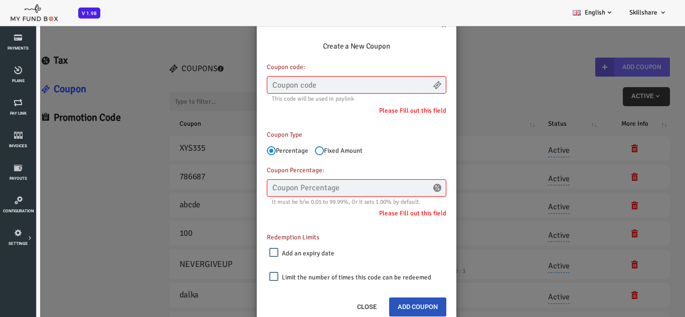
click at [292, 152] on input "Fixed Amount" at bounding box center [291, 150] width 9 height 9
radio input "true"
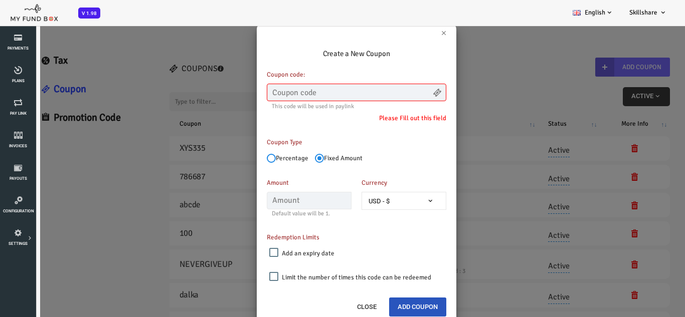
scroll to position [18, 0]
click at [401, 306] on button "Add Coupon" at bounding box center [389, 307] width 57 height 19
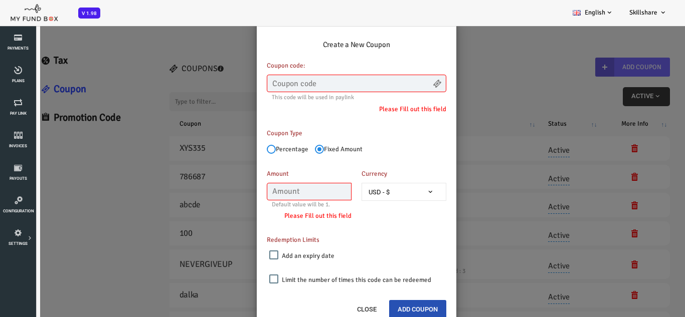
scroll to position [30, 0]
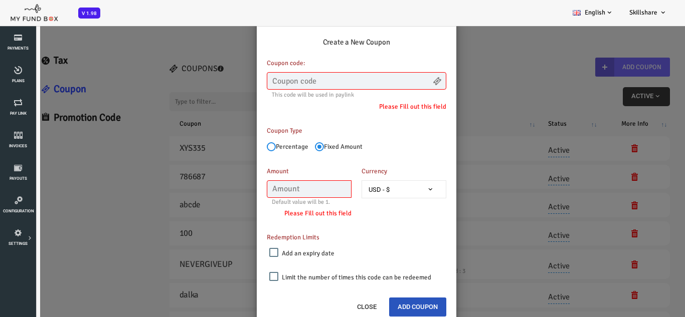
drag, startPoint x: 487, startPoint y: 75, endPoint x: 460, endPoint y: 60, distance: 30.5
click at [487, 75] on div "× Create a New Coupon Coupon code: This code will be used in paylink Please Fil…" at bounding box center [328, 183] width 657 height 317
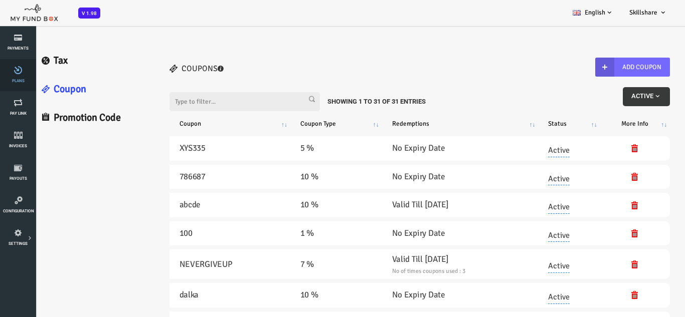
click at [0, 0] on span "Plans" at bounding box center [0, 0] width 0 height 0
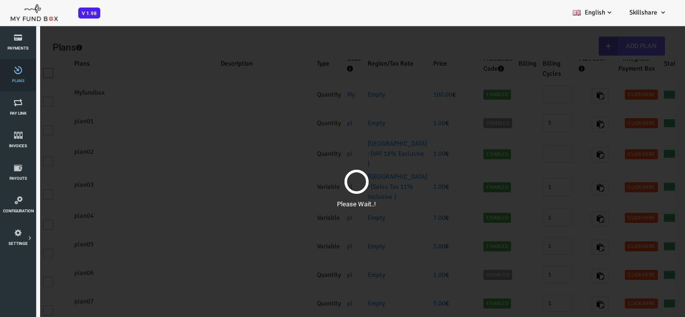
scroll to position [0, 0]
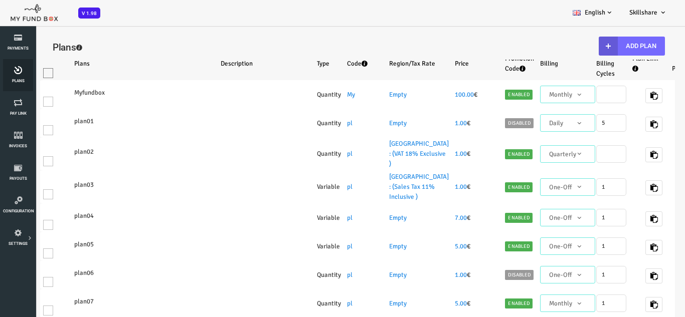
select select "100"
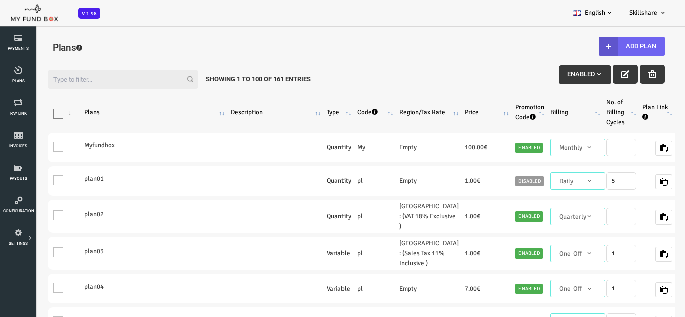
click at [608, 50] on button "Add Plan" at bounding box center [604, 46] width 66 height 19
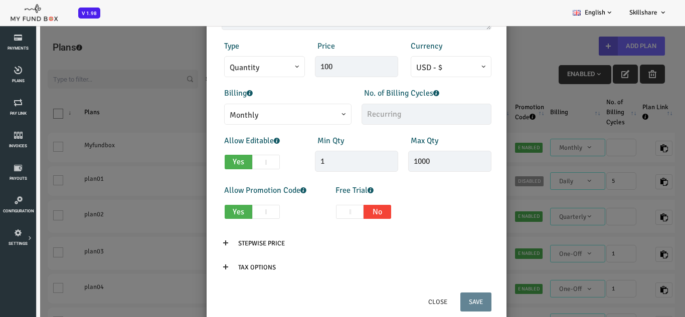
scroll to position [75, 0]
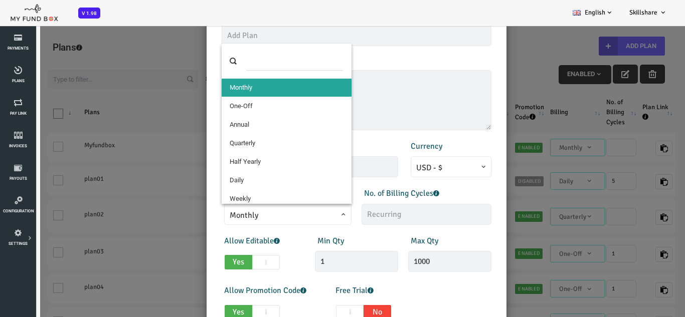
click at [292, 216] on span "Monthly" at bounding box center [260, 215] width 116 height 13
click at [379, 113] on textarea at bounding box center [329, 100] width 270 height 60
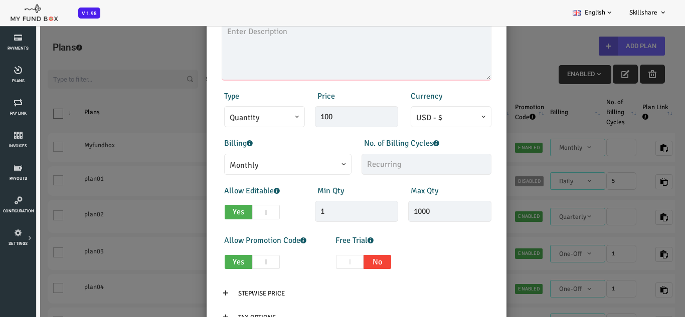
scroll to position [175, 0]
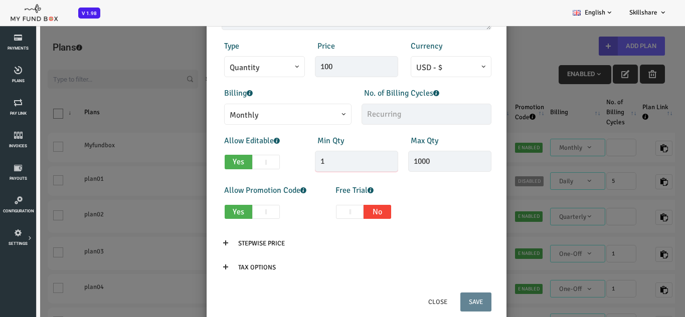
click at [317, 156] on input "1" at bounding box center [328, 161] width 83 height 21
click at [354, 106] on input "text" at bounding box center [399, 114] width 130 height 21
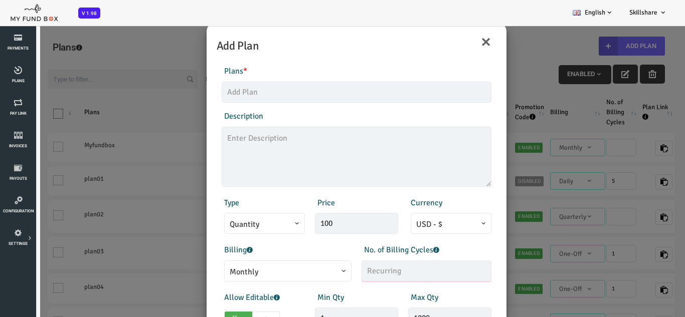
scroll to position [0, 0]
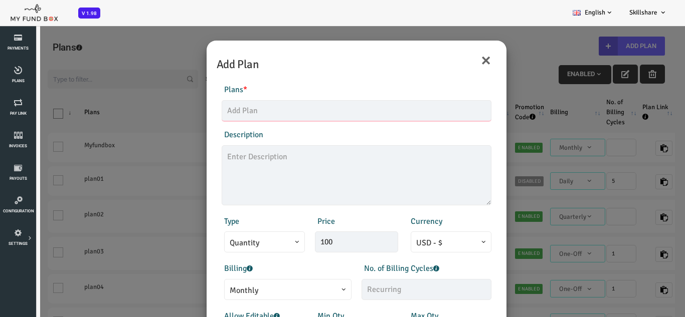
click at [355, 107] on input "text" at bounding box center [329, 110] width 270 height 21
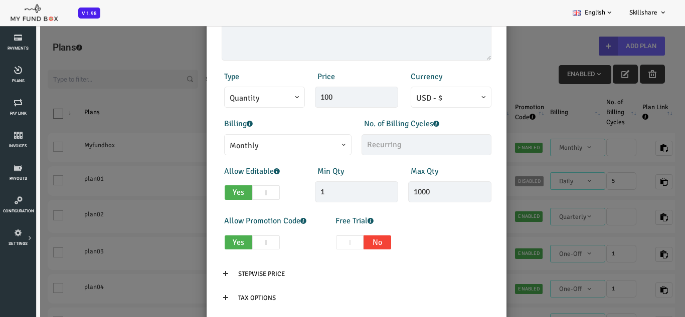
scroll to position [150, 0]
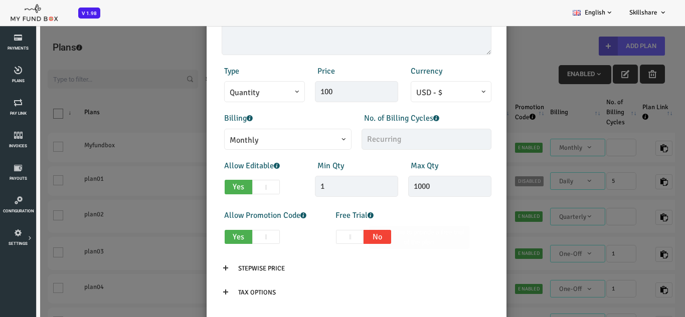
drag, startPoint x: 333, startPoint y: 234, endPoint x: 334, endPoint y: 229, distance: 5.6
click at [333, 234] on span at bounding box center [322, 237] width 28 height 15
click at [287, 234] on input "Yes No" at bounding box center [284, 235] width 7 height 7
click at [323, 239] on span at bounding box center [322, 237] width 28 height 15
click at [287, 239] on input "Yes No" at bounding box center [284, 235] width 7 height 7
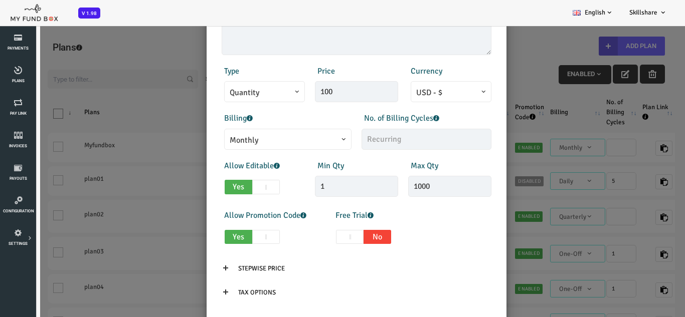
checkbox input "true"
type input "1"
click at [412, 243] on input "1" at bounding box center [421, 236] width 37 height 21
type input "1"
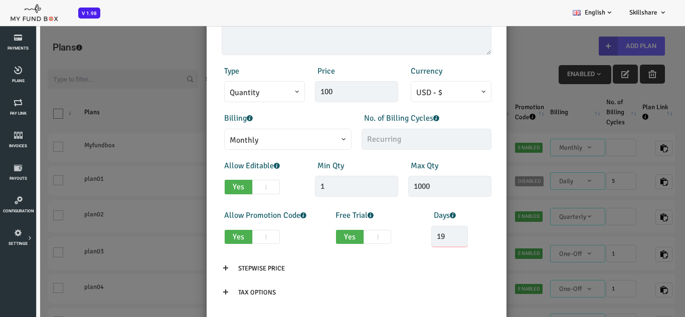
type input "1"
click at [523, 183] on div "× Add Plan Products Invoice Product is empty Plans * This field is required Des…" at bounding box center [328, 183] width 657 height 317
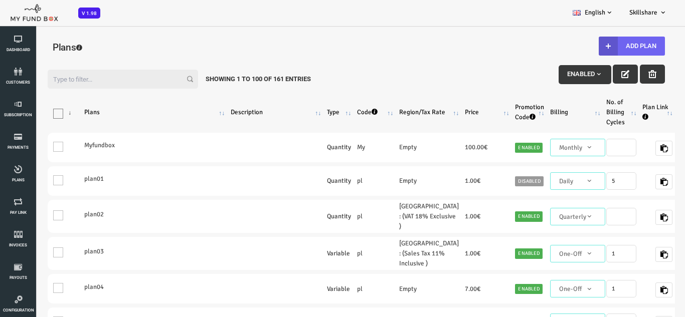
scroll to position [0, 0]
click at [7, 46] on link "Dashboard" at bounding box center [18, 45] width 30 height 32
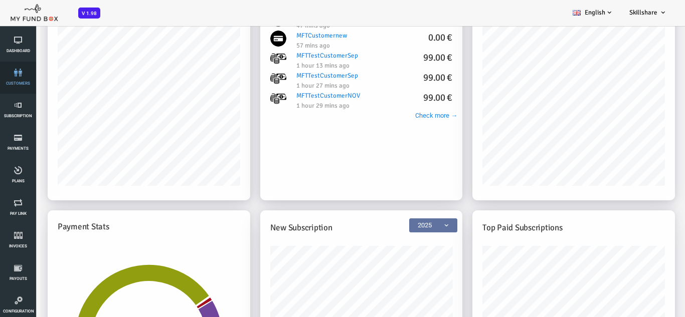
click at [0, 0] on span "customers" at bounding box center [0, 0] width 0 height 0
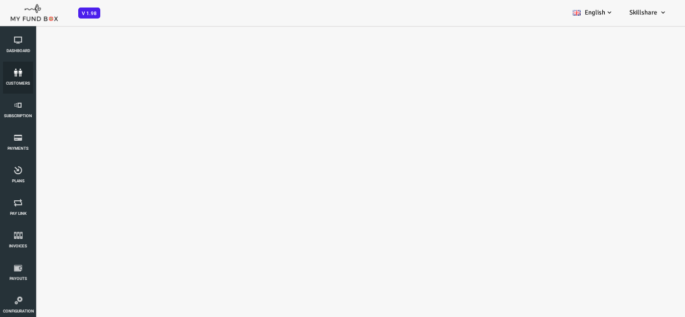
select select "100"
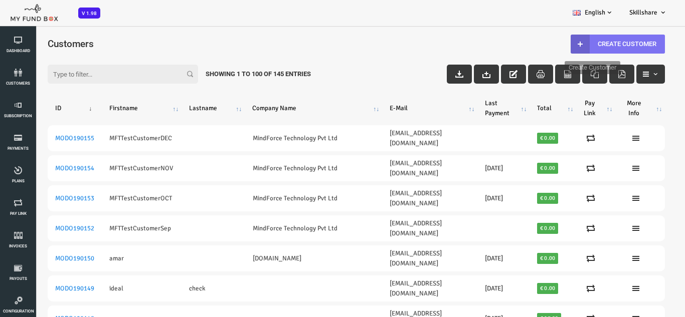
click at [572, 50] on link "Create Customer" at bounding box center [590, 44] width 94 height 19
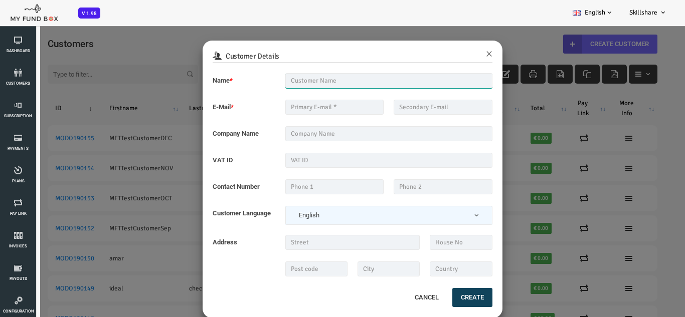
click at [281, 84] on input "text" at bounding box center [361, 80] width 207 height 15
click at [282, 103] on input "text" at bounding box center [307, 107] width 99 height 15
click at [286, 84] on input "[PERSON_NAME]" at bounding box center [361, 80] width 207 height 15
type input "A"
type input "F"
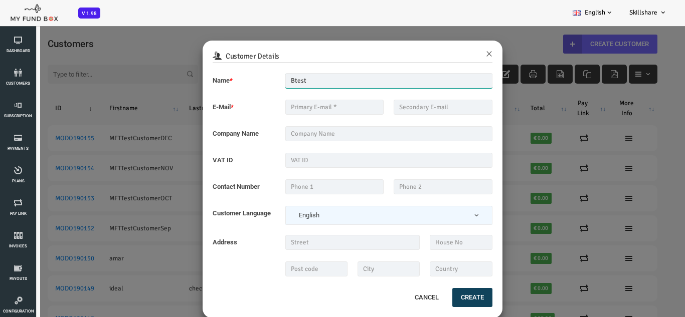
type input "Btest"
click at [265, 108] on input "text" at bounding box center [307, 107] width 99 height 15
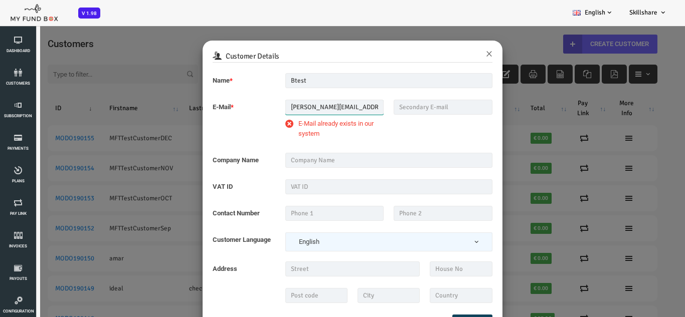
type input "[PERSON_NAME][EMAIL_ADDRESS][DOMAIN_NAME]"
click at [291, 149] on fieldset "Name * Btest Description allows upto maximum of 255 characters. Name should be …" at bounding box center [325, 193] width 280 height 240
click at [294, 142] on div "[PERSON_NAME][EMAIL_ADDRESS][DOMAIN_NAME] Please enter valid E-mail E-Mail alre…" at bounding box center [307, 121] width 109 height 43
click at [287, 159] on input "text" at bounding box center [361, 160] width 207 height 15
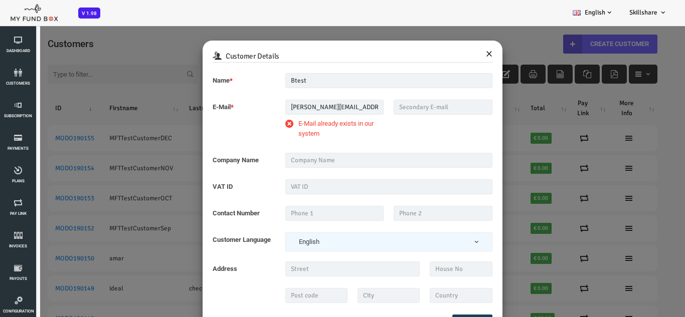
click at [458, 54] on button "×" at bounding box center [461, 53] width 7 height 13
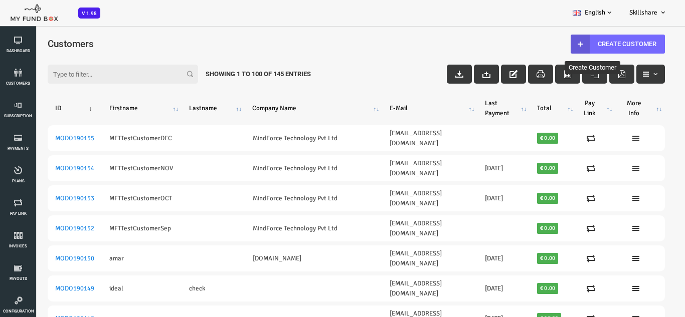
click at [103, 77] on input "Filter:" at bounding box center [95, 74] width 150 height 19
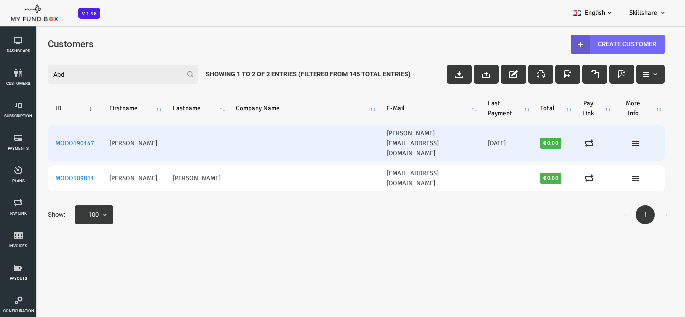
type input "Abd"
click at [97, 134] on td "[PERSON_NAME]" at bounding box center [105, 143] width 63 height 36
click at [607, 139] on icon at bounding box center [607, 143] width 8 height 8
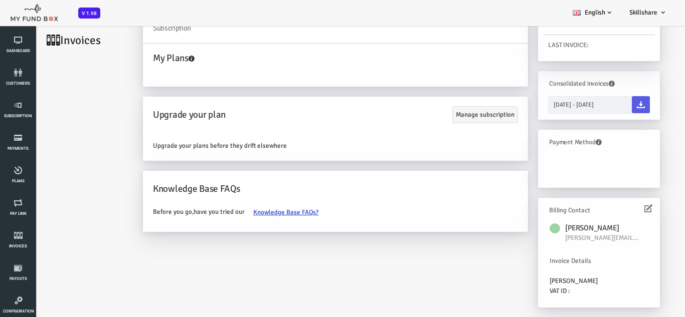
scroll to position [28, 0]
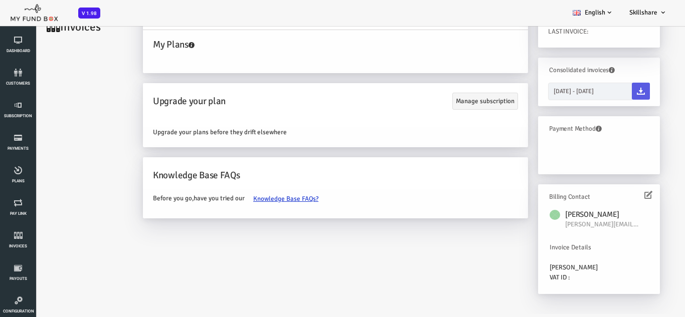
click at [619, 194] on icon at bounding box center [620, 195] width 8 height 8
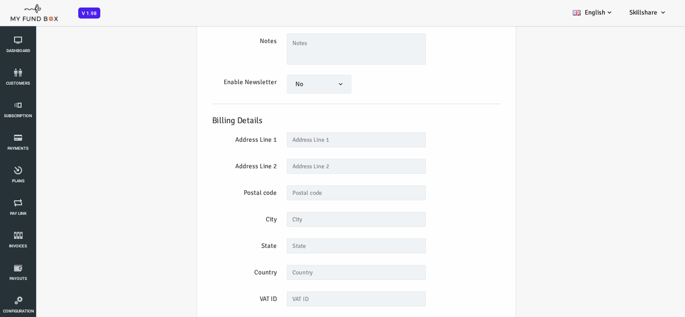
scroll to position [206, 0]
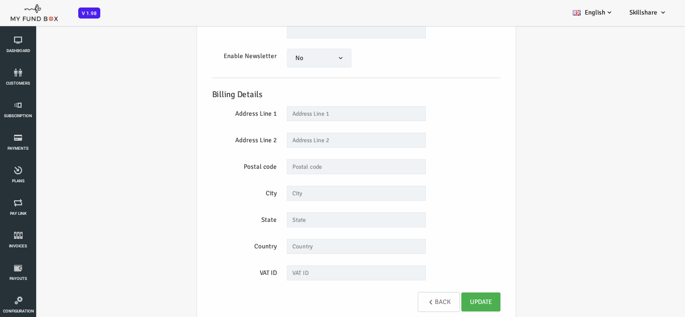
click at [406, 301] on link "Back" at bounding box center [411, 302] width 42 height 20
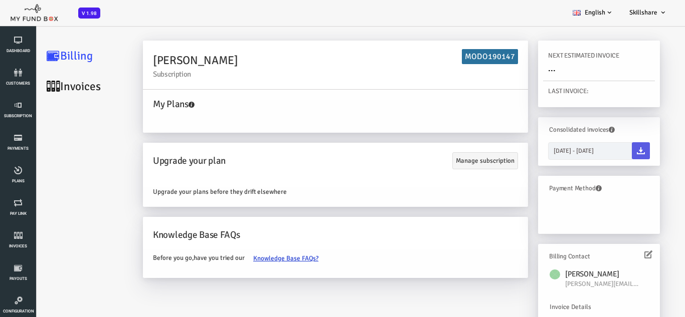
scroll to position [0, 0]
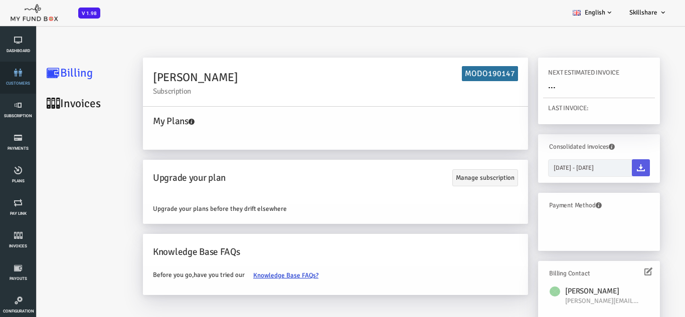
click at [0, 0] on span "customers" at bounding box center [0, 0] width 0 height 0
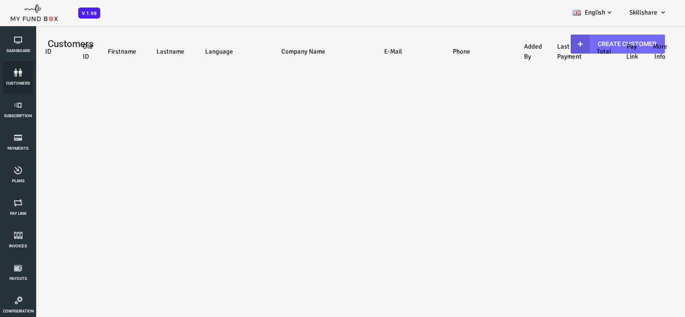
select select "100"
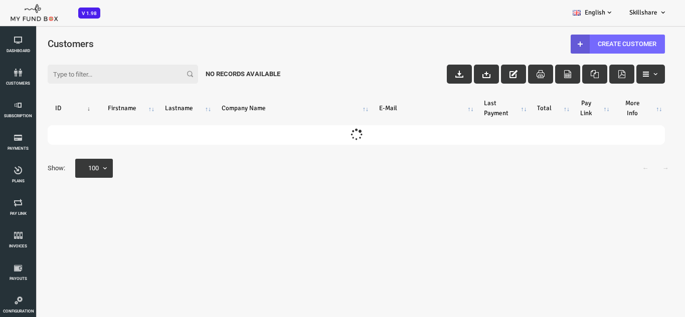
click at [91, 64] on div "Filter: No records available" at bounding box center [328, 64] width 637 height 27
click at [89, 68] on input "Filter:" at bounding box center [95, 74] width 150 height 19
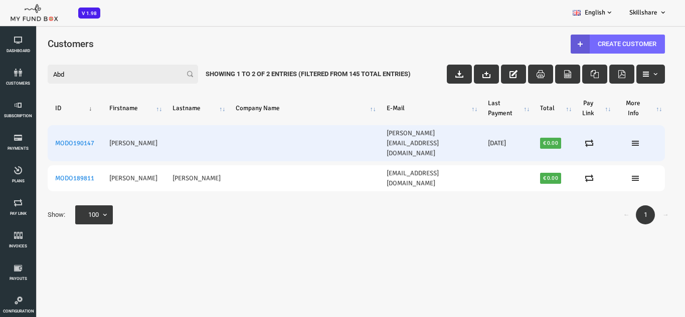
type input "Abd"
click at [157, 139] on td at bounding box center [168, 143] width 63 height 36
click at [604, 139] on icon at bounding box center [607, 143] width 8 height 8
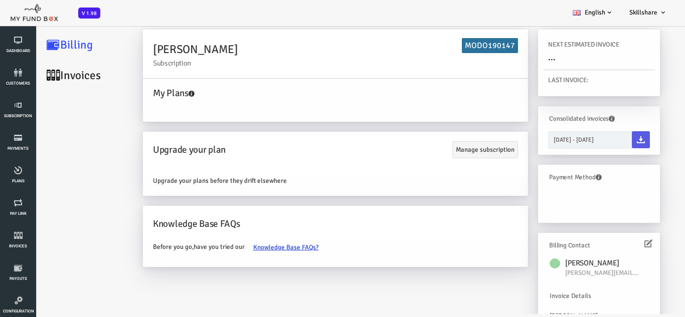
click at [48, 81] on link "Invoices" at bounding box center [60, 75] width 100 height 31
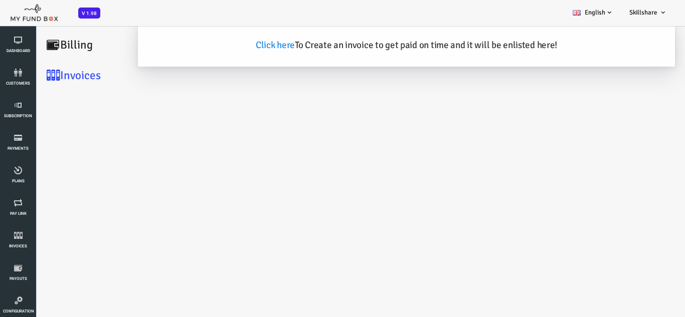
click at [52, 46] on link "Billing" at bounding box center [60, 45] width 100 height 31
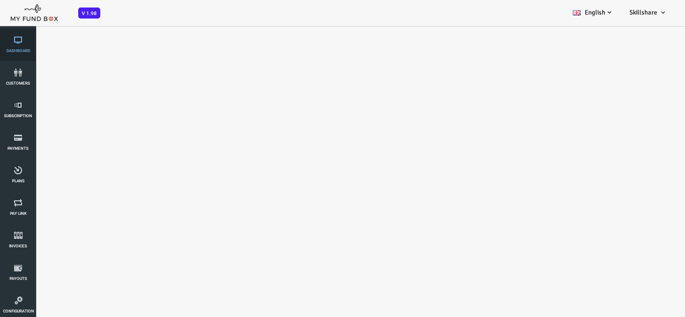
select select "100"
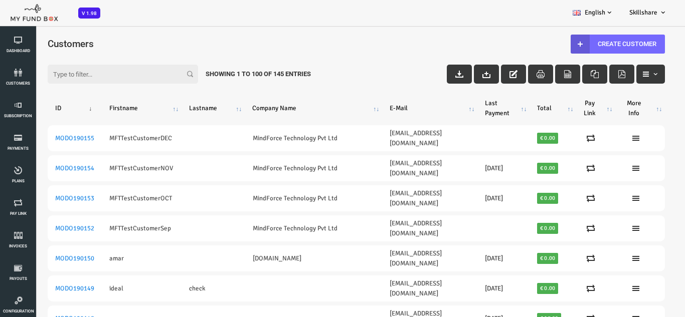
click at [67, 71] on input "Filter:" at bounding box center [95, 74] width 150 height 19
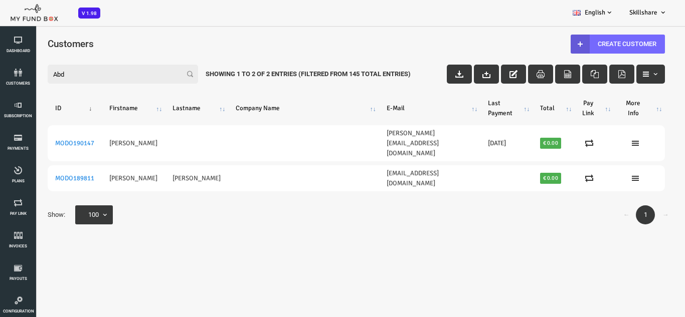
type input "Abd"
click at [625, 75] on span "button" at bounding box center [627, 74] width 8 height 8
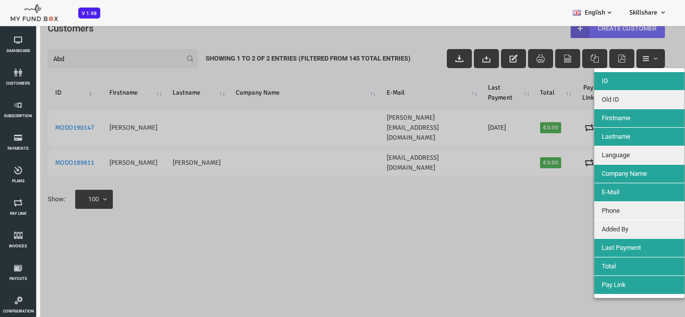
scroll to position [28, 0]
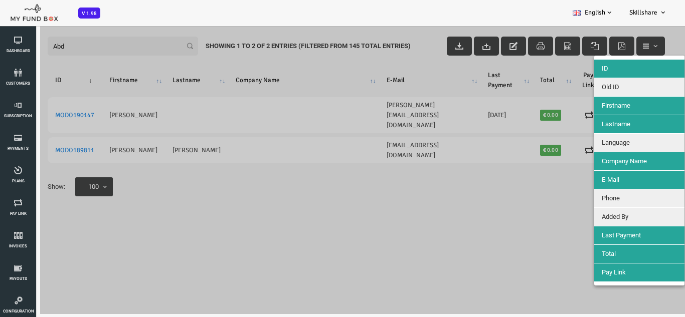
click at [506, 209] on div at bounding box center [328, 155] width 657 height 317
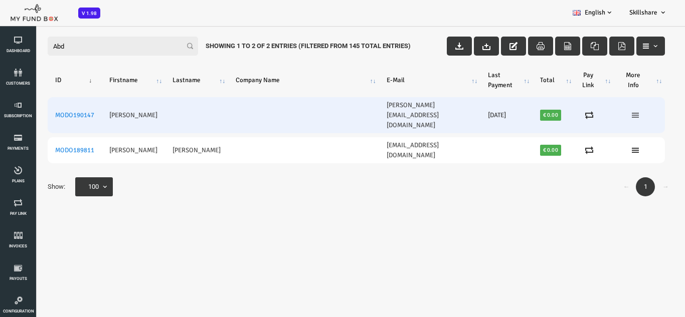
click at [603, 111] on icon at bounding box center [607, 115] width 8 height 8
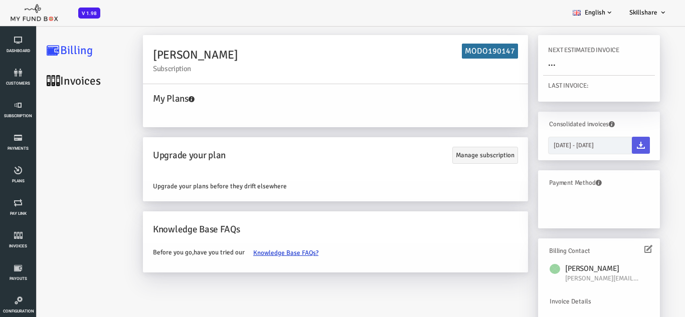
scroll to position [0, 0]
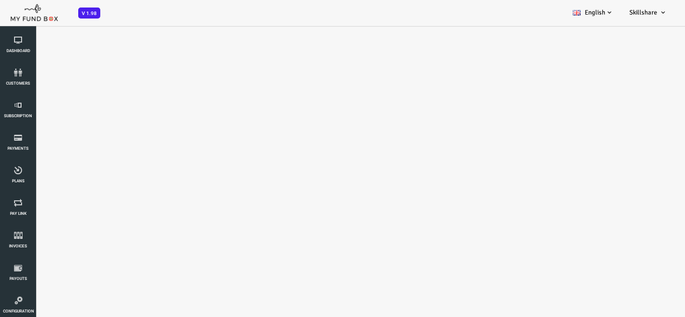
select select "100"
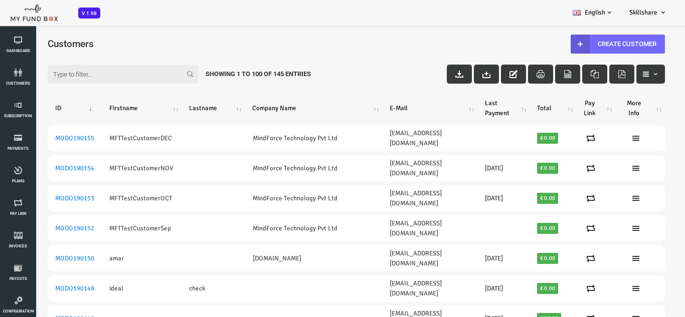
click at [92, 81] on input "Filter:" at bounding box center [95, 74] width 150 height 19
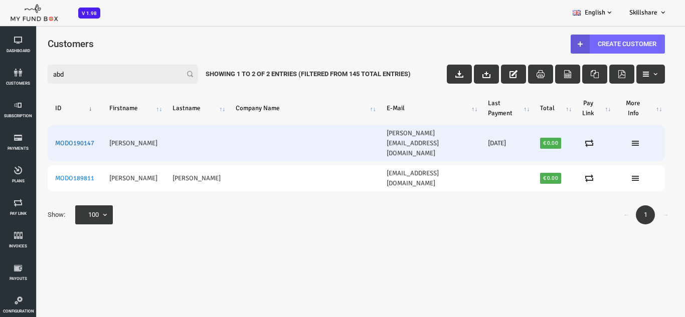
type input "abd"
click at [49, 139] on link "MODO190147" at bounding box center [47, 143] width 39 height 8
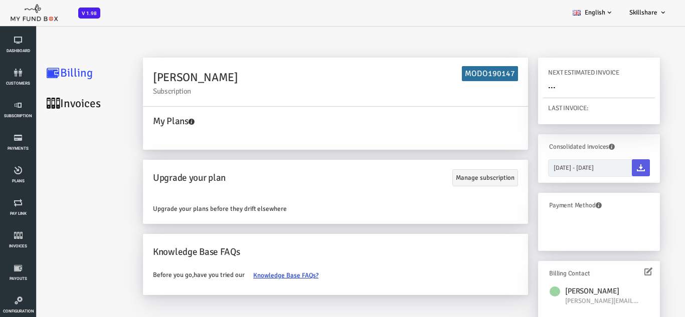
click at [474, 70] on h6 "MODO190147" at bounding box center [462, 73] width 56 height 15
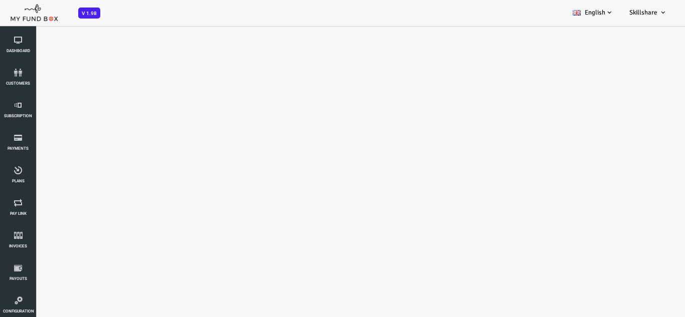
select select "100"
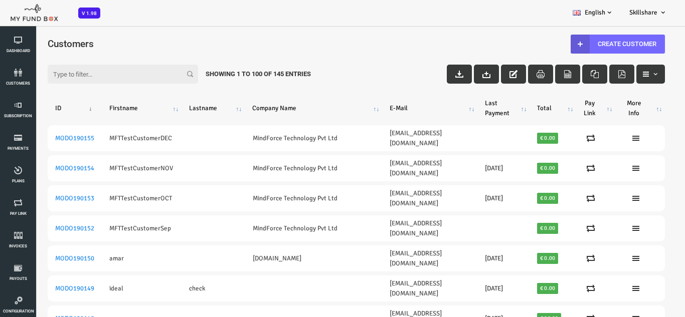
click at [79, 75] on input "Filter:" at bounding box center [95, 74] width 150 height 19
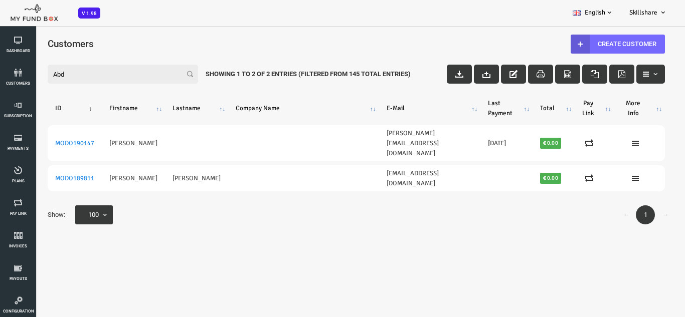
type input "Abd"
